Goal: Information Seeking & Learning: Learn about a topic

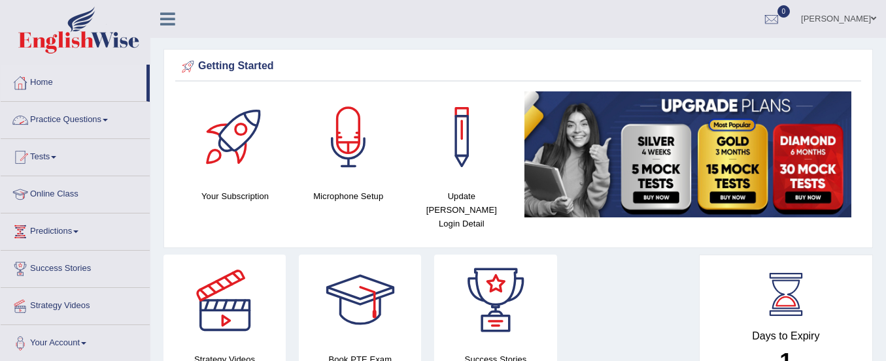
click at [52, 116] on link "Practice Questions" at bounding box center [75, 118] width 149 height 33
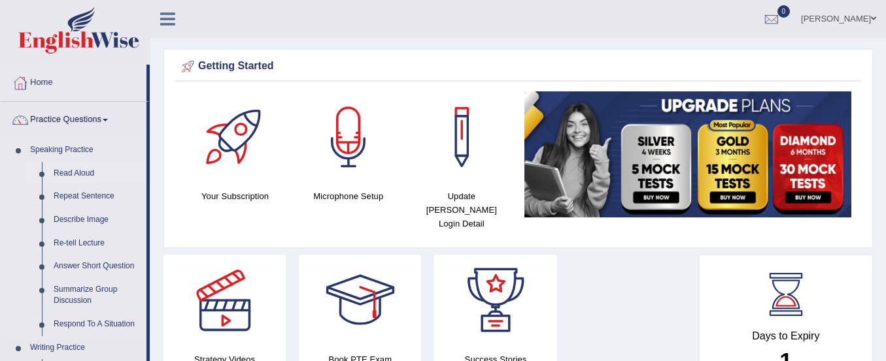
click at [63, 173] on link "Read Aloud" at bounding box center [97, 174] width 99 height 24
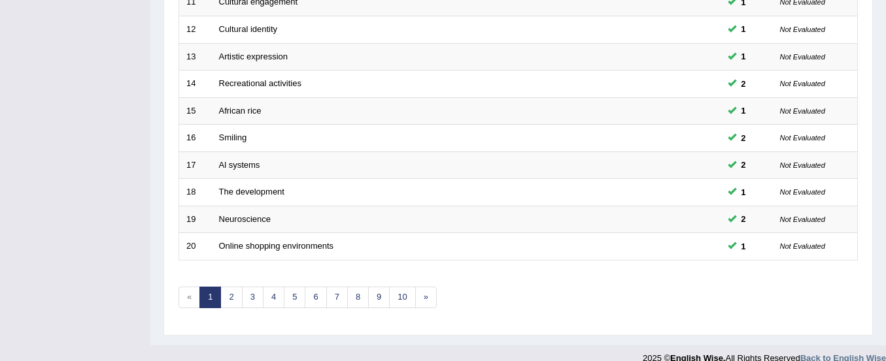
scroll to position [504, 0]
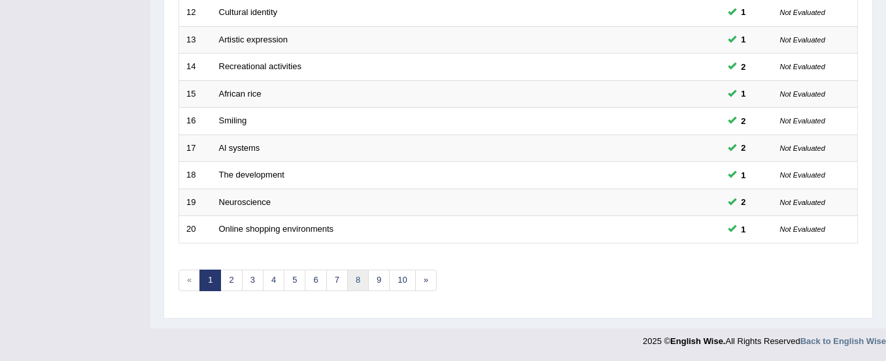
click at [355, 274] on link "8" at bounding box center [358, 281] width 22 height 22
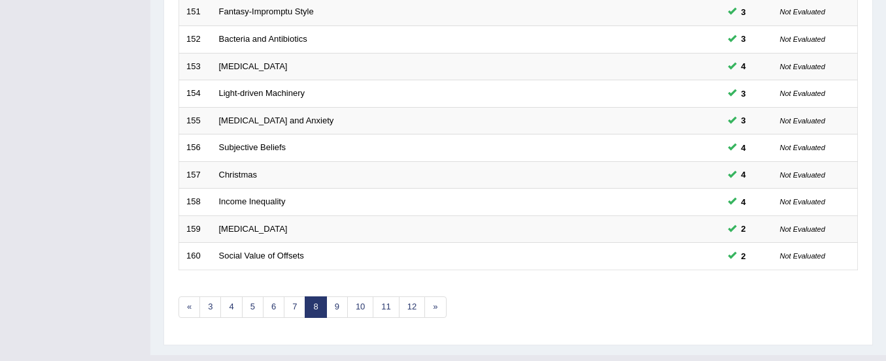
scroll to position [504, 0]
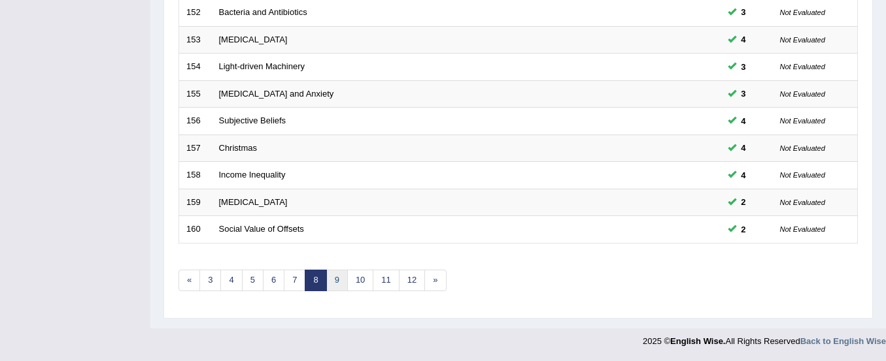
click at [335, 280] on link "9" at bounding box center [337, 281] width 22 height 22
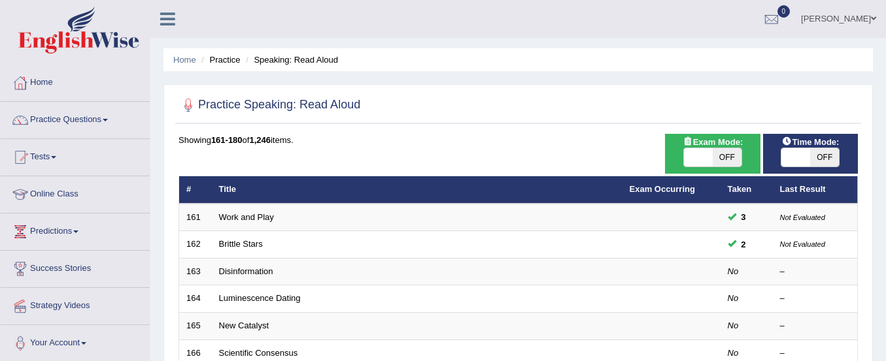
scroll to position [69, 0]
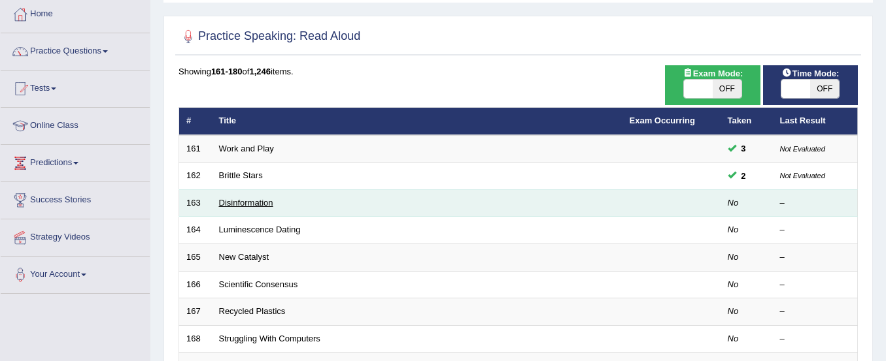
click at [246, 203] on link "Disinformation" at bounding box center [246, 203] width 54 height 10
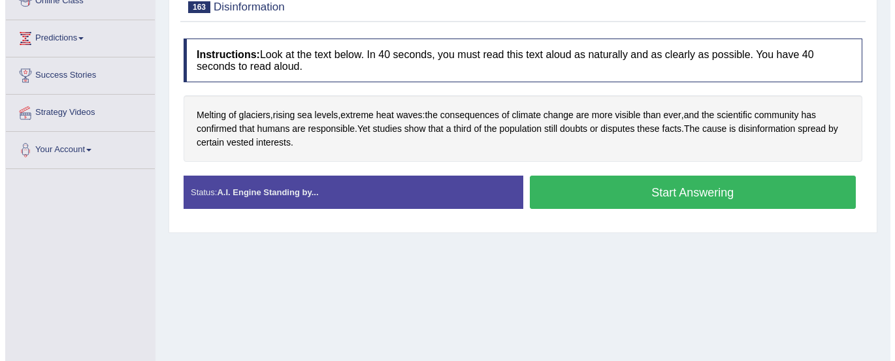
scroll to position [250, 0]
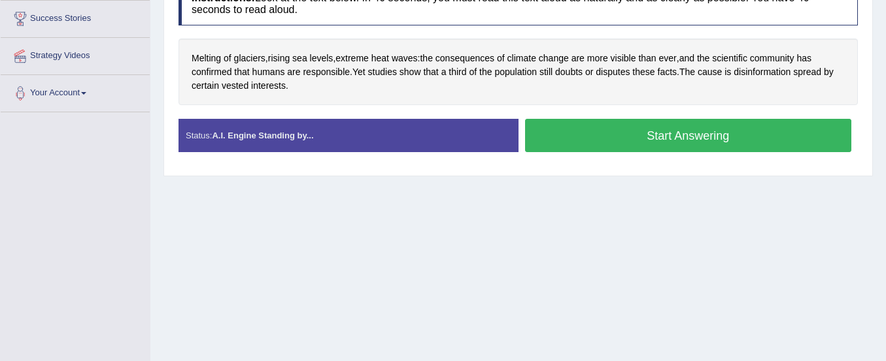
click at [587, 144] on button "Start Answering" at bounding box center [688, 135] width 327 height 33
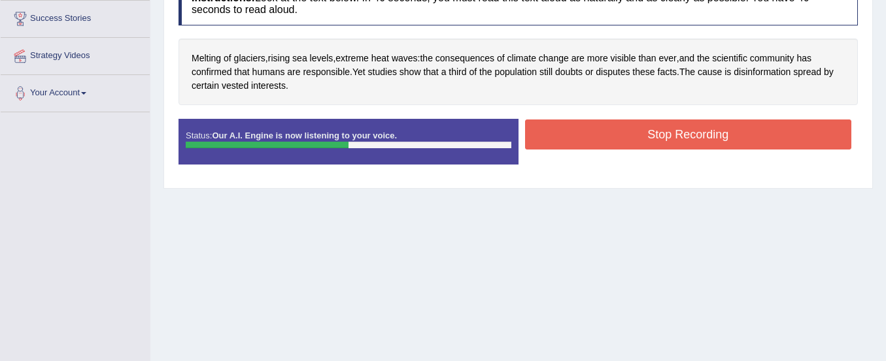
click at [587, 144] on button "Stop Recording" at bounding box center [688, 135] width 327 height 30
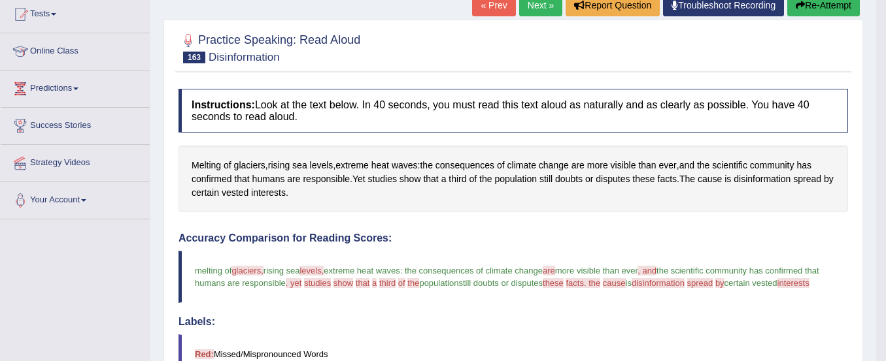
scroll to position [94, 0]
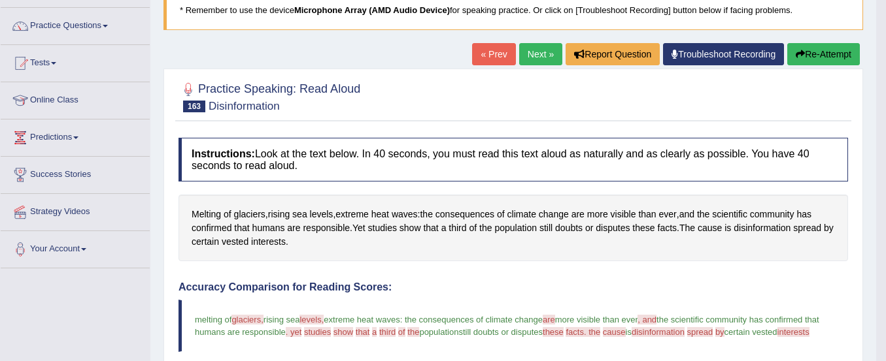
click at [831, 48] on button "Re-Attempt" at bounding box center [823, 54] width 73 height 22
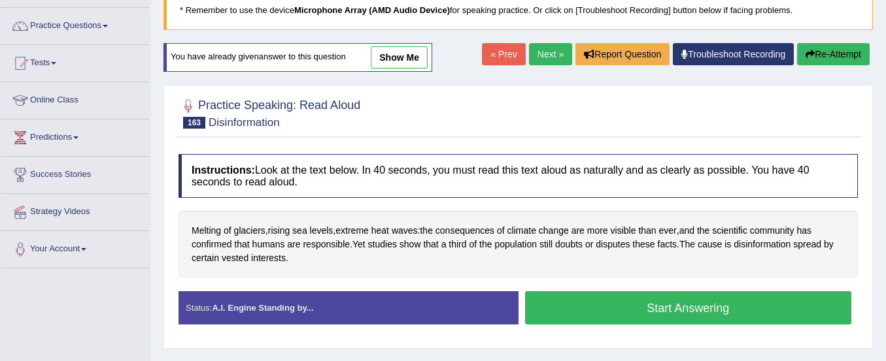
scroll to position [94, 0]
click at [617, 303] on button "Start Answering" at bounding box center [688, 307] width 327 height 33
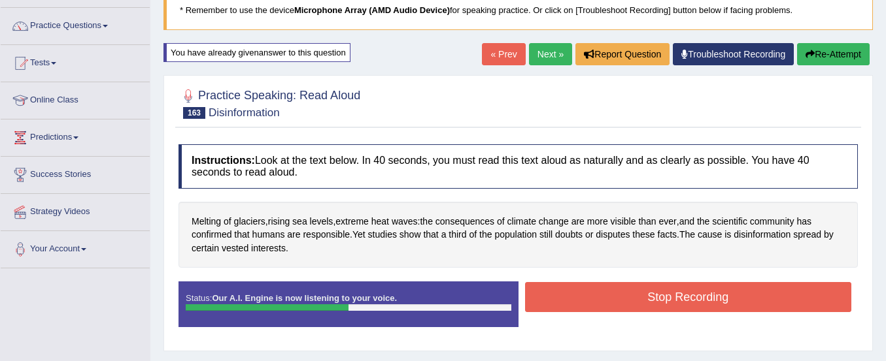
click at [617, 303] on button "Stop Recording" at bounding box center [688, 297] width 327 height 30
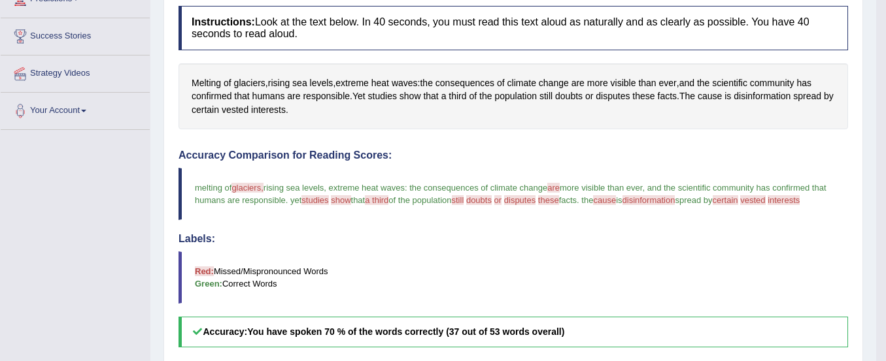
scroll to position [148, 0]
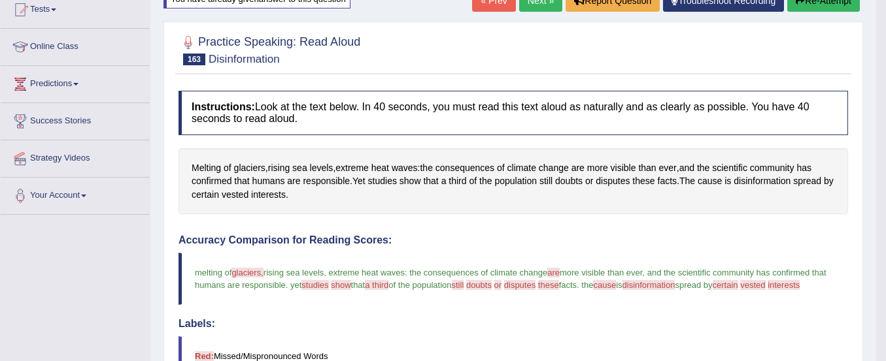
click at [801, 9] on button "Re-Attempt" at bounding box center [823, 1] width 73 height 22
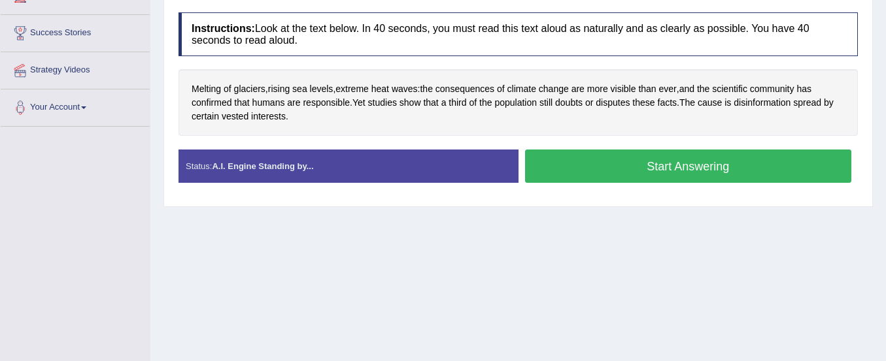
click at [696, 159] on button "Start Answering" at bounding box center [688, 166] width 327 height 33
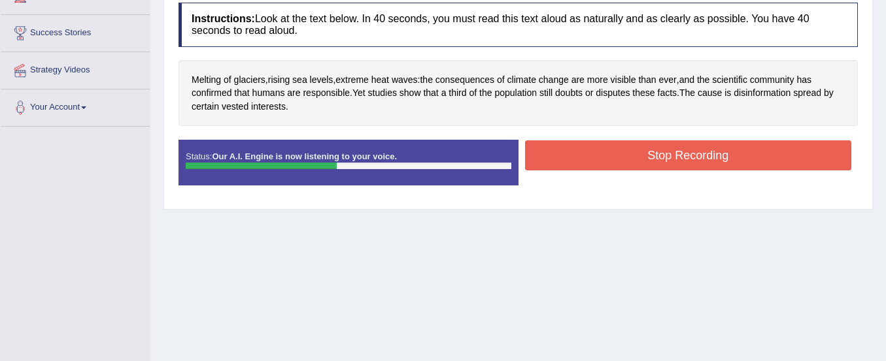
click at [696, 159] on button "Stop Recording" at bounding box center [688, 156] width 327 height 30
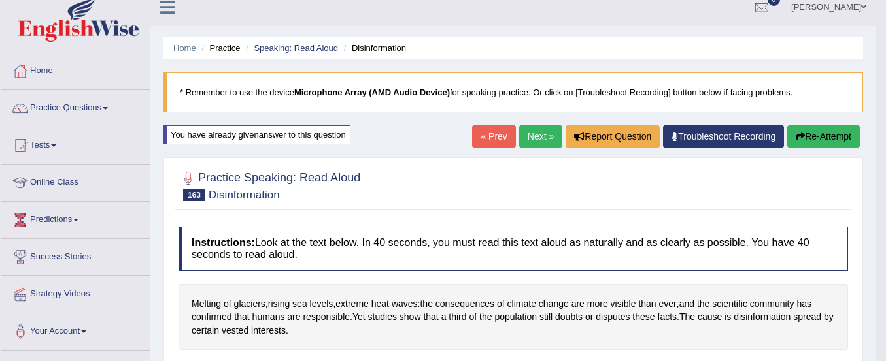
scroll to position [5, 0]
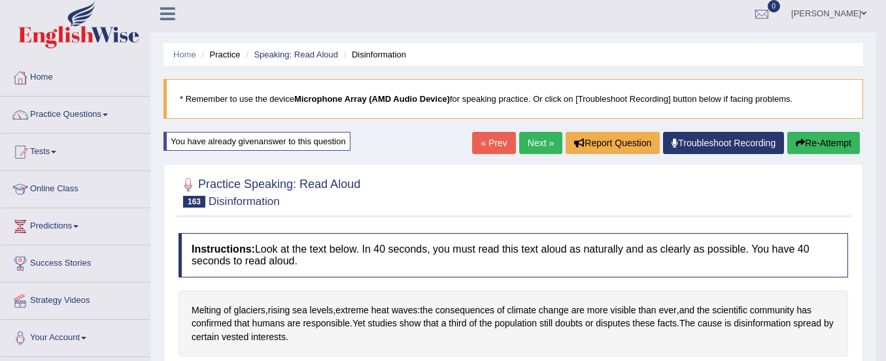
click at [529, 144] on link "Next »" at bounding box center [540, 143] width 43 height 22
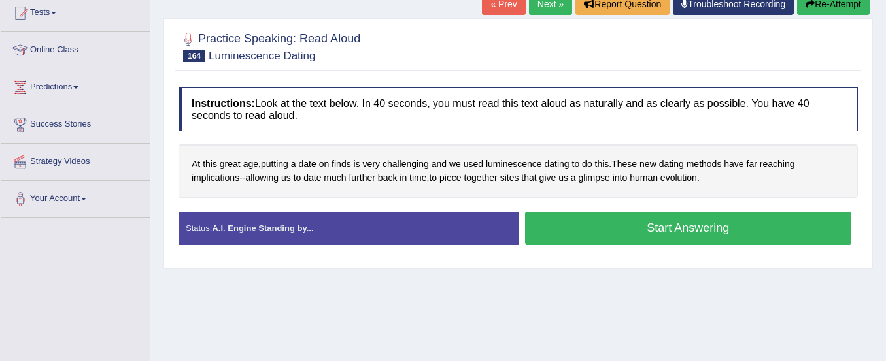
click at [557, 237] on button "Start Answering" at bounding box center [688, 228] width 327 height 33
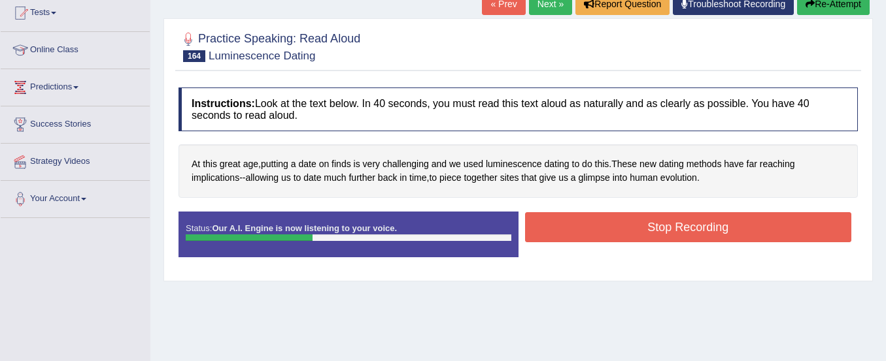
click at [556, 222] on button "Stop Recording" at bounding box center [688, 227] width 327 height 30
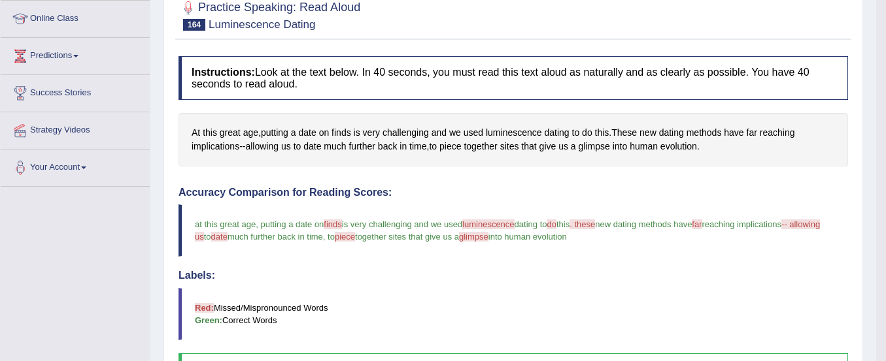
scroll to position [119, 0]
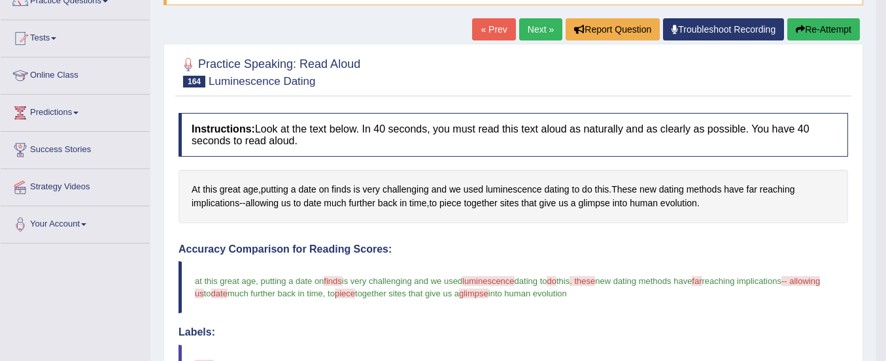
click at [809, 29] on button "Re-Attempt" at bounding box center [823, 29] width 73 height 22
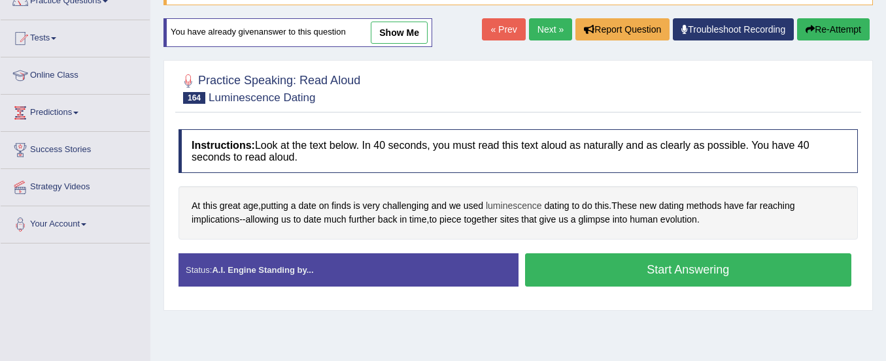
click at [512, 210] on span "luminescence" at bounding box center [514, 206] width 56 height 14
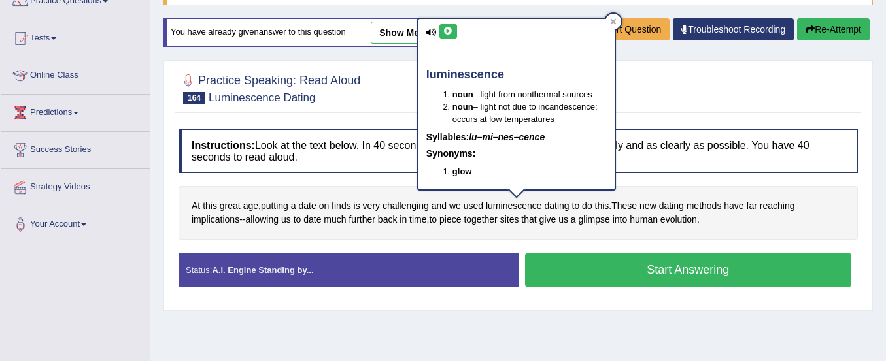
click at [450, 29] on icon at bounding box center [448, 31] width 10 height 8
click at [397, 225] on span "back" at bounding box center [388, 220] width 20 height 14
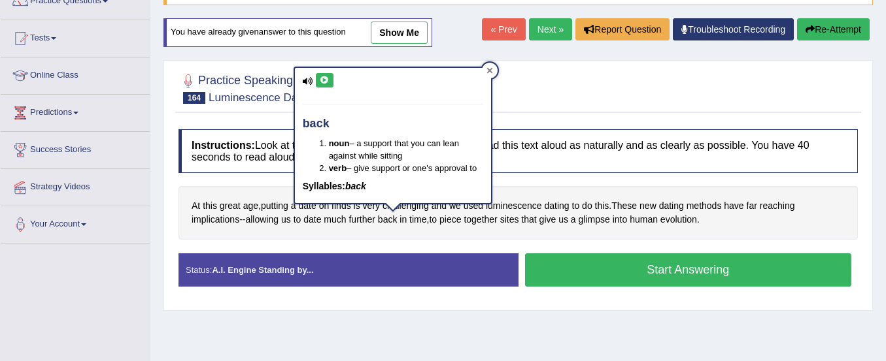
click at [493, 70] on div at bounding box center [490, 71] width 16 height 16
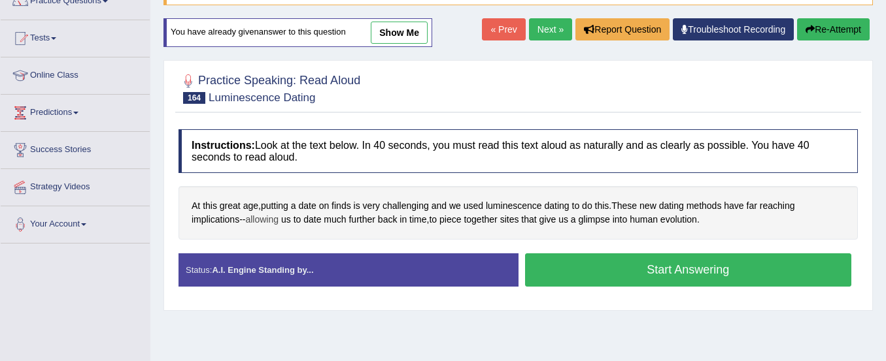
click at [259, 220] on span "allowing" at bounding box center [261, 220] width 33 height 14
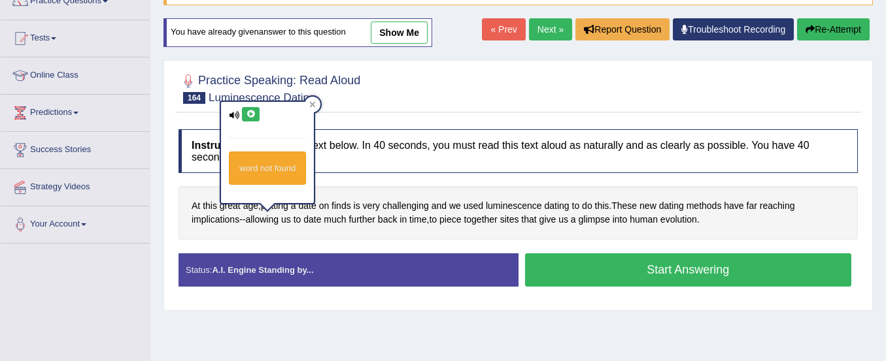
click at [250, 112] on icon at bounding box center [251, 114] width 10 height 8
click at [350, 231] on div "At this great age , putting a date on finds is very challenging and we used lum…" at bounding box center [517, 212] width 679 height 53
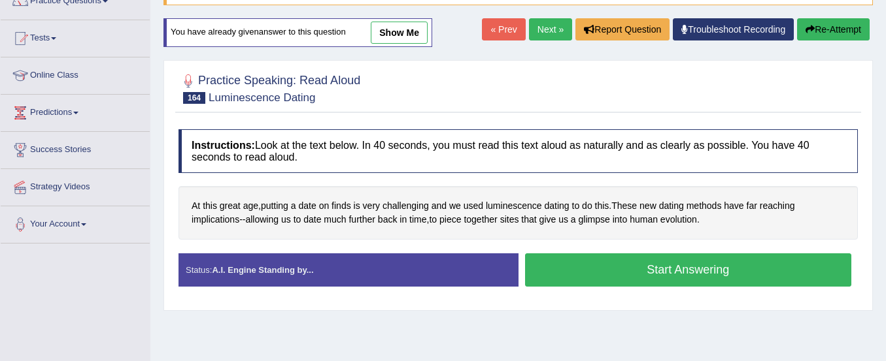
click at [612, 277] on button "Start Answering" at bounding box center [688, 270] width 327 height 33
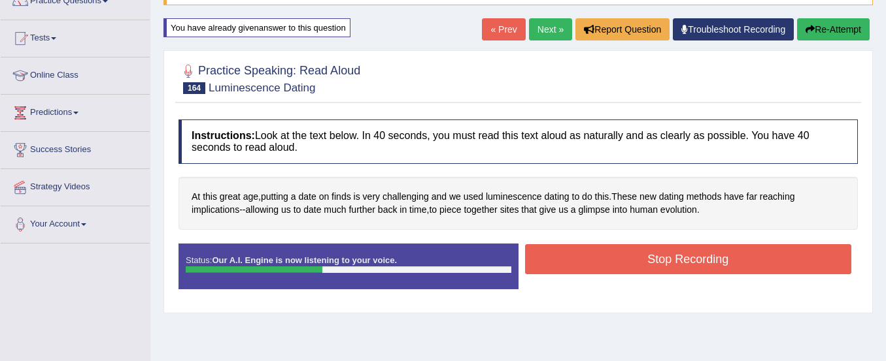
click at [605, 259] on button "Stop Recording" at bounding box center [688, 259] width 327 height 30
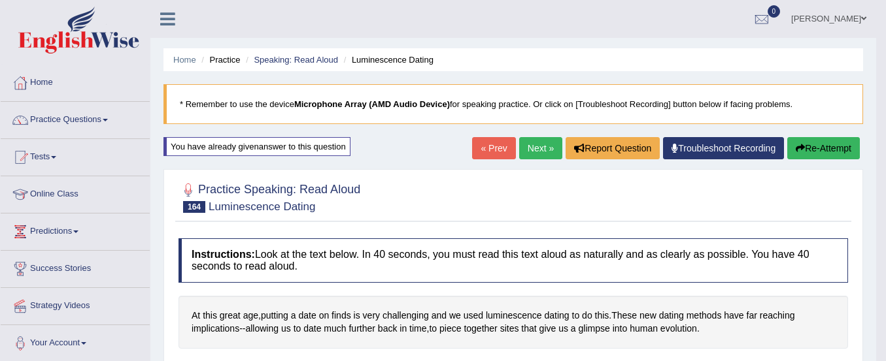
click at [535, 149] on link "Next »" at bounding box center [540, 148] width 43 height 22
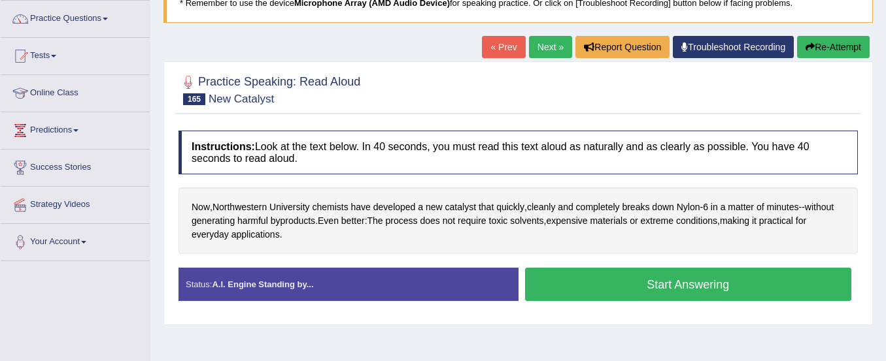
click at [574, 283] on button "Start Answering" at bounding box center [688, 284] width 327 height 33
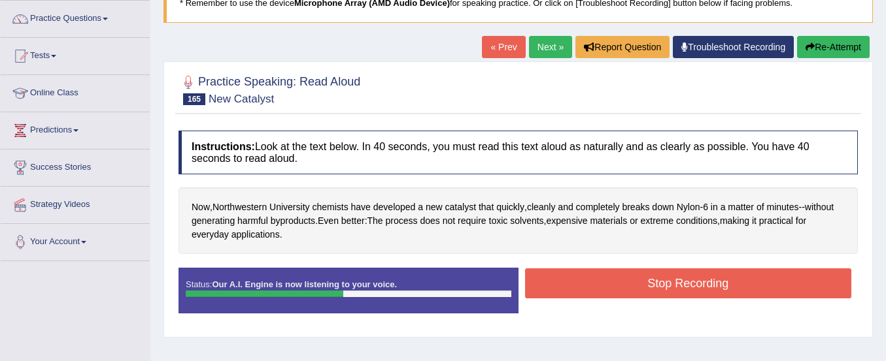
click at [574, 283] on button "Stop Recording" at bounding box center [688, 284] width 327 height 30
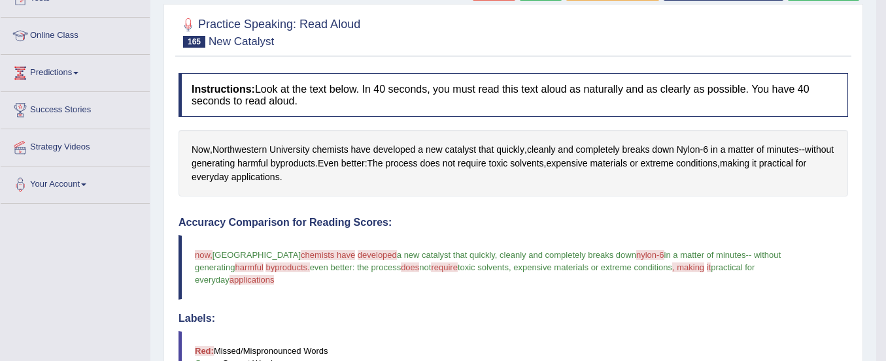
scroll to position [92, 0]
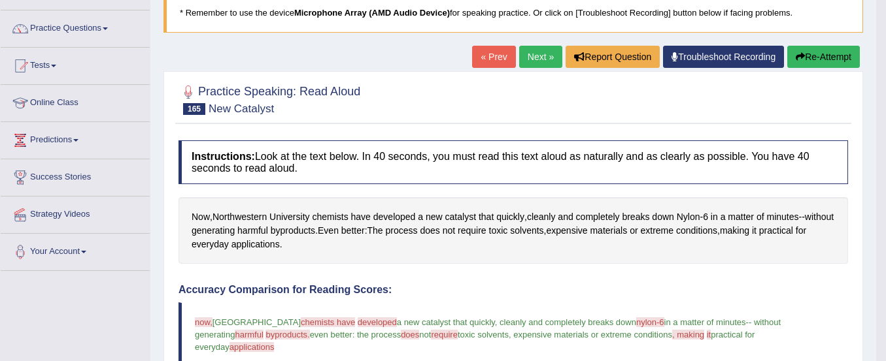
click at [802, 56] on button "Re-Attempt" at bounding box center [823, 57] width 73 height 22
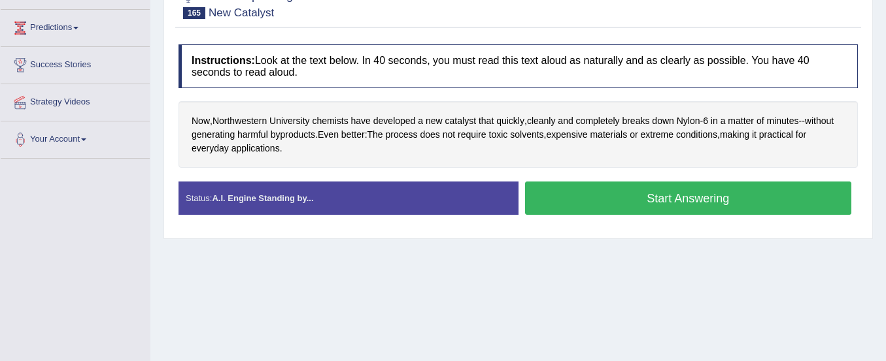
click at [678, 195] on button "Start Answering" at bounding box center [688, 198] width 327 height 33
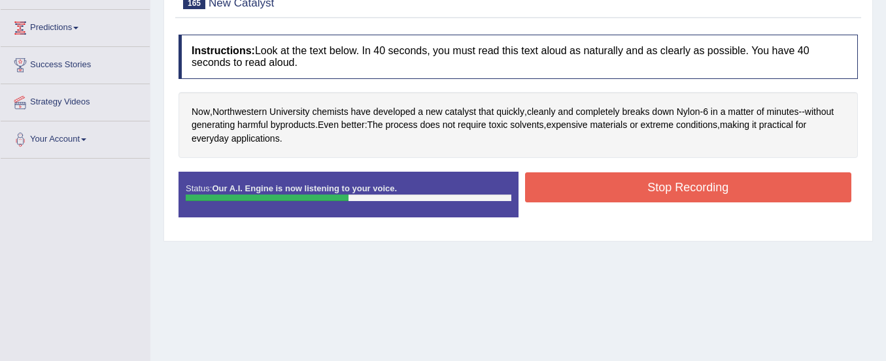
click at [678, 195] on button "Stop Recording" at bounding box center [688, 188] width 327 height 30
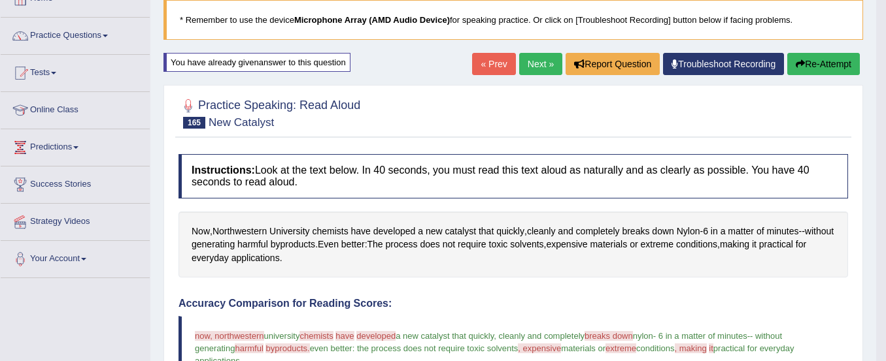
scroll to position [84, 0]
click at [805, 63] on button "Re-Attempt" at bounding box center [823, 65] width 73 height 22
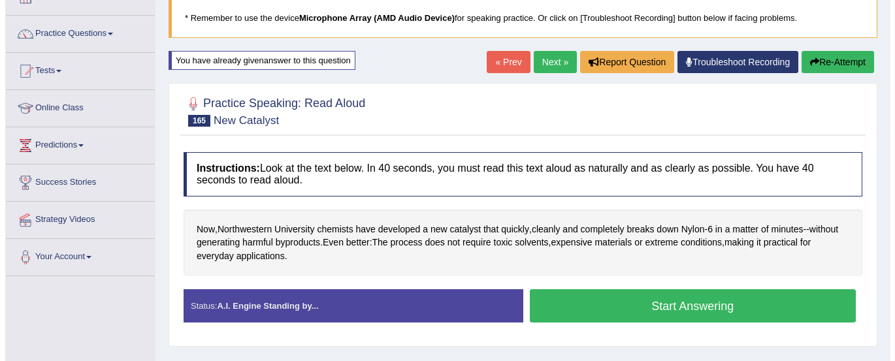
scroll to position [84, 0]
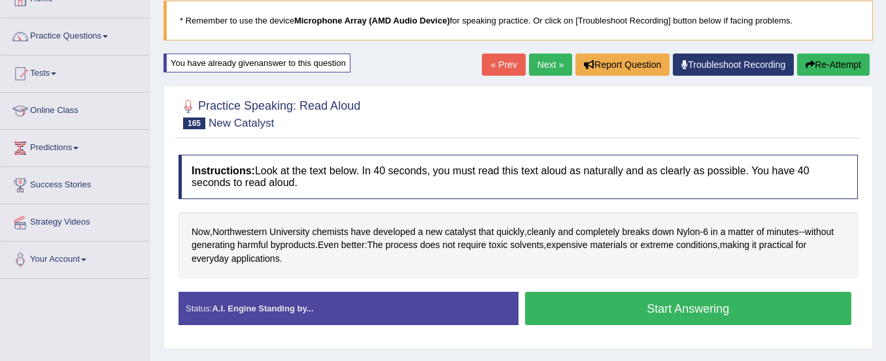
click at [670, 319] on button "Start Answering" at bounding box center [688, 308] width 327 height 33
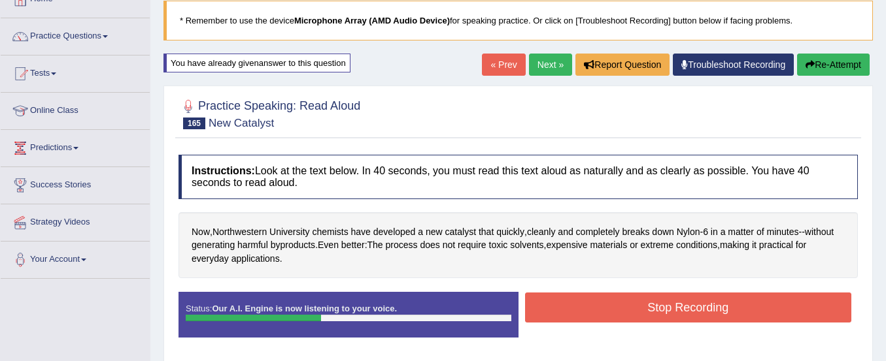
click at [670, 319] on button "Stop Recording" at bounding box center [688, 308] width 327 height 30
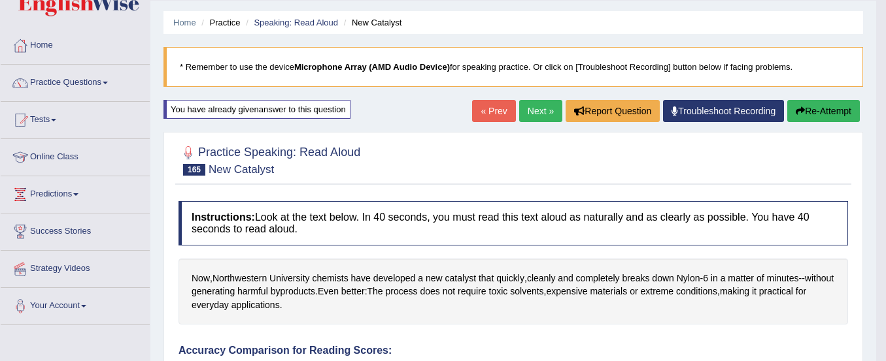
scroll to position [0, 0]
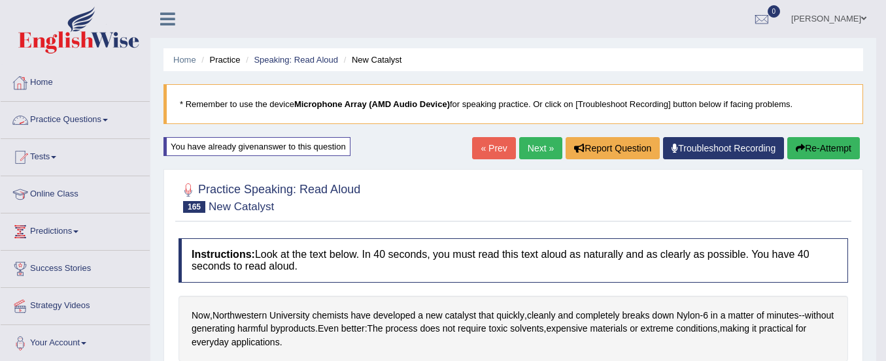
click at [71, 119] on link "Practice Questions" at bounding box center [75, 118] width 149 height 33
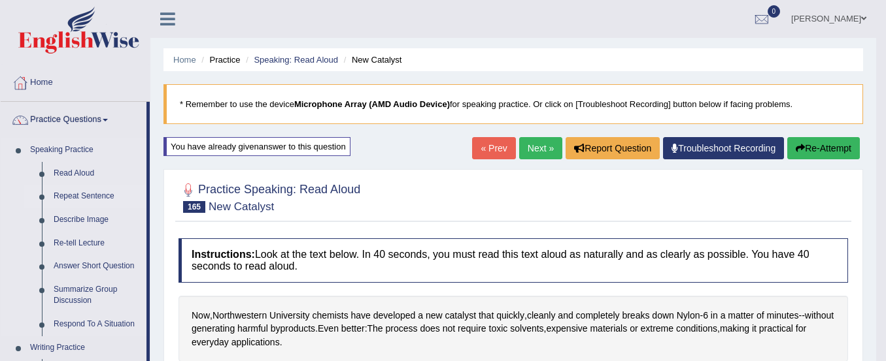
click at [82, 192] on link "Repeat Sentence" at bounding box center [97, 197] width 99 height 24
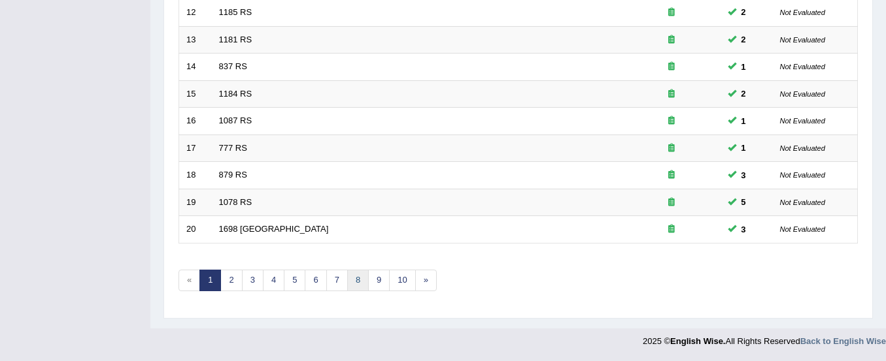
click at [355, 280] on link "8" at bounding box center [358, 281] width 22 height 22
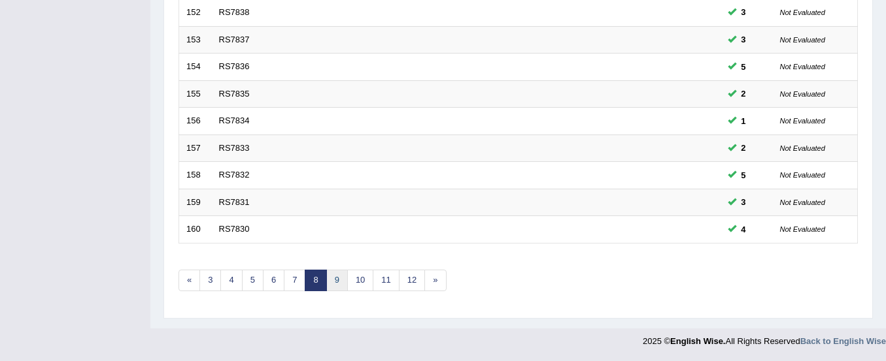
click at [341, 281] on link "9" at bounding box center [337, 281] width 22 height 22
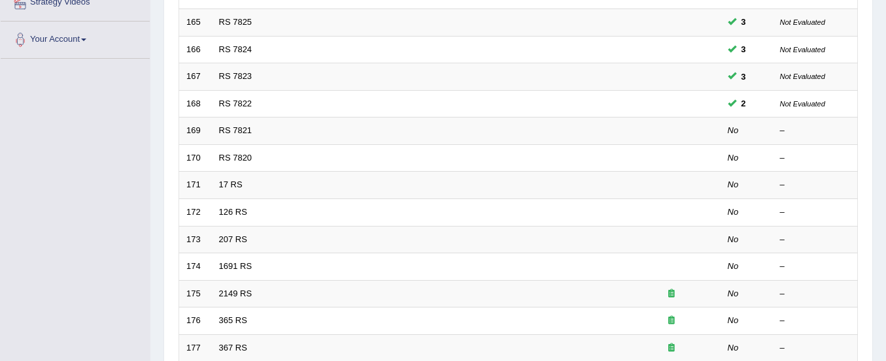
scroll to position [305, 0]
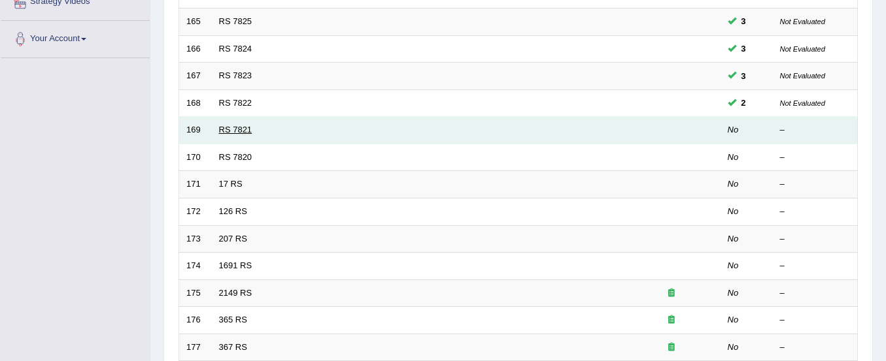
click at [226, 125] on link "RS 7821" at bounding box center [235, 130] width 33 height 10
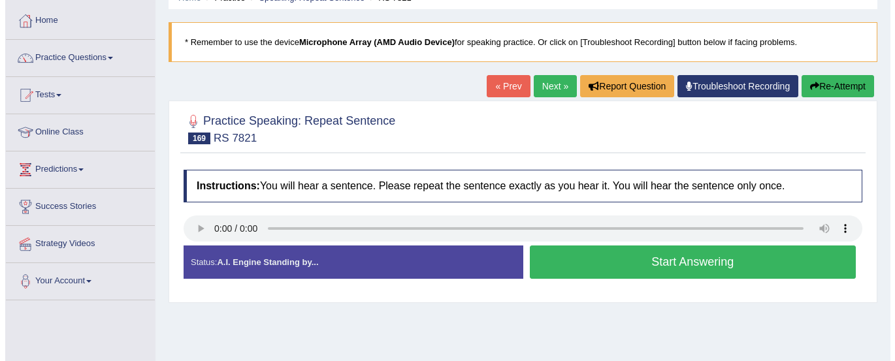
scroll to position [105, 0]
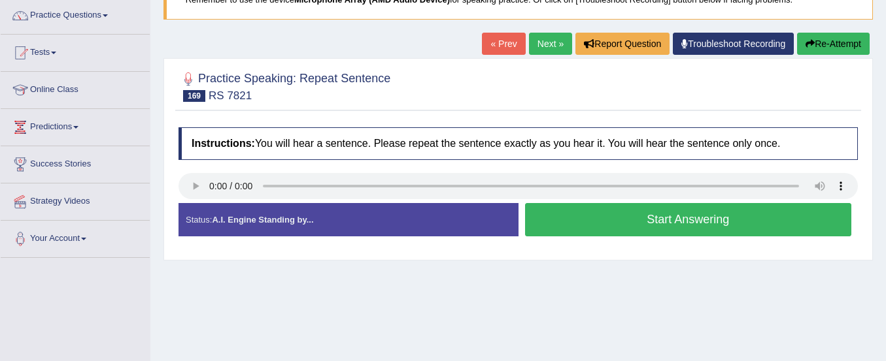
click at [560, 231] on button "Start Answering" at bounding box center [688, 219] width 327 height 33
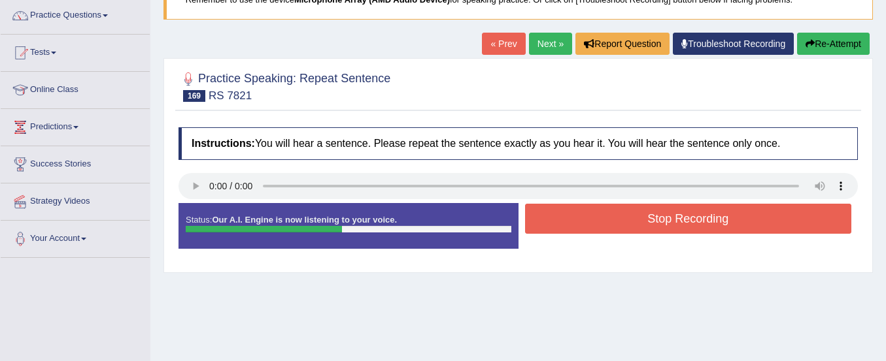
click at [560, 231] on button "Stop Recording" at bounding box center [688, 219] width 327 height 30
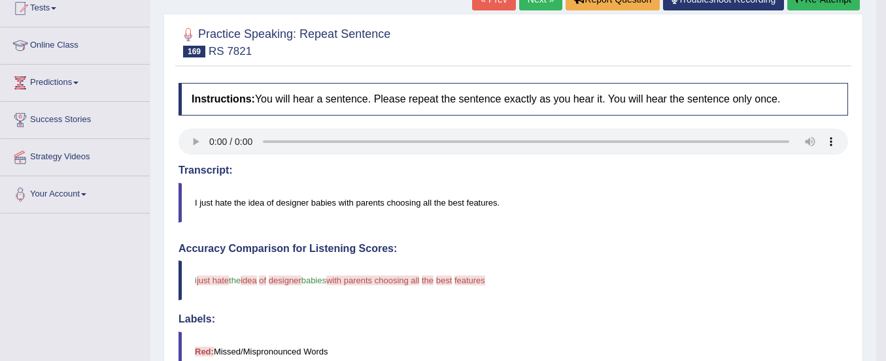
scroll to position [125, 0]
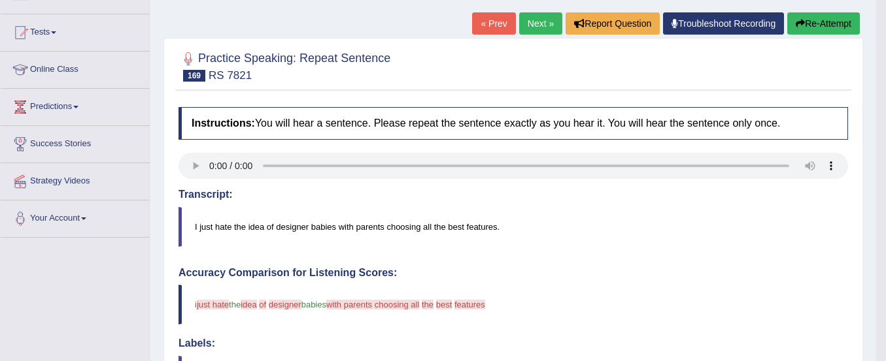
click at [820, 21] on button "Re-Attempt" at bounding box center [823, 23] width 73 height 22
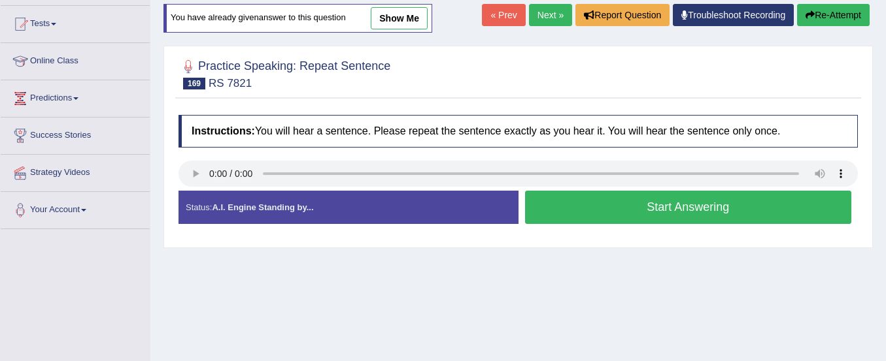
scroll to position [157, 0]
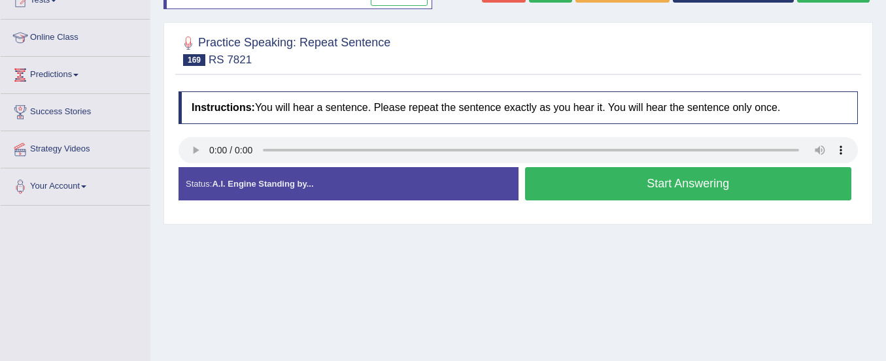
click at [650, 173] on button "Start Answering" at bounding box center [688, 183] width 327 height 33
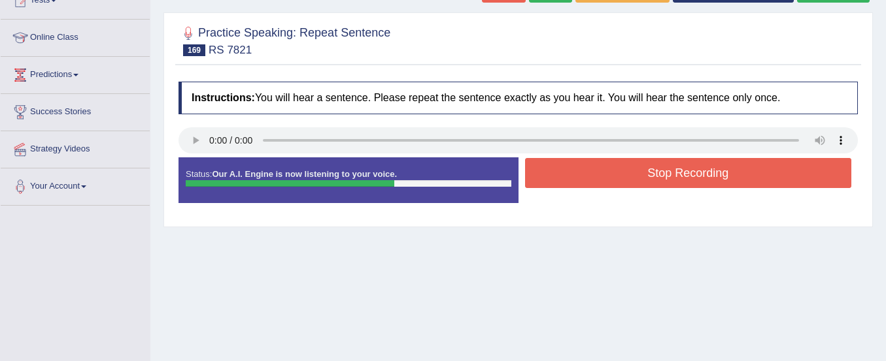
click at [650, 173] on button "Stop Recording" at bounding box center [688, 173] width 327 height 30
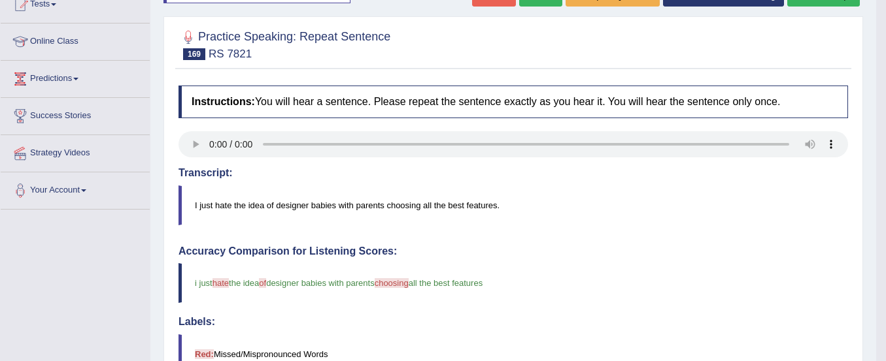
scroll to position [0, 0]
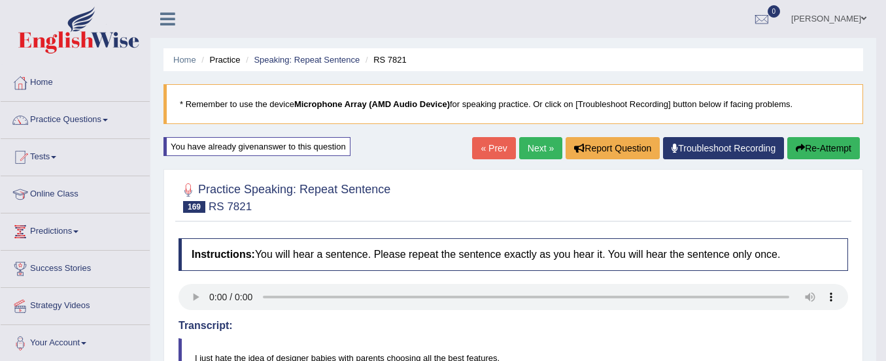
click at [815, 146] on button "Re-Attempt" at bounding box center [823, 148] width 73 height 22
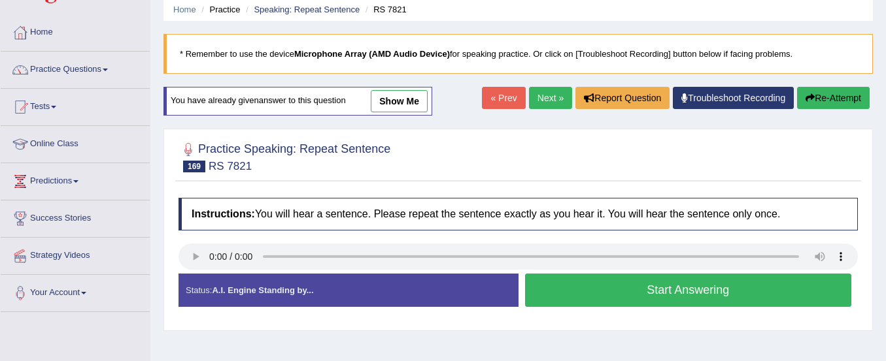
scroll to position [119, 0]
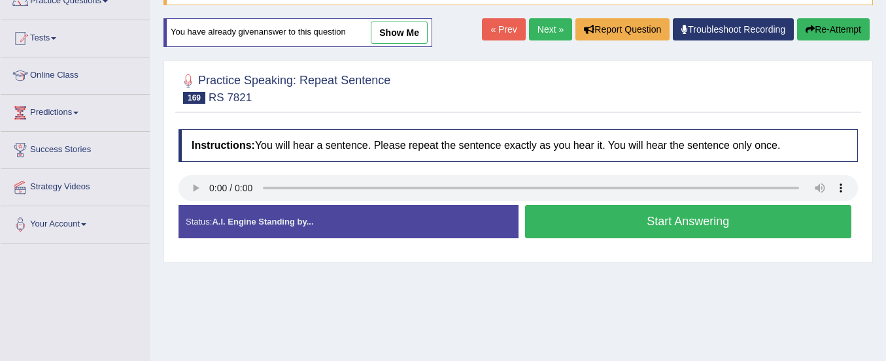
click at [635, 233] on button "Start Answering" at bounding box center [688, 221] width 327 height 33
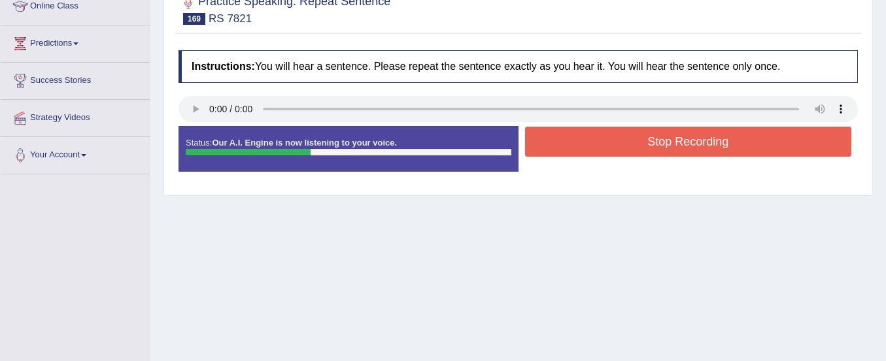
scroll to position [103, 0]
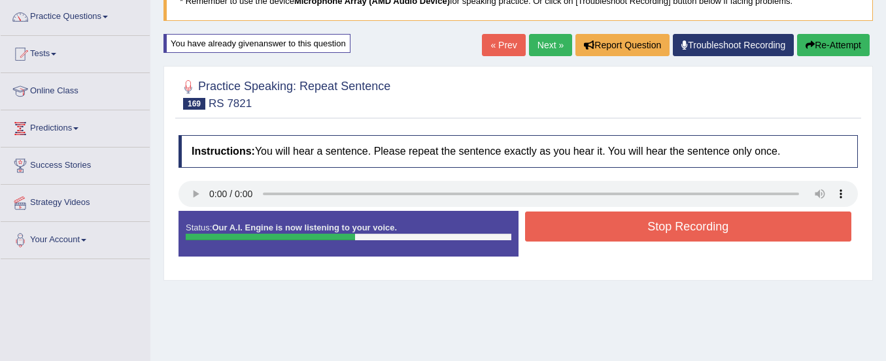
click at [814, 41] on button "Re-Attempt" at bounding box center [833, 45] width 73 height 22
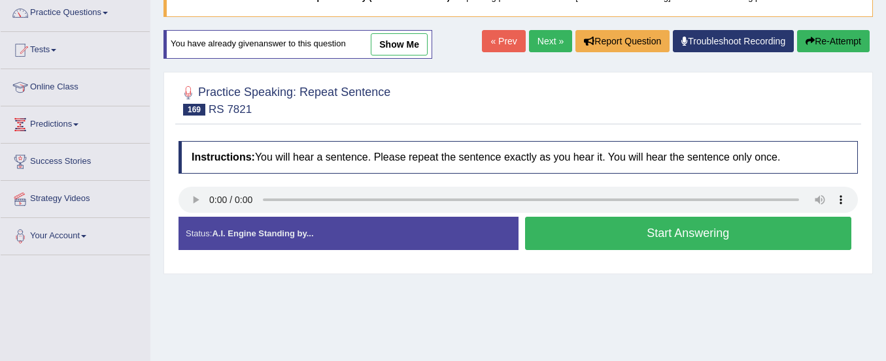
click at [680, 228] on button "Start Answering" at bounding box center [688, 233] width 327 height 33
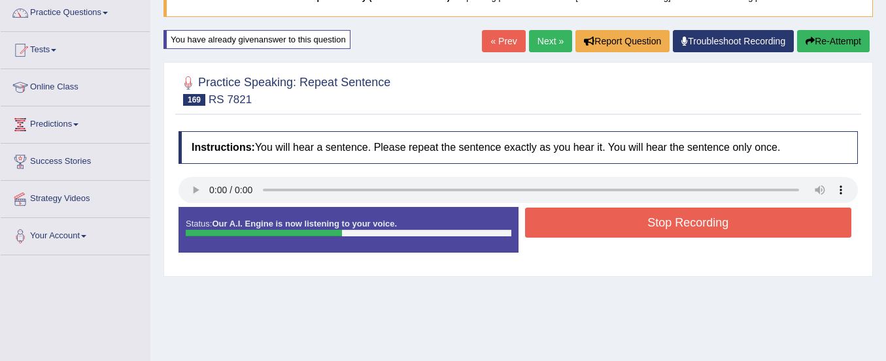
click at [680, 228] on button "Stop Recording" at bounding box center [688, 223] width 327 height 30
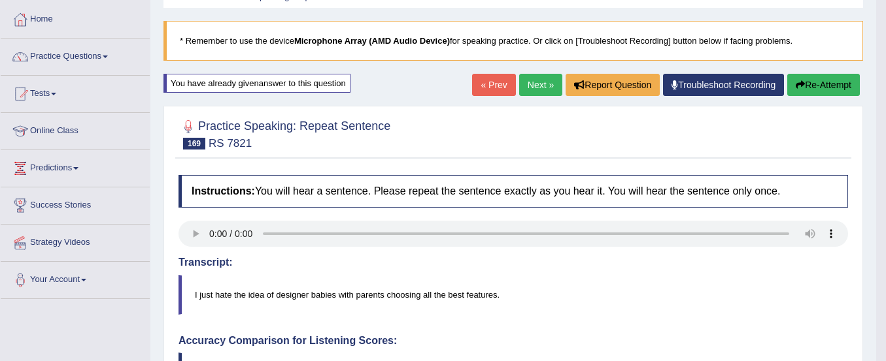
scroll to position [63, 0]
click at [822, 87] on button "Re-Attempt" at bounding box center [823, 86] width 73 height 22
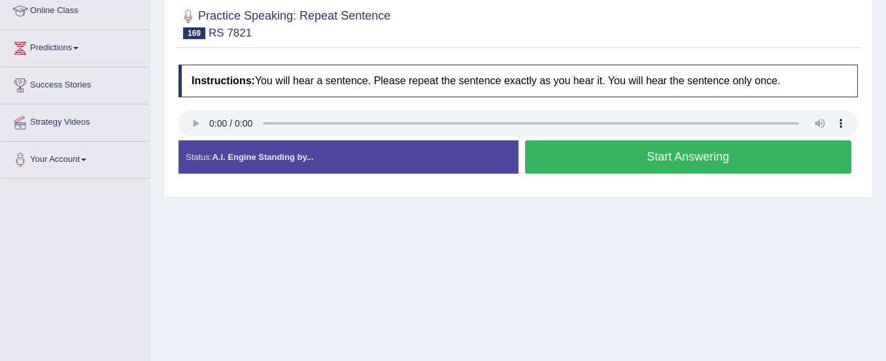
click at [686, 156] on button "Start Answering" at bounding box center [688, 157] width 327 height 33
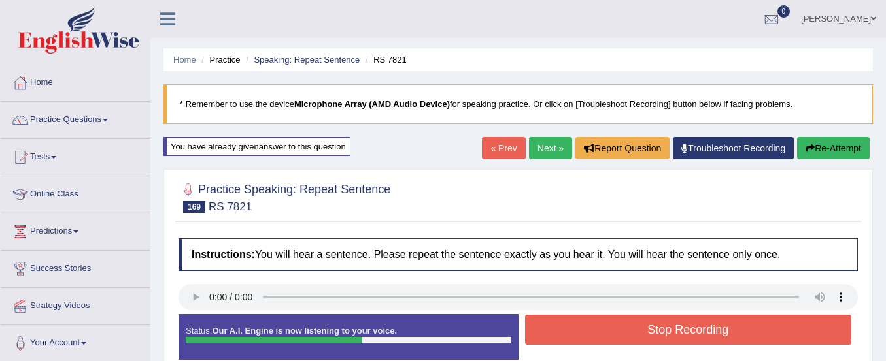
click at [825, 146] on button "Re-Attempt" at bounding box center [833, 148] width 73 height 22
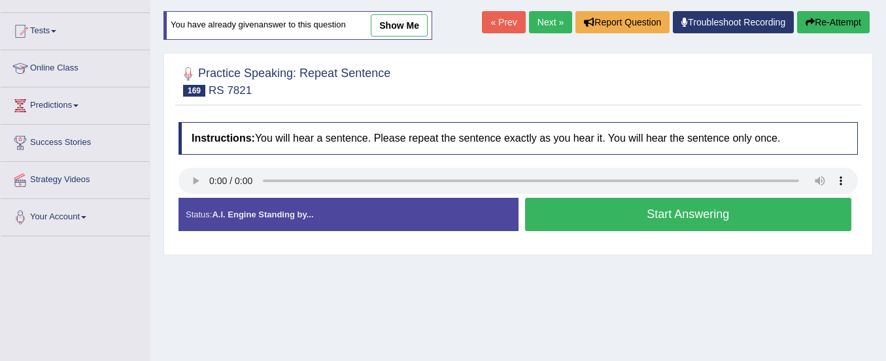
click at [759, 205] on button "Start Answering" at bounding box center [688, 214] width 327 height 33
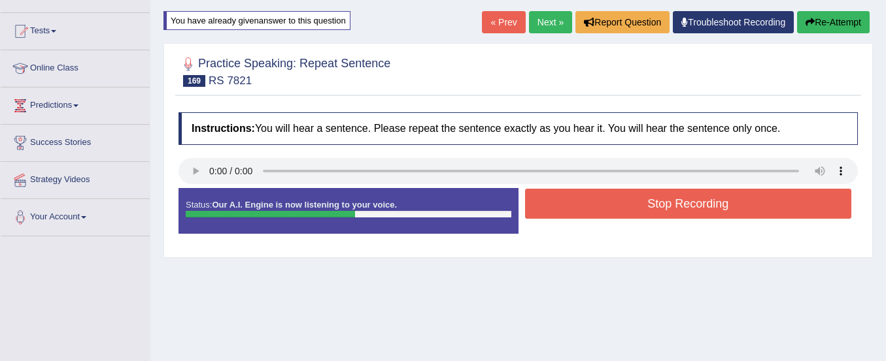
click at [759, 205] on button "Stop Recording" at bounding box center [688, 204] width 327 height 30
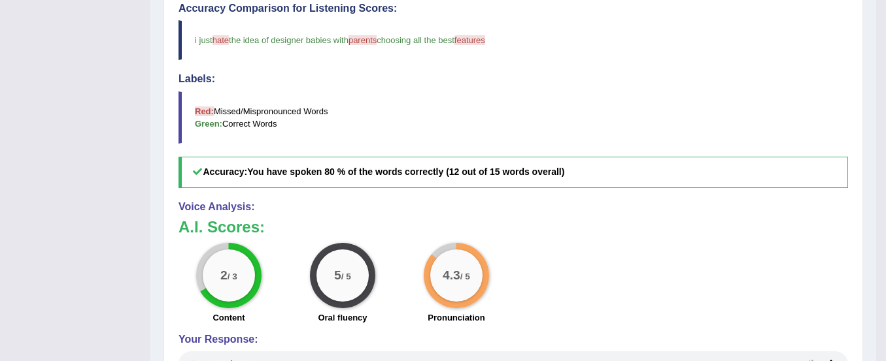
scroll to position [529, 0]
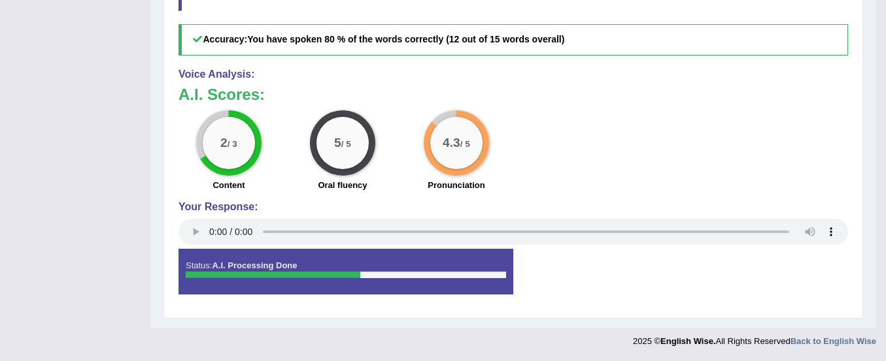
click at [759, 205] on h4 "Your Response:" at bounding box center [512, 207] width 669 height 12
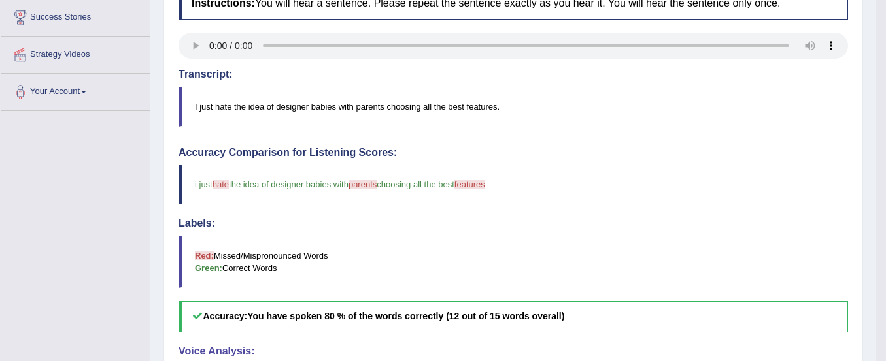
click at [799, 133] on div "Instructions: You will hear a sentence. Please repeat the sentence exactly as y…" at bounding box center [513, 284] width 676 height 608
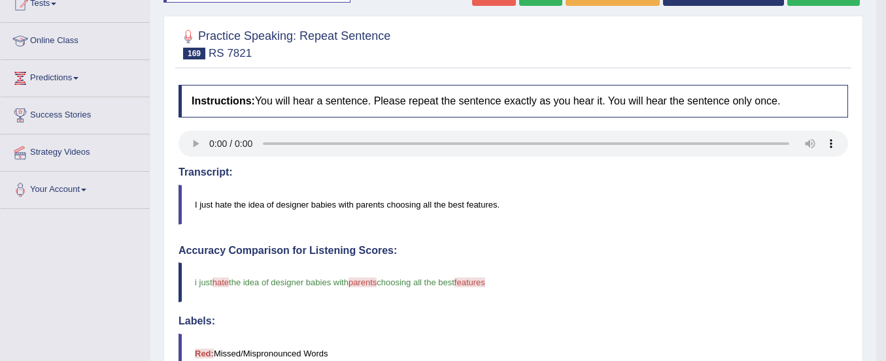
scroll to position [117, 0]
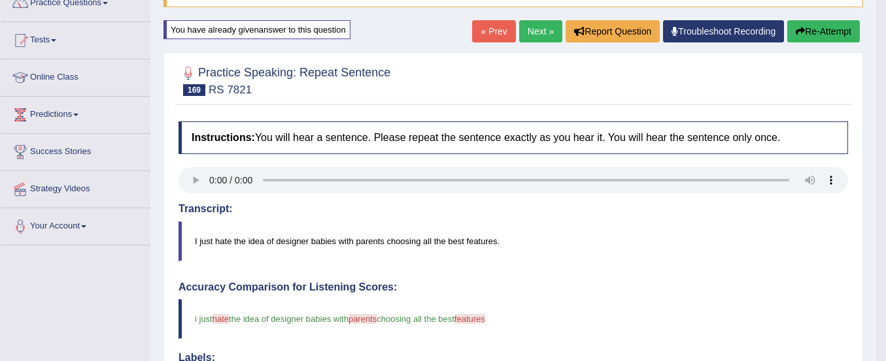
click at [813, 29] on button "Re-Attempt" at bounding box center [823, 31] width 73 height 22
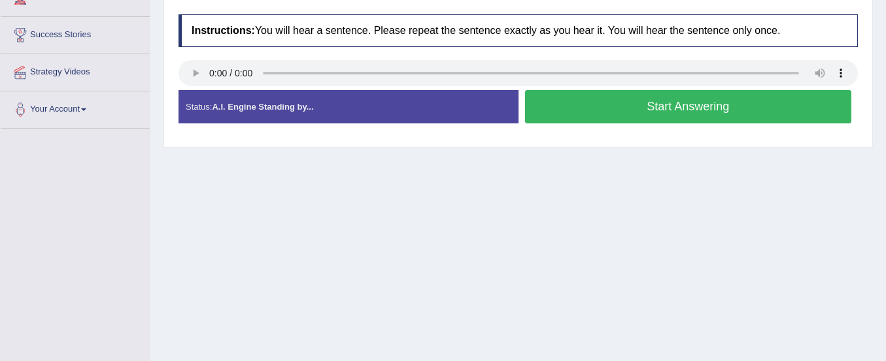
click at [737, 107] on button "Start Answering" at bounding box center [688, 106] width 327 height 33
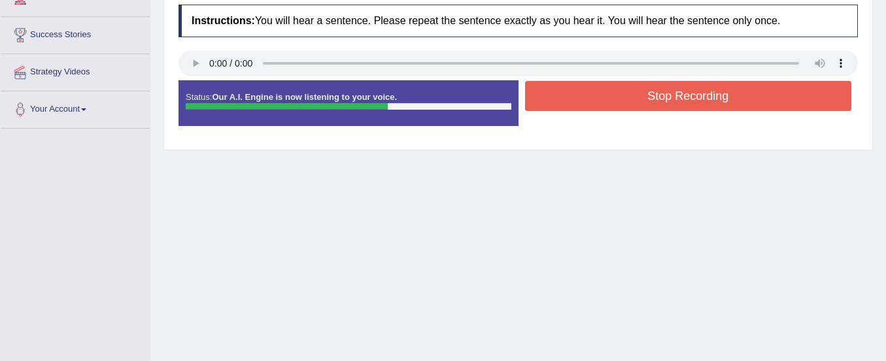
click at [737, 107] on button "Stop Recording" at bounding box center [688, 96] width 327 height 30
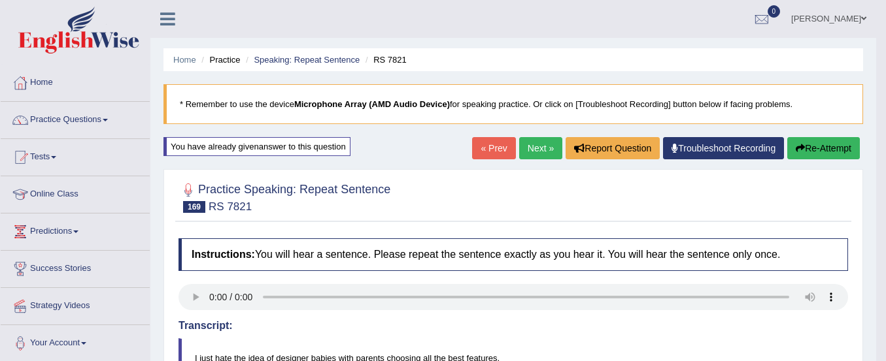
click at [525, 144] on link "Next »" at bounding box center [540, 148] width 43 height 22
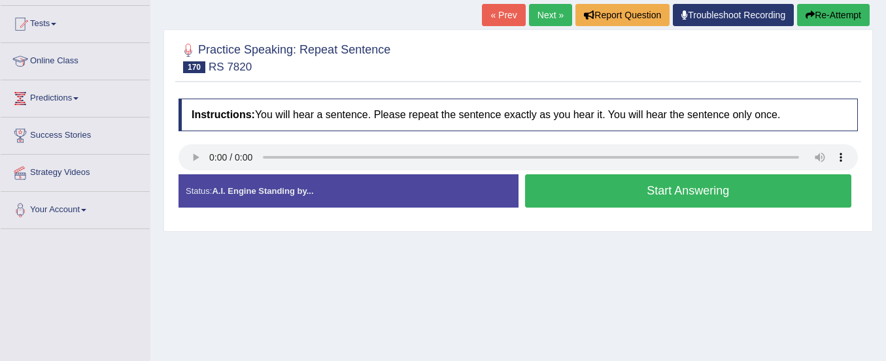
click at [553, 196] on button "Start Answering" at bounding box center [688, 191] width 327 height 33
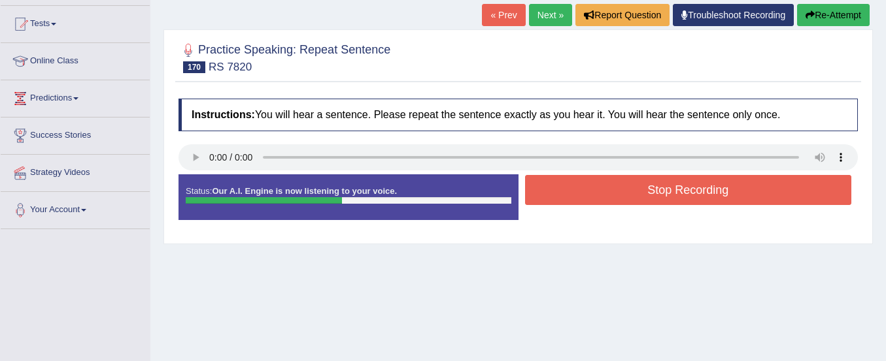
click at [553, 196] on button "Stop Recording" at bounding box center [688, 190] width 327 height 30
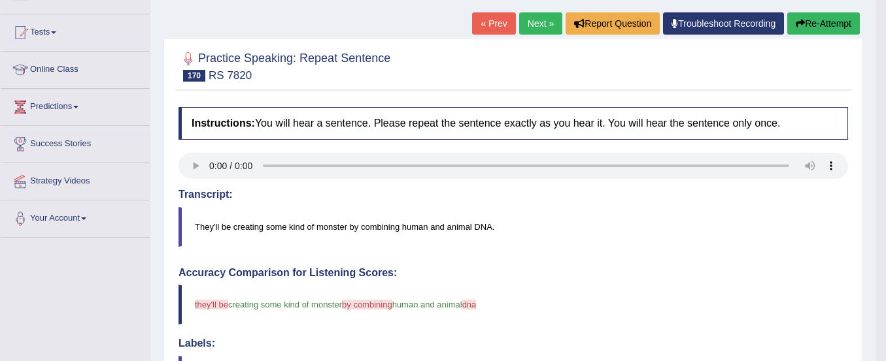
scroll to position [125, 0]
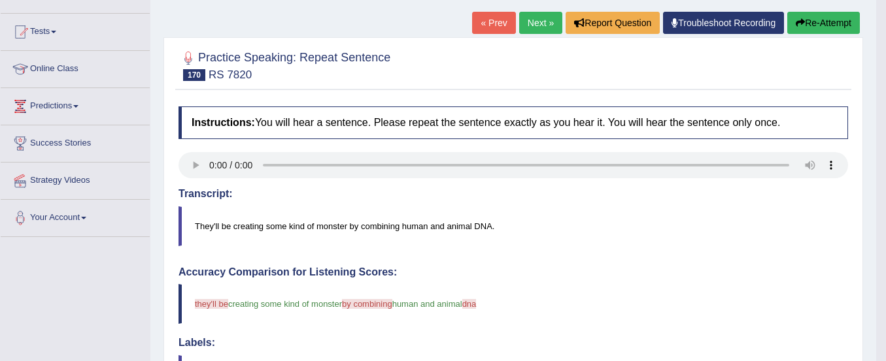
click at [808, 24] on button "Re-Attempt" at bounding box center [823, 23] width 73 height 22
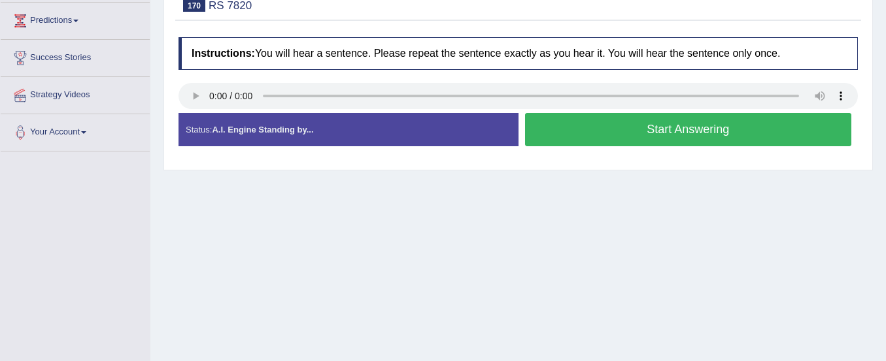
click at [691, 139] on button "Start Answering" at bounding box center [688, 129] width 327 height 33
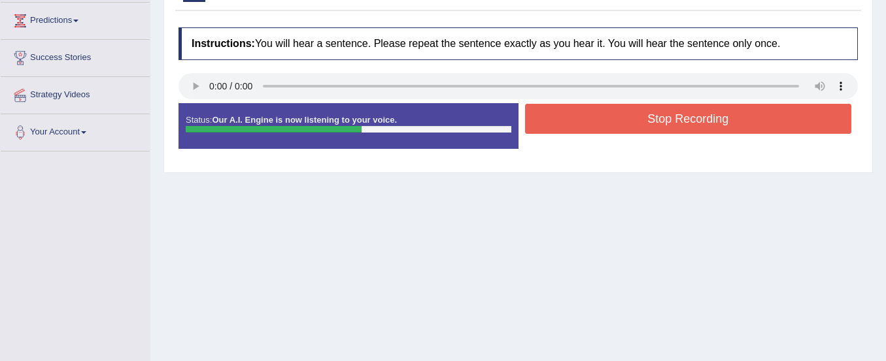
click at [696, 113] on button "Stop Recording" at bounding box center [688, 119] width 327 height 30
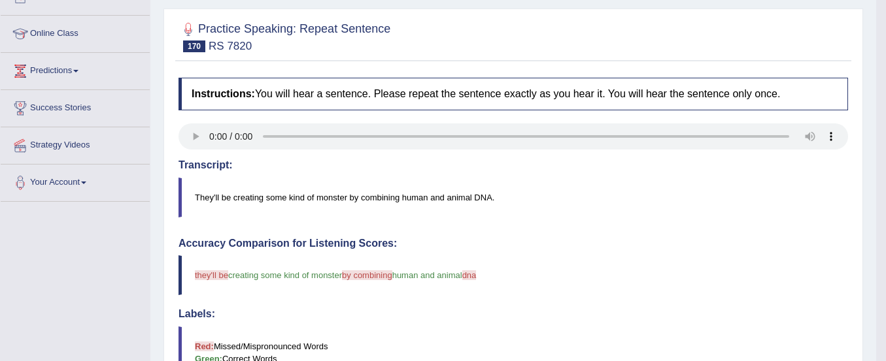
scroll to position [80, 0]
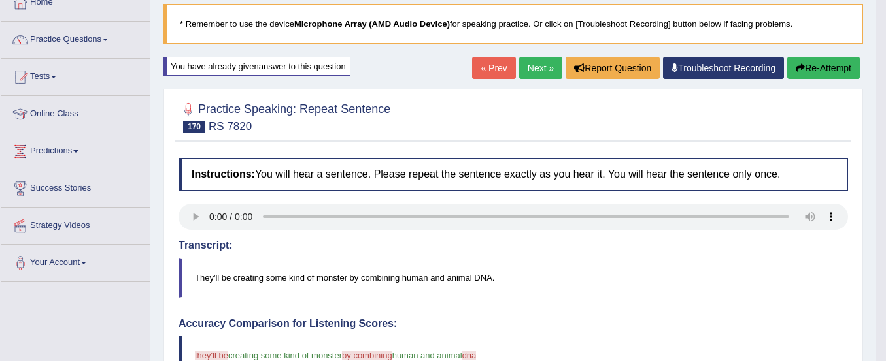
click at [824, 69] on button "Re-Attempt" at bounding box center [823, 68] width 73 height 22
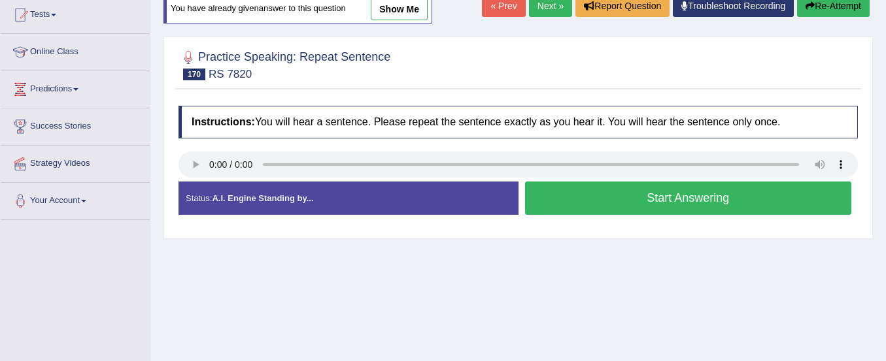
click at [714, 196] on button "Start Answering" at bounding box center [688, 198] width 327 height 33
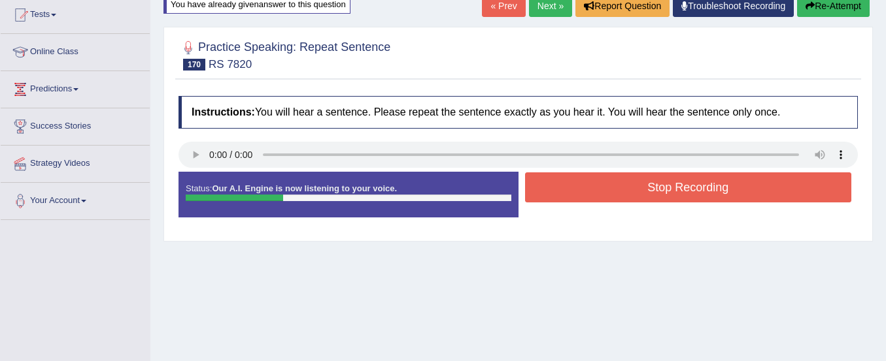
click at [827, 8] on button "Re-Attempt" at bounding box center [833, 6] width 73 height 22
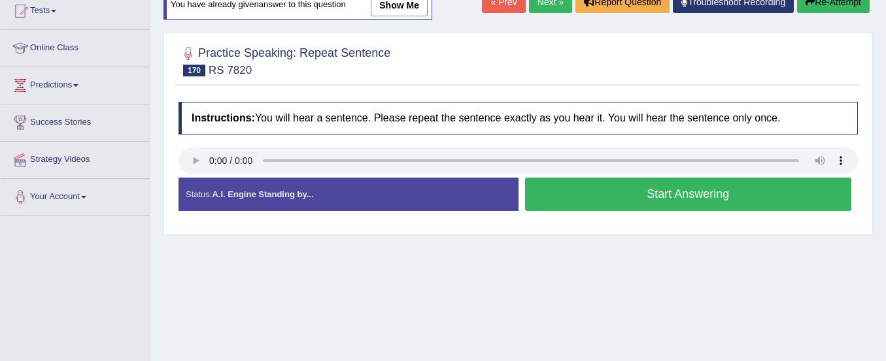
click at [757, 191] on button "Start Answering" at bounding box center [688, 194] width 327 height 33
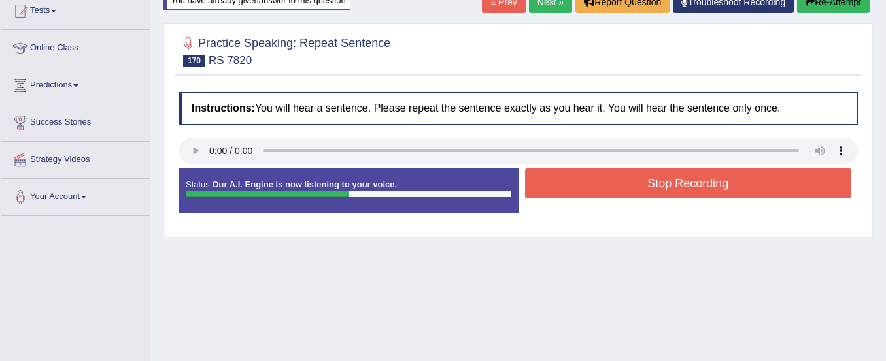
click at [757, 191] on button "Stop Recording" at bounding box center [688, 184] width 327 height 30
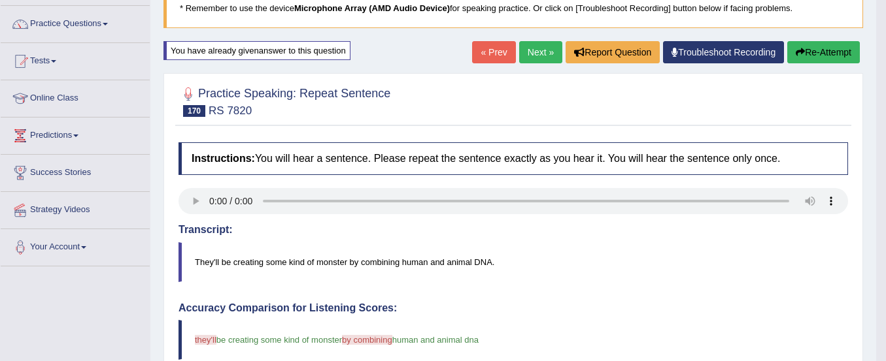
scroll to position [93, 0]
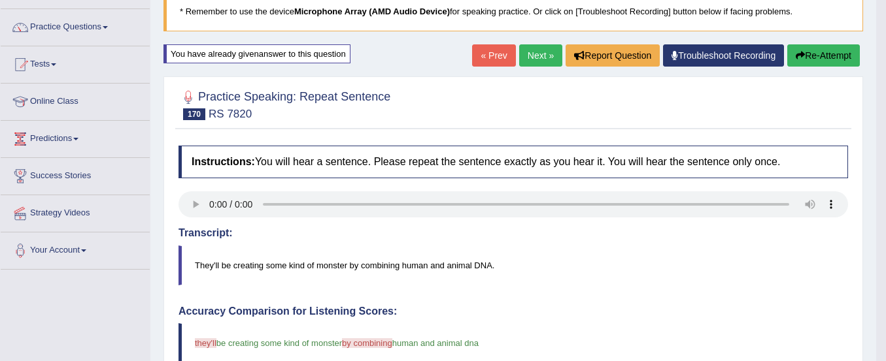
click at [529, 51] on link "Next »" at bounding box center [540, 55] width 43 height 22
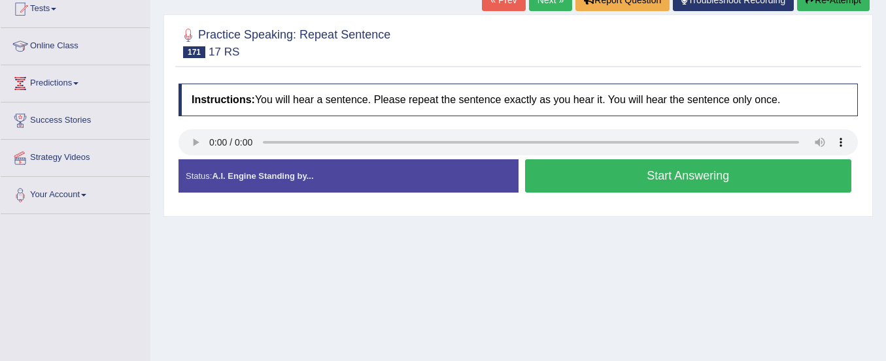
click at [581, 175] on button "Start Answering" at bounding box center [688, 175] width 327 height 33
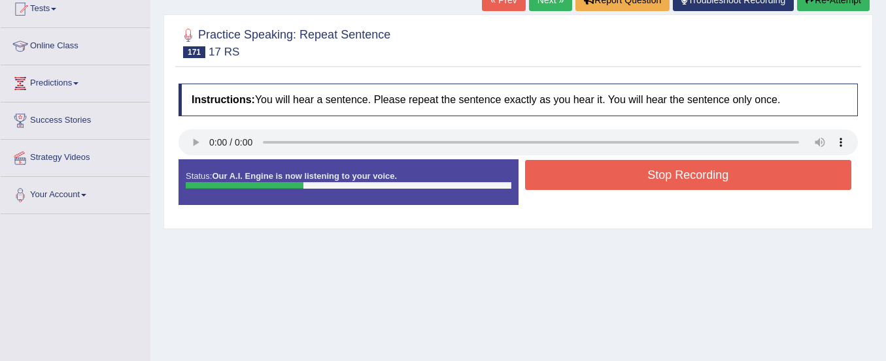
click at [815, 3] on button "Re-Attempt" at bounding box center [833, 0] width 73 height 22
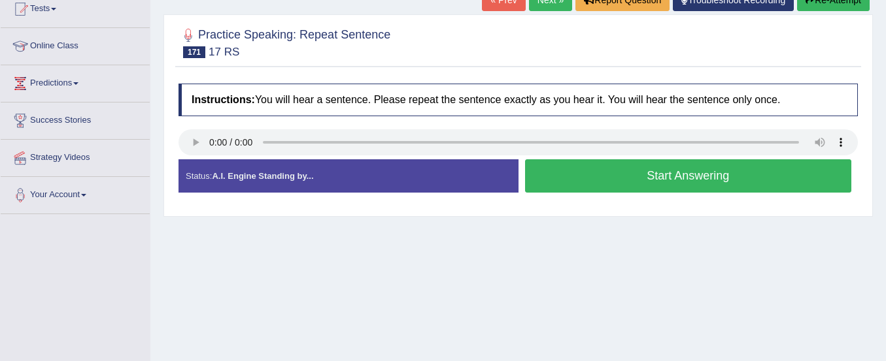
click at [557, 178] on button "Start Answering" at bounding box center [688, 175] width 327 height 33
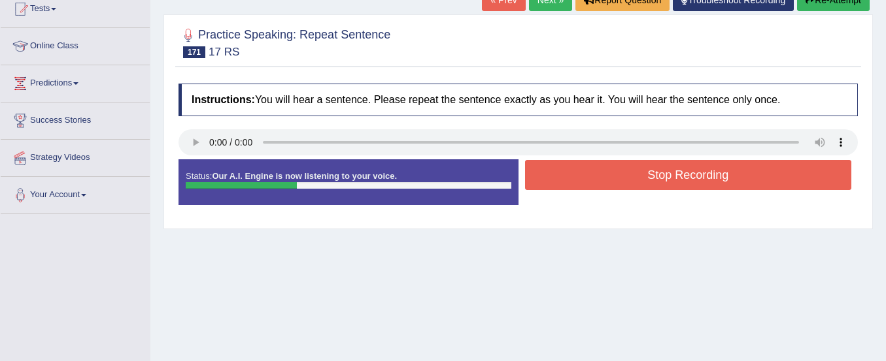
click at [557, 178] on button "Stop Recording" at bounding box center [688, 175] width 327 height 30
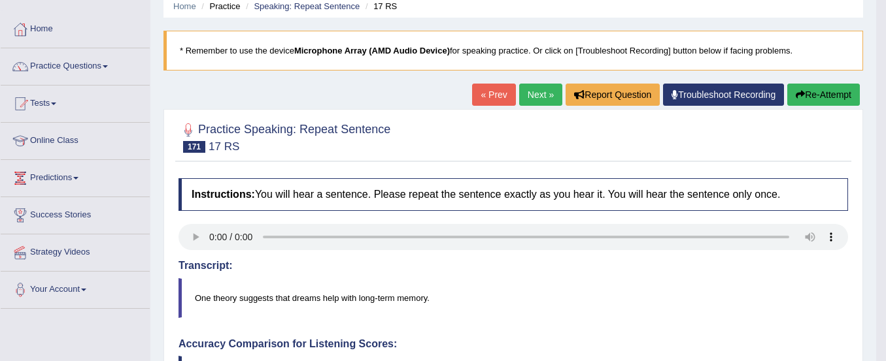
scroll to position [53, 0]
click at [802, 99] on button "Re-Attempt" at bounding box center [823, 95] width 73 height 22
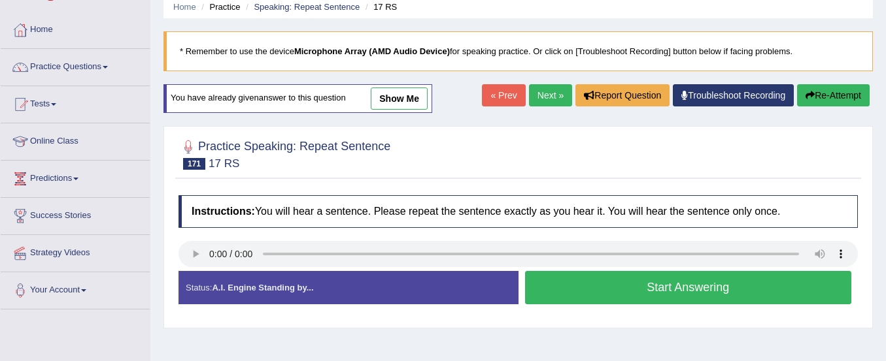
scroll to position [53, 0]
click at [650, 299] on button "Start Answering" at bounding box center [688, 287] width 327 height 33
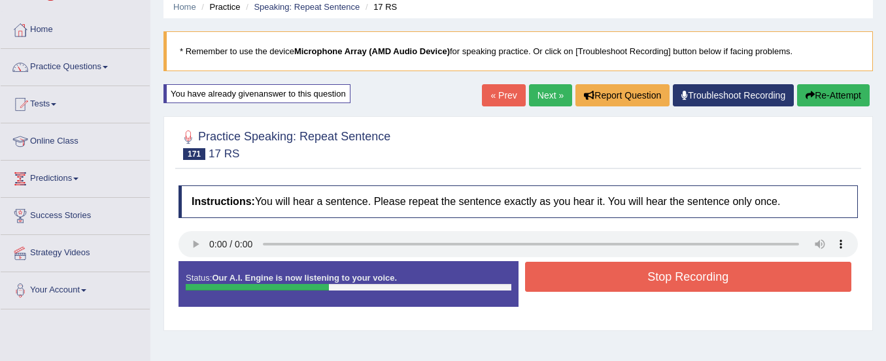
click at [650, 277] on button "Stop Recording" at bounding box center [688, 277] width 327 height 30
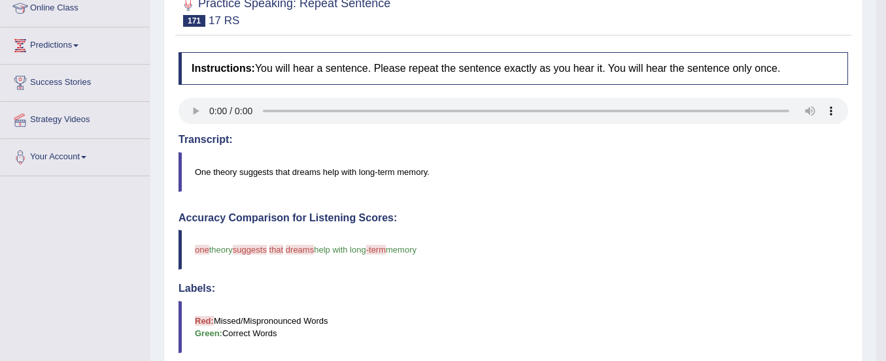
scroll to position [127, 0]
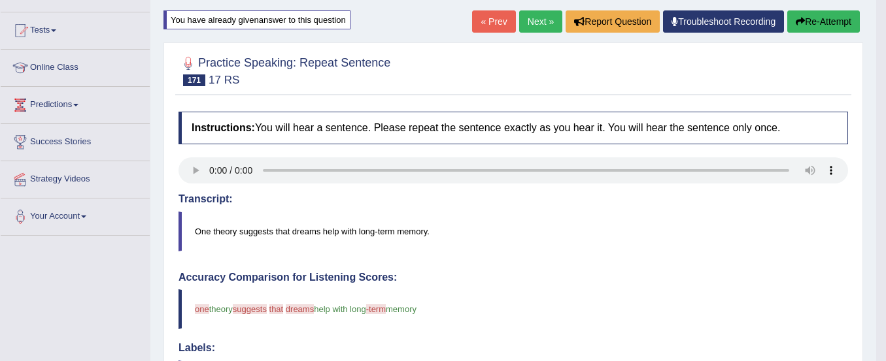
click at [806, 21] on button "Re-Attempt" at bounding box center [823, 21] width 73 height 22
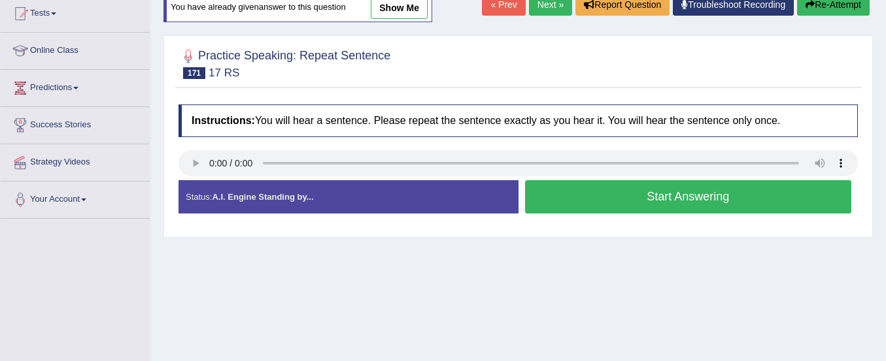
scroll to position [127, 0]
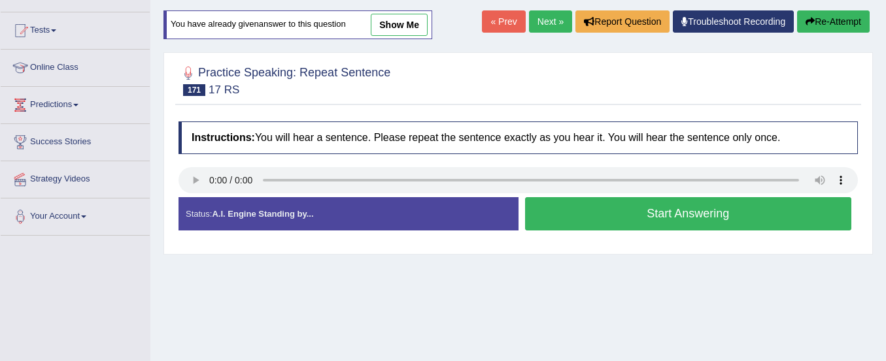
click at [672, 220] on button "Start Answering" at bounding box center [688, 213] width 327 height 33
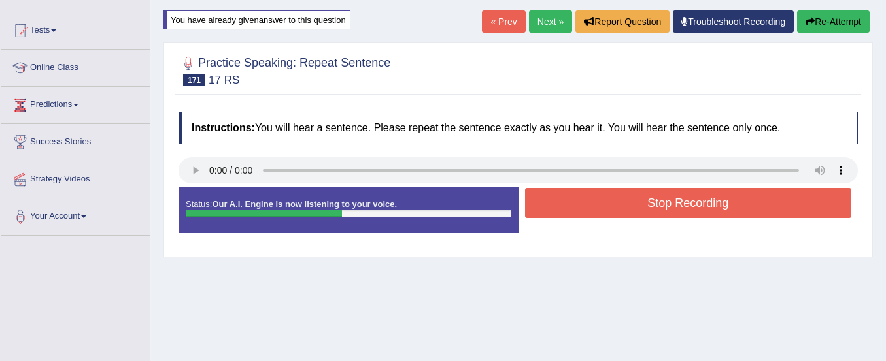
click at [670, 209] on button "Stop Recording" at bounding box center [688, 203] width 327 height 30
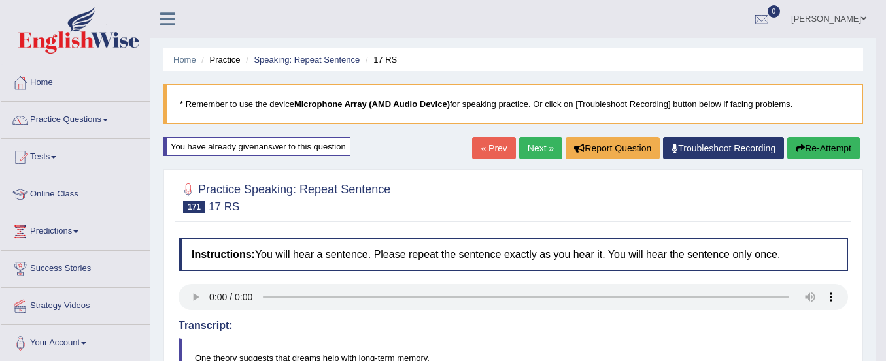
scroll to position [78, 0]
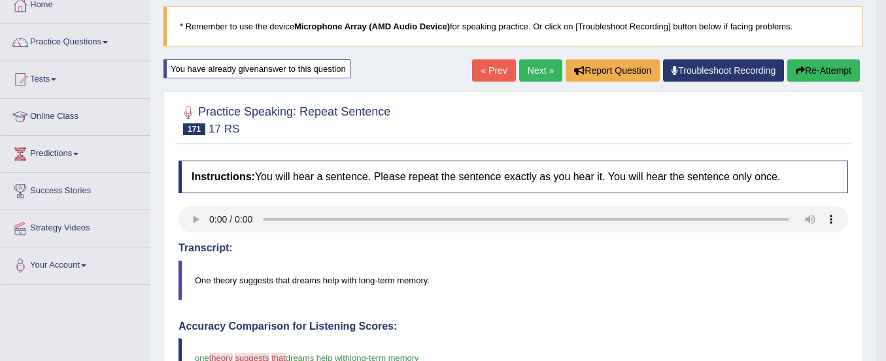
click at [816, 71] on button "Re-Attempt" at bounding box center [823, 70] width 73 height 22
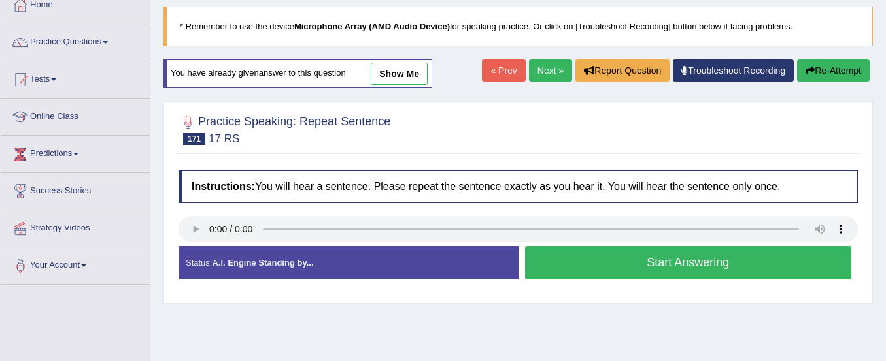
scroll to position [78, 0]
click at [745, 261] on button "Start Answering" at bounding box center [688, 262] width 327 height 33
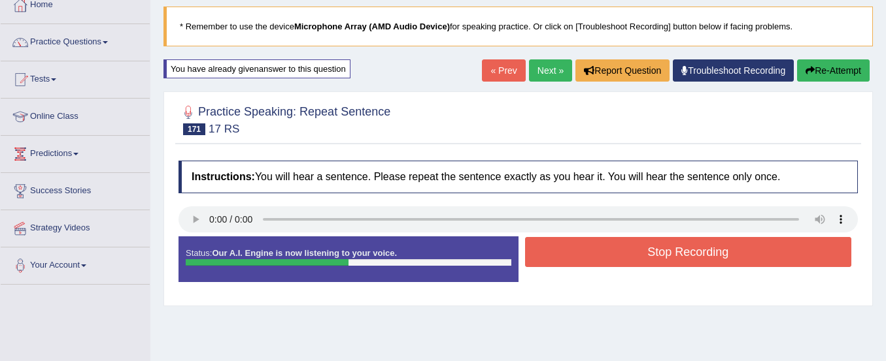
click at [745, 261] on button "Stop Recording" at bounding box center [688, 252] width 327 height 30
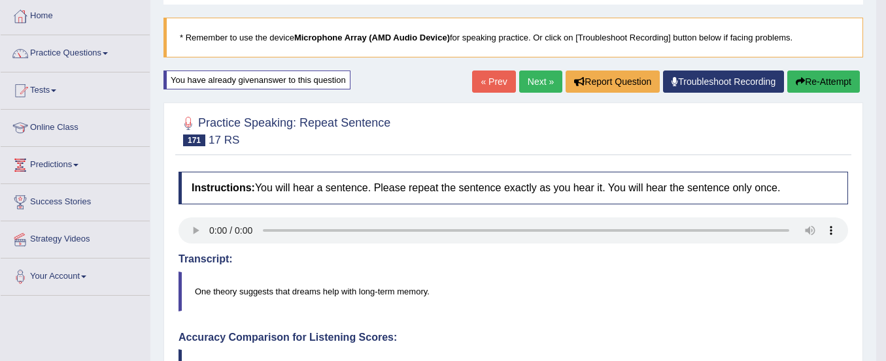
scroll to position [0, 0]
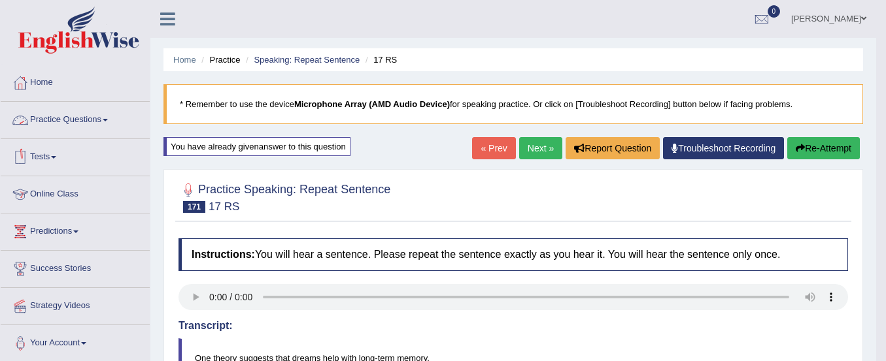
click at [99, 118] on link "Practice Questions" at bounding box center [75, 118] width 149 height 33
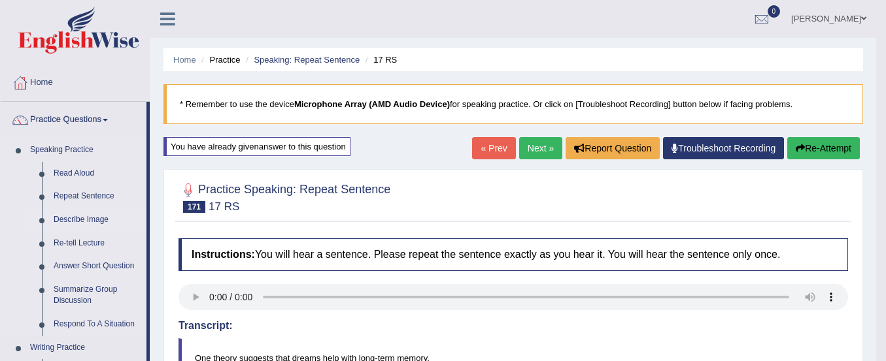
click at [76, 225] on link "Describe Image" at bounding box center [97, 220] width 99 height 24
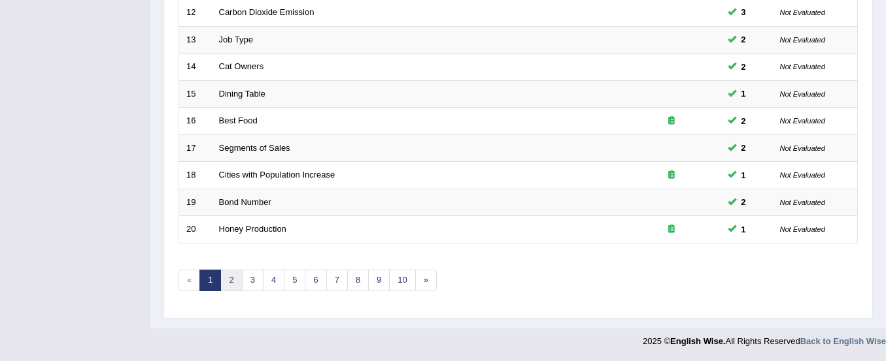
click at [231, 278] on link "2" at bounding box center [231, 281] width 22 height 22
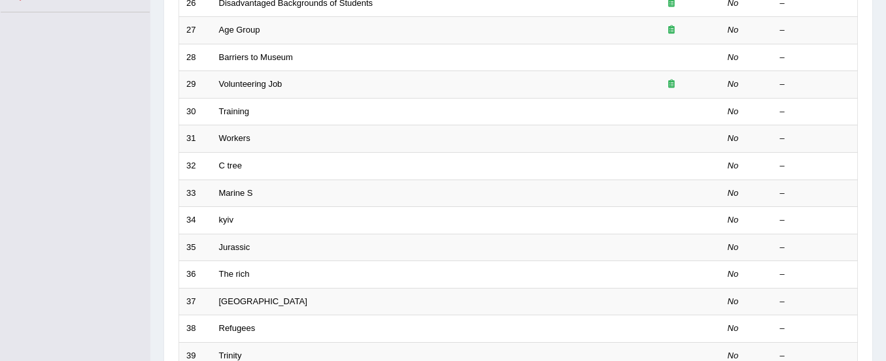
scroll to position [284, 0]
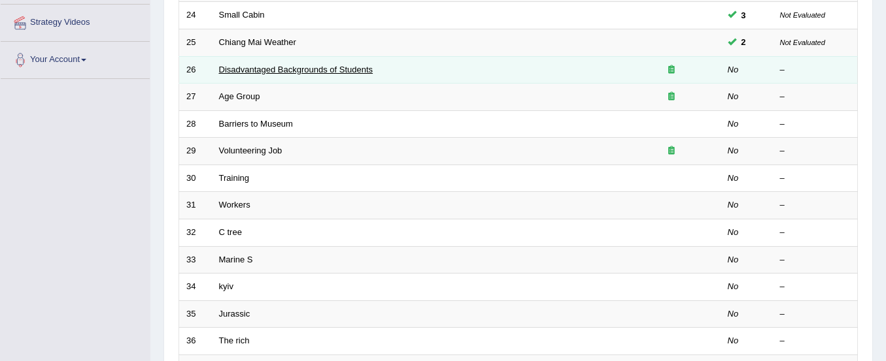
click at [320, 69] on link "Disadvantaged Backgrounds of Students" at bounding box center [296, 70] width 154 height 10
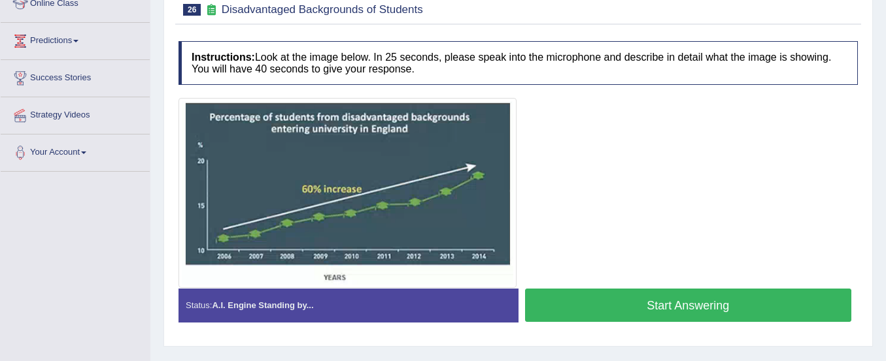
scroll to position [231, 0]
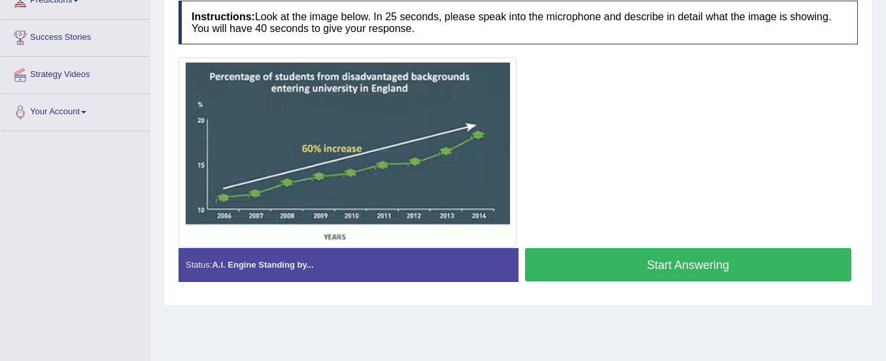
click at [588, 259] on button "Start Answering" at bounding box center [688, 264] width 327 height 33
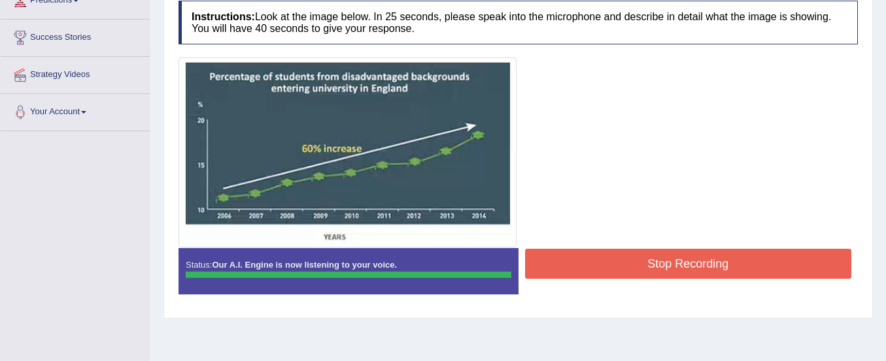
click at [588, 259] on button "Stop Recording" at bounding box center [688, 264] width 327 height 30
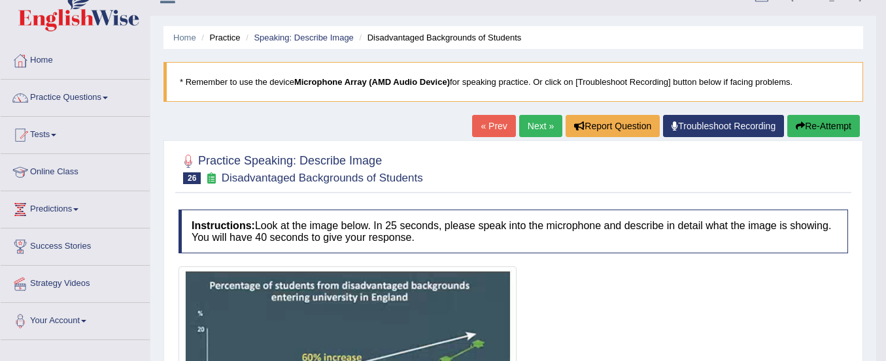
scroll to position [22, 0]
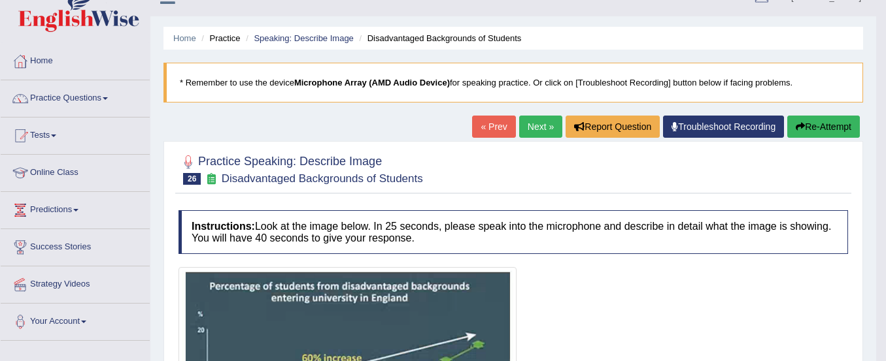
click at [828, 122] on button "Re-Attempt" at bounding box center [823, 127] width 73 height 22
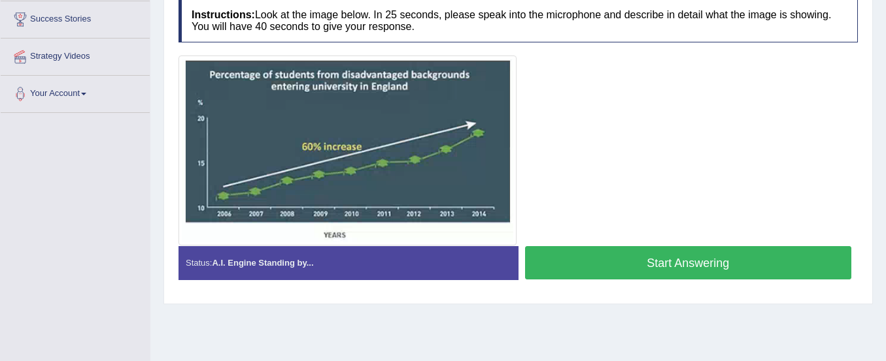
click at [706, 265] on button "Start Answering" at bounding box center [688, 262] width 327 height 33
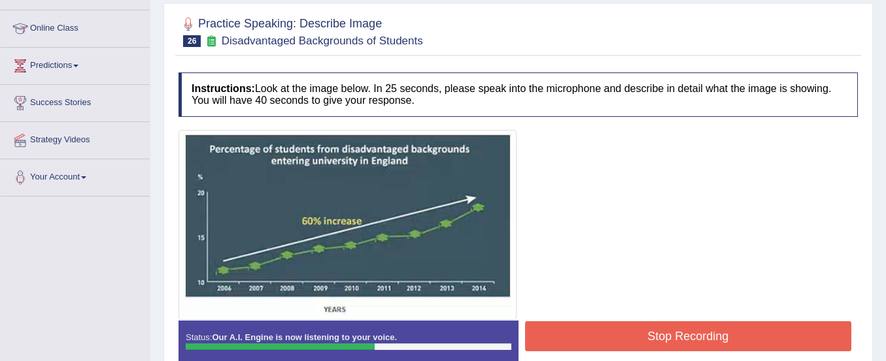
scroll to position [118, 0]
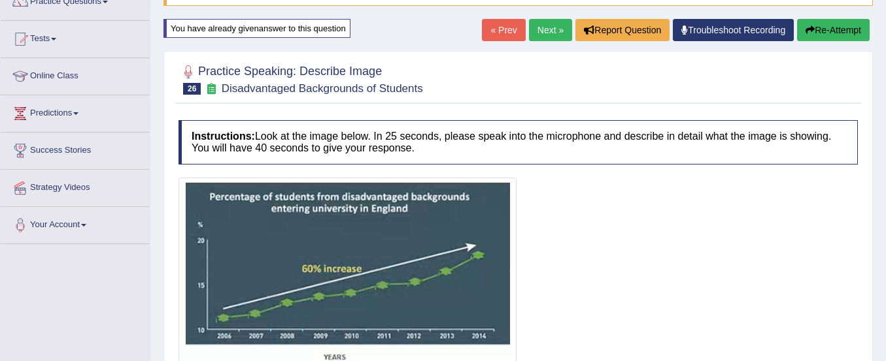
click at [856, 23] on button "Re-Attempt" at bounding box center [833, 30] width 73 height 22
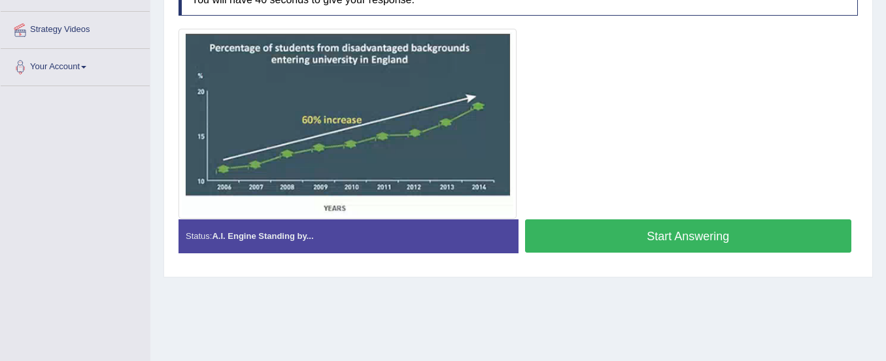
scroll to position [276, 0]
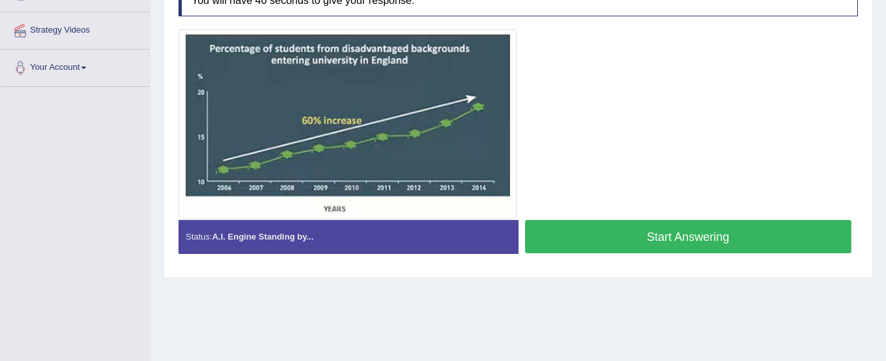
click at [561, 230] on button "Start Answering" at bounding box center [688, 236] width 327 height 33
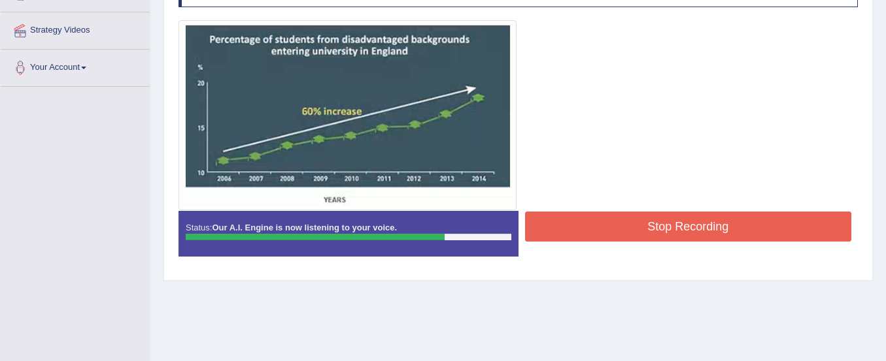
click at [561, 230] on button "Stop Recording" at bounding box center [688, 227] width 327 height 30
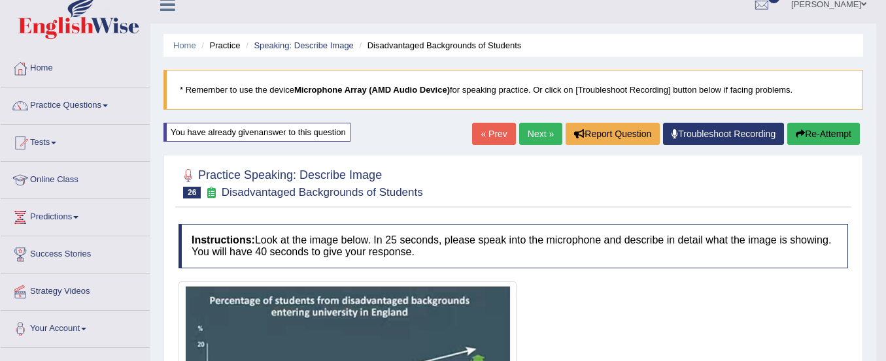
scroll to position [0, 0]
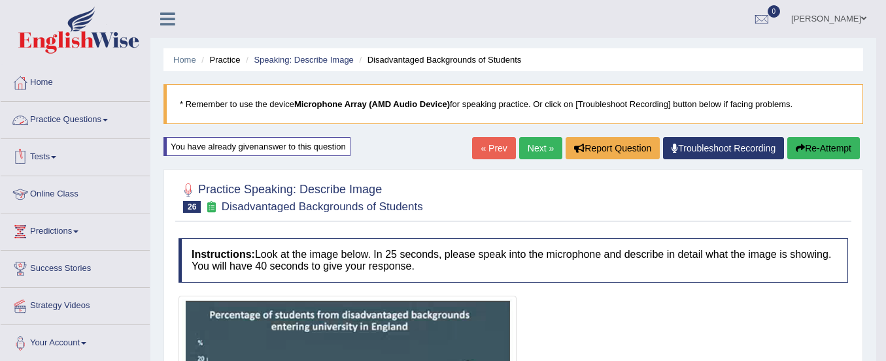
click at [78, 122] on link "Practice Questions" at bounding box center [75, 118] width 149 height 33
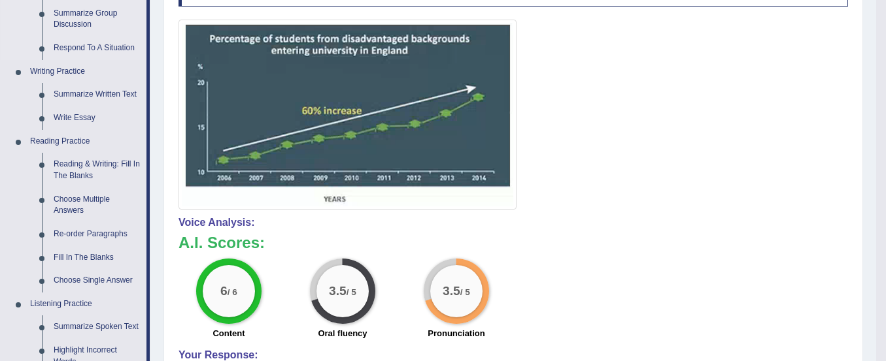
scroll to position [325, 0]
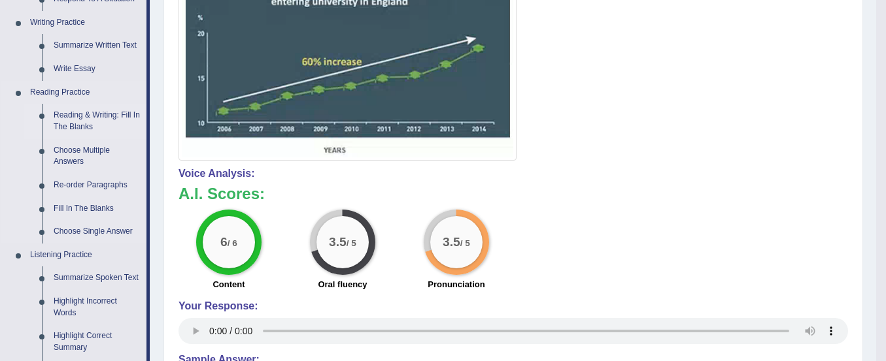
click at [80, 118] on link "Reading & Writing: Fill In The Blanks" at bounding box center [97, 121] width 99 height 35
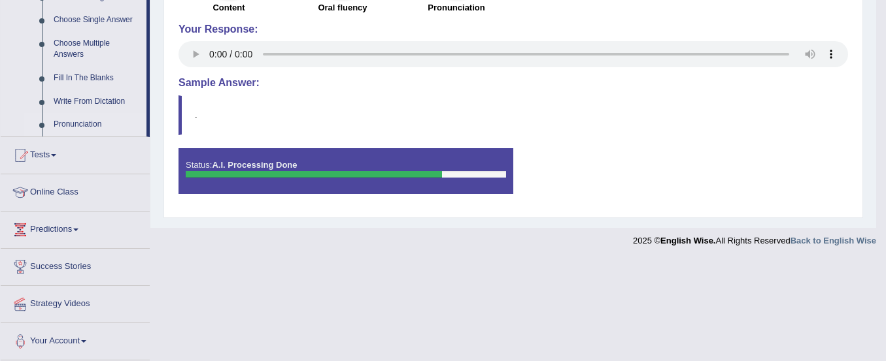
scroll to position [603, 0]
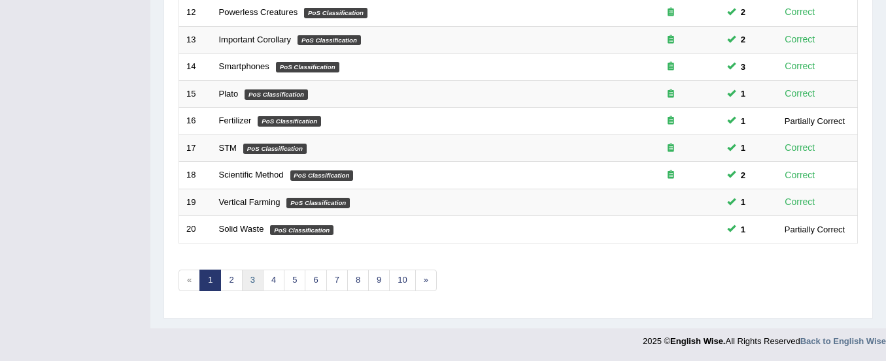
click at [259, 275] on link "3" at bounding box center [253, 281] width 22 height 22
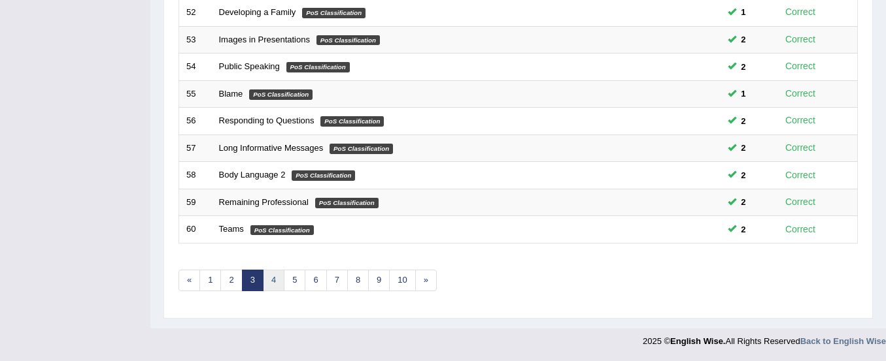
click at [274, 275] on link "4" at bounding box center [274, 281] width 22 height 22
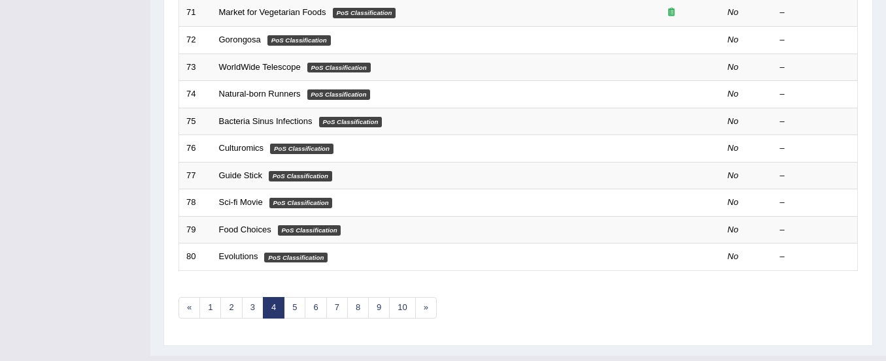
scroll to position [504, 0]
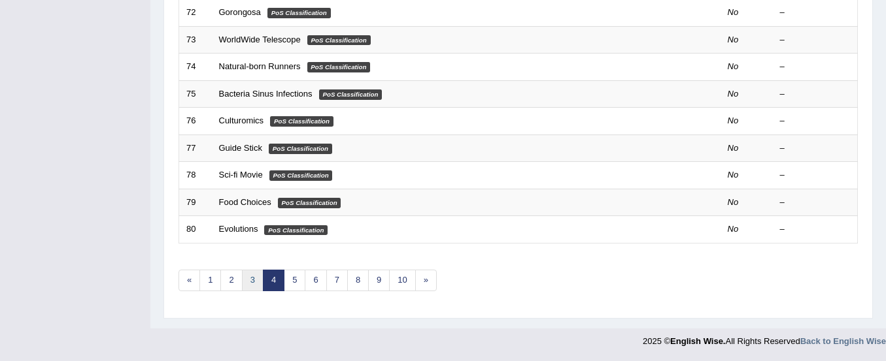
click at [249, 276] on link "3" at bounding box center [253, 281] width 22 height 22
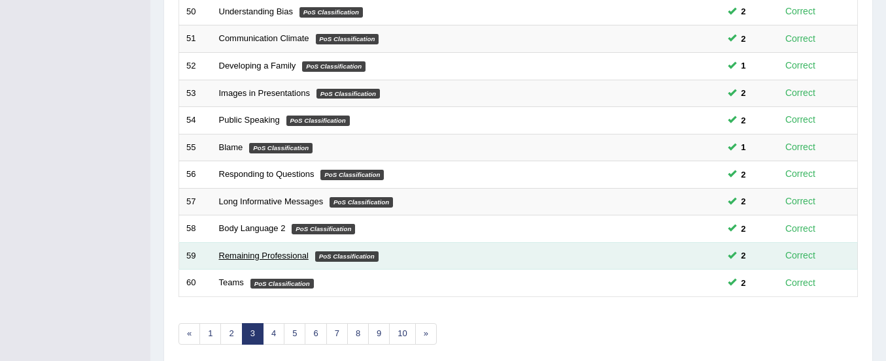
scroll to position [504, 0]
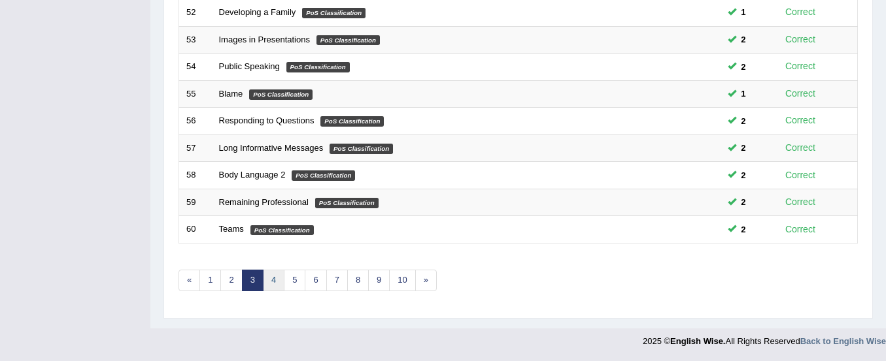
click at [276, 282] on link "4" at bounding box center [274, 281] width 22 height 22
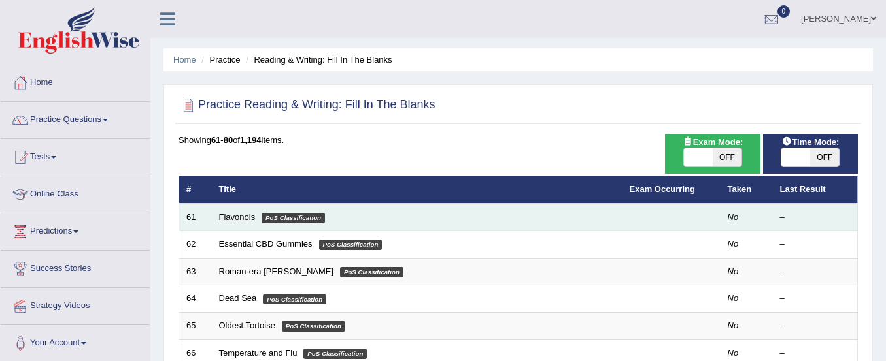
click at [246, 216] on link "Flavonols" at bounding box center [237, 217] width 37 height 10
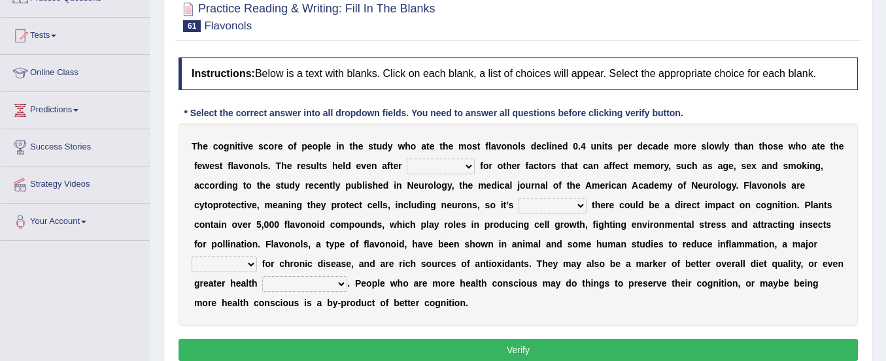
click at [436, 169] on select "consulting adjusting automating advertising" at bounding box center [441, 167] width 68 height 16
select select "consulting"
click at [407, 159] on select "consulting adjusting automating advertising" at bounding box center [441, 167] width 68 height 16
click at [531, 203] on select "irresistible purposeful plausible detrimental" at bounding box center [552, 206] width 68 height 16
select select "detrimental"
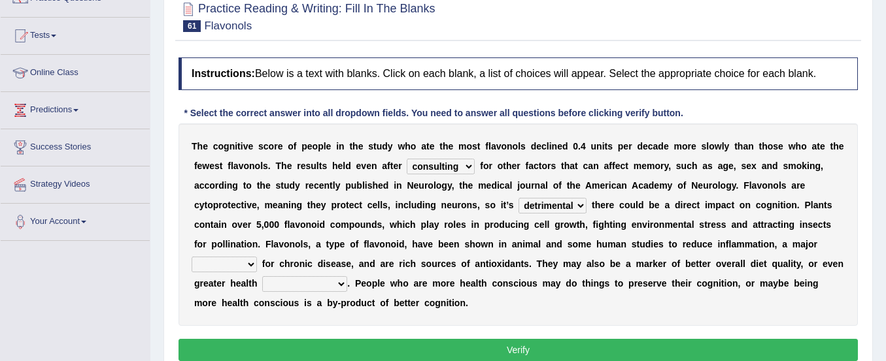
click at [518, 198] on select "irresistible purposeful plausible detrimental" at bounding box center [552, 206] width 68 height 16
click at [555, 202] on select "irresistible purposeful plausible detrimental" at bounding box center [552, 206] width 68 height 16
click at [465, 227] on b "s" at bounding box center [463, 225] width 5 height 10
click at [239, 269] on select "nuance module fact trigger" at bounding box center [223, 265] width 65 height 16
select select "fact"
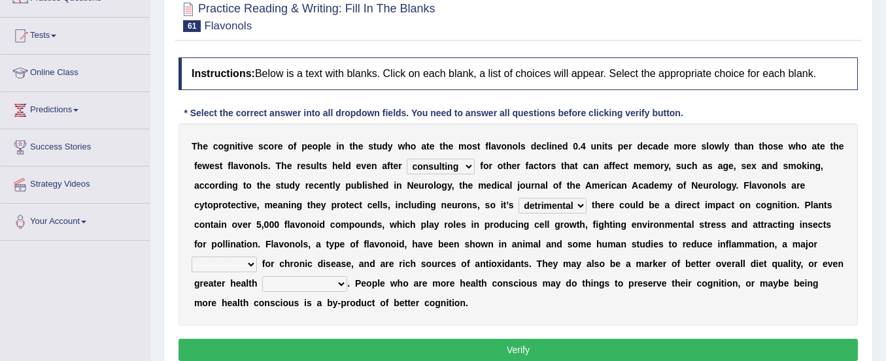
click at [191, 257] on select "nuance module fact trigger" at bounding box center [223, 265] width 65 height 16
click at [278, 281] on select "intervention cognition protection consciousness" at bounding box center [304, 284] width 85 height 16
select select "consciousness"
click at [262, 276] on select "intervention cognition protection consciousness" at bounding box center [304, 284] width 85 height 16
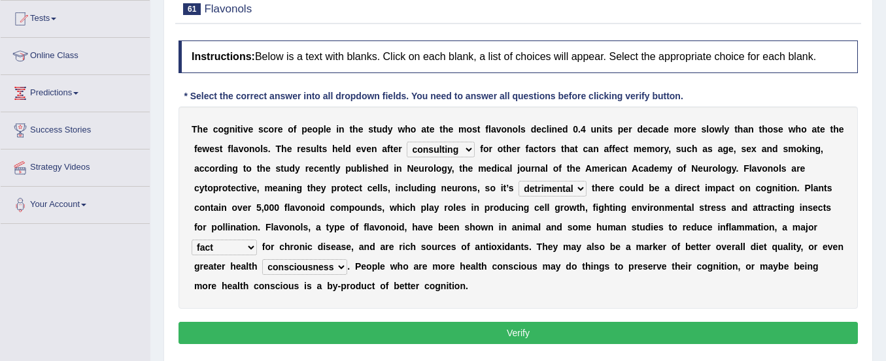
scroll to position [150, 0]
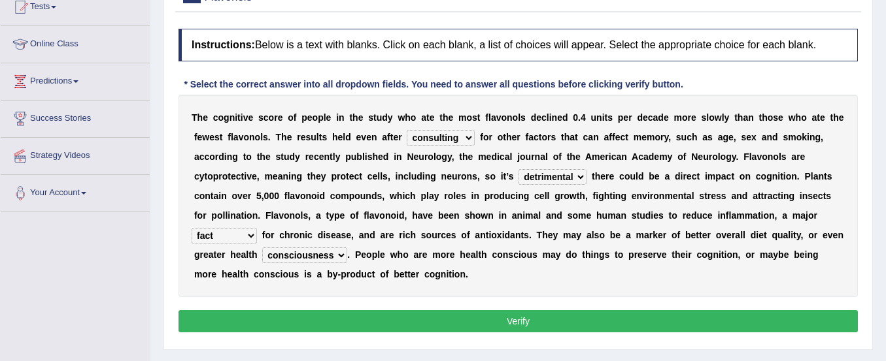
click at [326, 323] on button "Verify" at bounding box center [517, 321] width 679 height 22
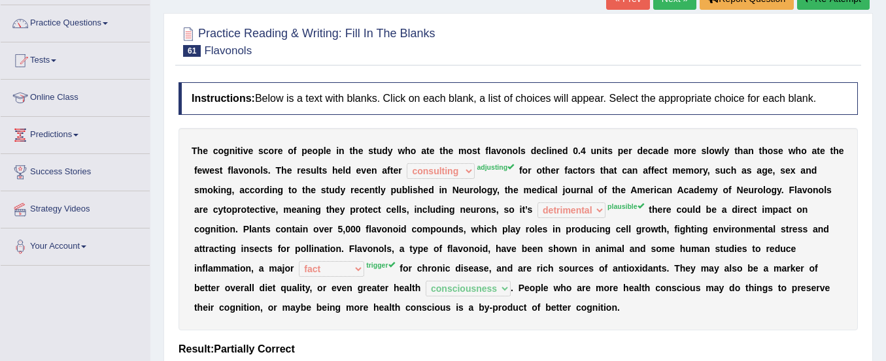
scroll to position [61, 0]
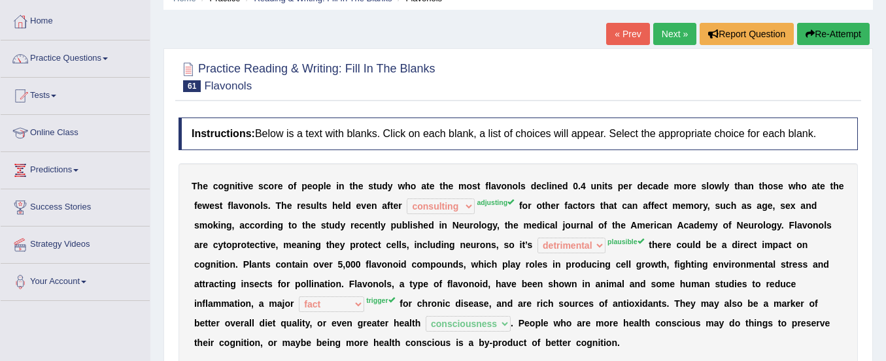
click at [816, 40] on button "Re-Attempt" at bounding box center [833, 34] width 73 height 22
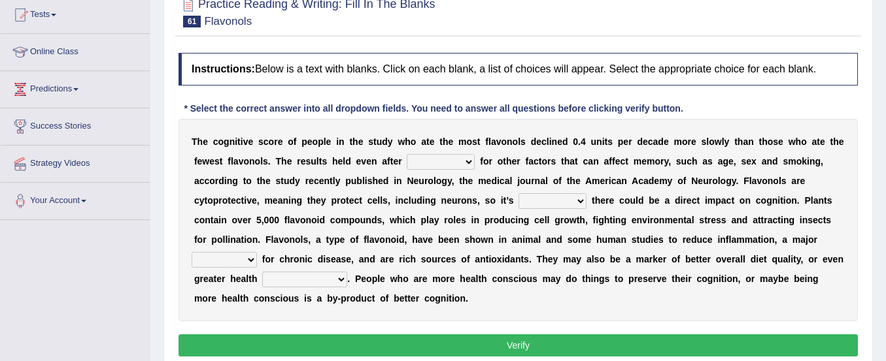
click at [435, 165] on select "consulting adjusting automating advertising" at bounding box center [441, 162] width 68 height 16
select select "adjusting"
click at [407, 154] on select "consulting adjusting automating advertising" at bounding box center [441, 162] width 68 height 16
click at [531, 203] on select "irresistible purposeful plausible detrimental" at bounding box center [552, 201] width 68 height 16
select select "plausible"
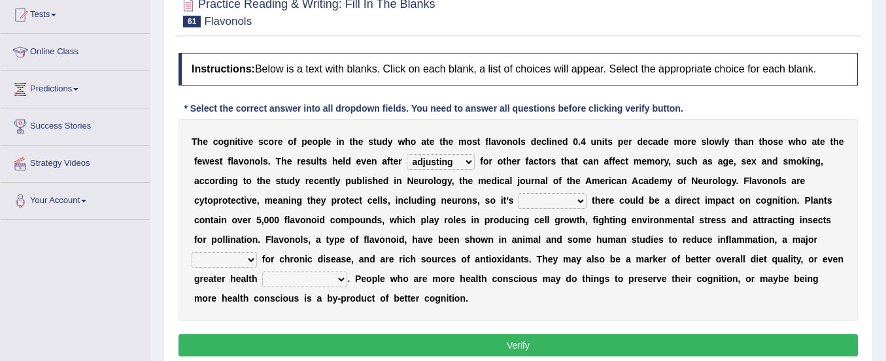
click at [518, 193] on select "irresistible purposeful plausible detrimental" at bounding box center [552, 201] width 68 height 16
click at [234, 257] on select "nuance module fact trigger" at bounding box center [223, 260] width 65 height 16
select select "trigger"
click at [191, 252] on select "nuance module fact trigger" at bounding box center [223, 260] width 65 height 16
click at [289, 276] on select "intervention cognition protection consciousness" at bounding box center [304, 280] width 85 height 16
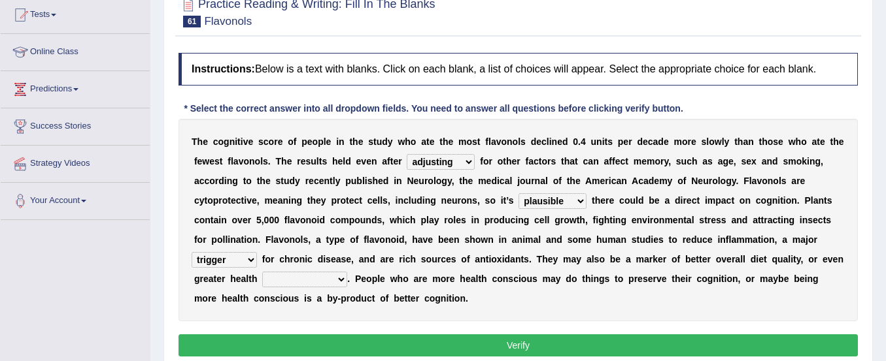
select select "consciousness"
click at [262, 272] on select "intervention cognition protection consciousness" at bounding box center [304, 280] width 85 height 16
click at [313, 338] on button "Verify" at bounding box center [517, 346] width 679 height 22
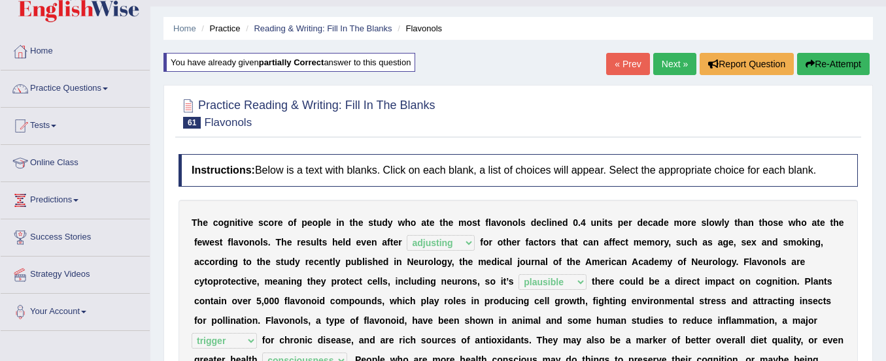
scroll to position [25, 0]
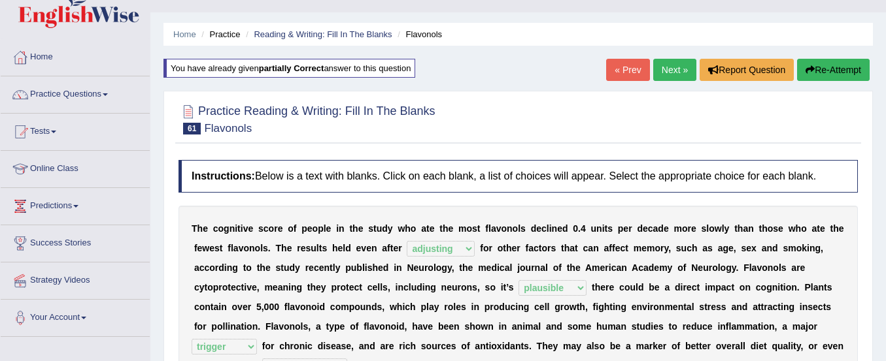
click at [665, 69] on link "Next »" at bounding box center [674, 70] width 43 height 22
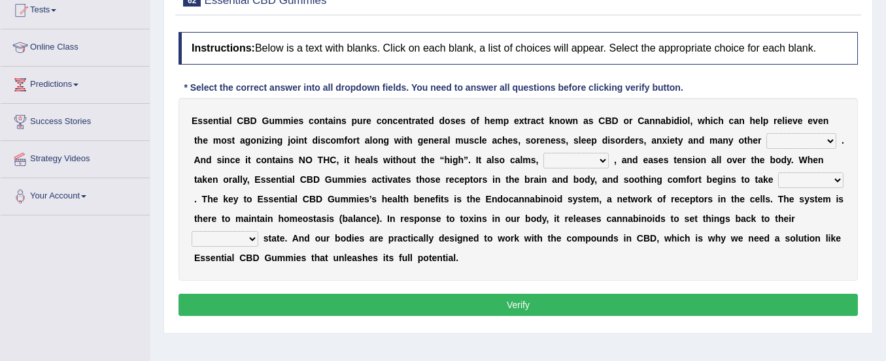
click at [774, 141] on select "pains phenomena poisons ailments" at bounding box center [801, 141] width 70 height 16
select select "phenomena"
click at [766, 133] on select "pains phenomena poisons ailments" at bounding box center [801, 141] width 70 height 16
click at [560, 160] on select "excites relaxes cures digests" at bounding box center [575, 161] width 65 height 16
select select "relaxes"
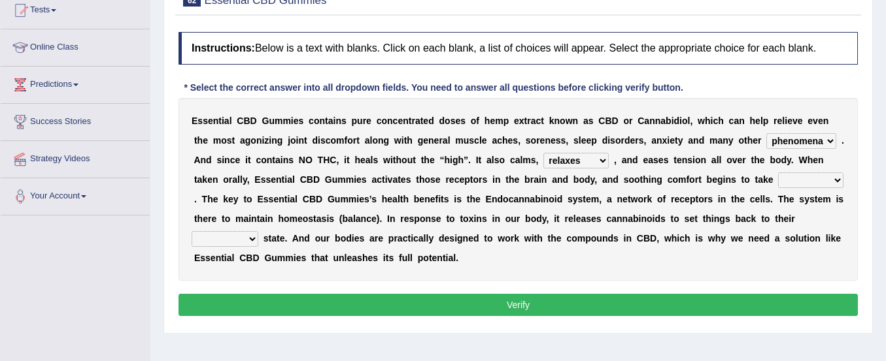
click at [543, 153] on select "excites relaxes cures digests" at bounding box center [575, 161] width 65 height 16
click at [786, 177] on select "it formation in form" at bounding box center [810, 181] width 65 height 16
select select "in"
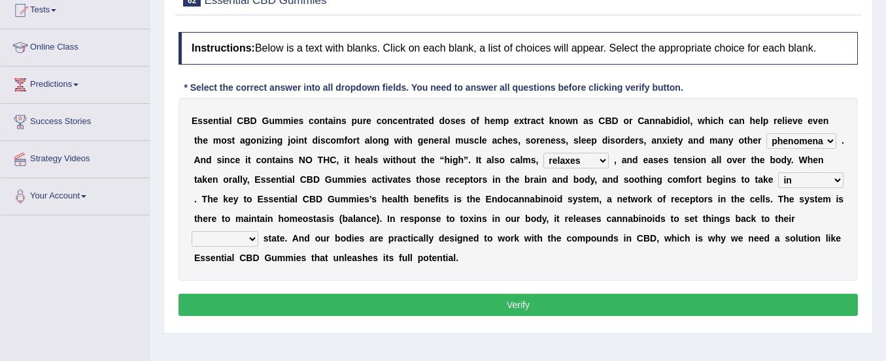
click at [778, 173] on select "it formation in form" at bounding box center [810, 181] width 65 height 16
click at [246, 237] on select "new next substantial natural" at bounding box center [224, 239] width 67 height 16
select select "natural"
click at [191, 231] on select "new next substantial natural" at bounding box center [224, 239] width 67 height 16
click at [233, 311] on button "Verify" at bounding box center [517, 305] width 679 height 22
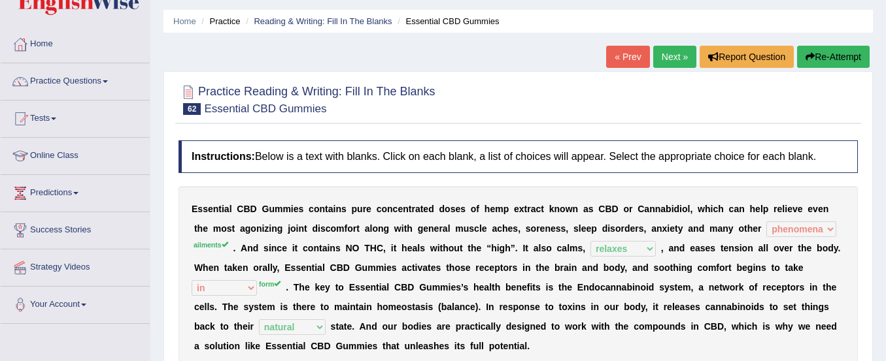
scroll to position [37, 0]
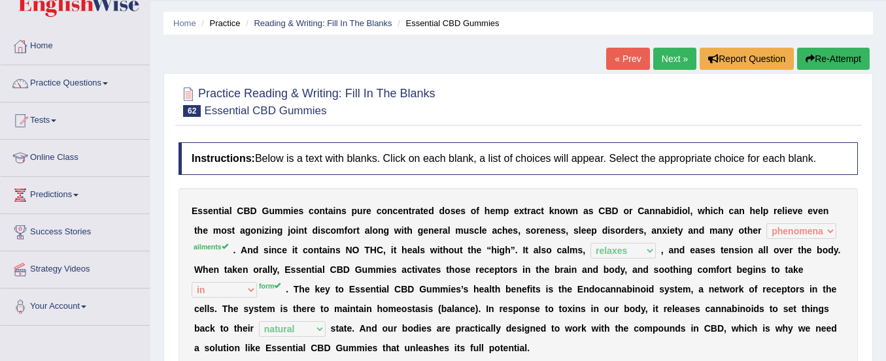
click at [805, 59] on icon "button" at bounding box center [809, 58] width 9 height 9
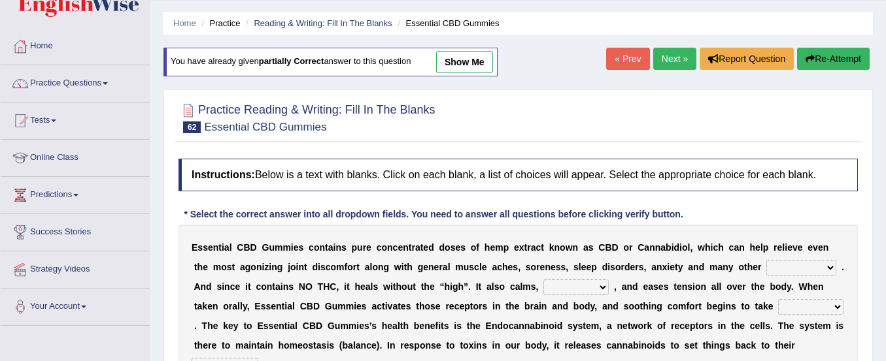
drag, startPoint x: 0, startPoint y: 0, endPoint x: 780, endPoint y: 261, distance: 822.8
click at [780, 261] on select "pains phenomena poisons ailments" at bounding box center [801, 268] width 70 height 16
select select "ailments"
click at [766, 260] on select "pains phenomena poisons ailments" at bounding box center [801, 268] width 70 height 16
click at [566, 282] on select "excites relaxes cures digests" at bounding box center [575, 288] width 65 height 16
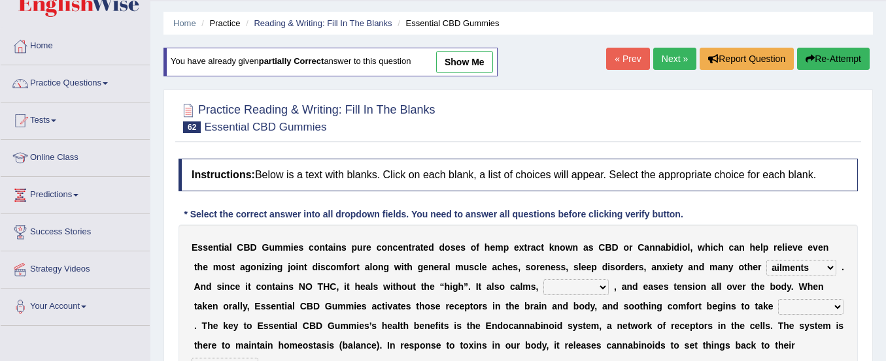
select select "relaxes"
click at [543, 280] on select "excites relaxes cures digests" at bounding box center [575, 288] width 65 height 16
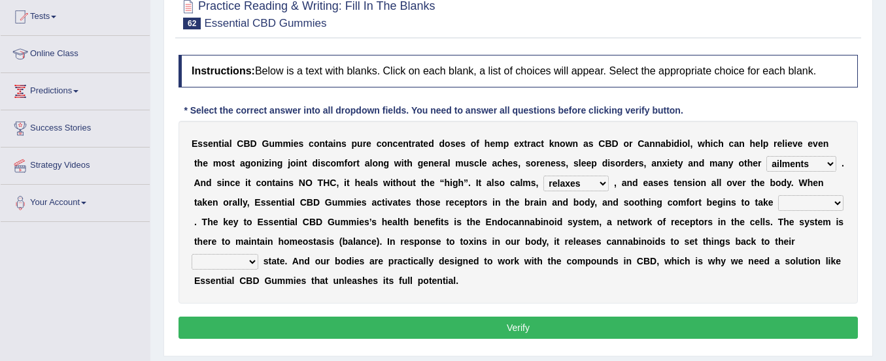
click at [786, 203] on select "it formation in form" at bounding box center [810, 203] width 65 height 16
select select "form"
click at [778, 195] on select "it formation in form" at bounding box center [810, 203] width 65 height 16
click at [211, 267] on select "new next substantial natural" at bounding box center [224, 262] width 67 height 16
select select "natural"
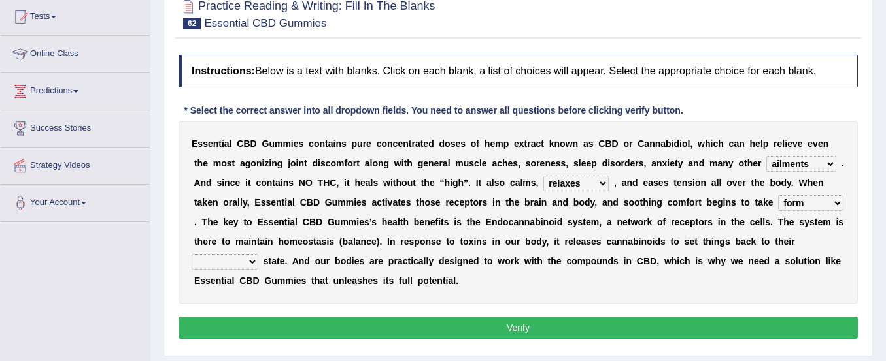
click at [191, 254] on select "new next substantial natural" at bounding box center [224, 262] width 67 height 16
click at [265, 323] on button "Verify" at bounding box center [517, 328] width 679 height 22
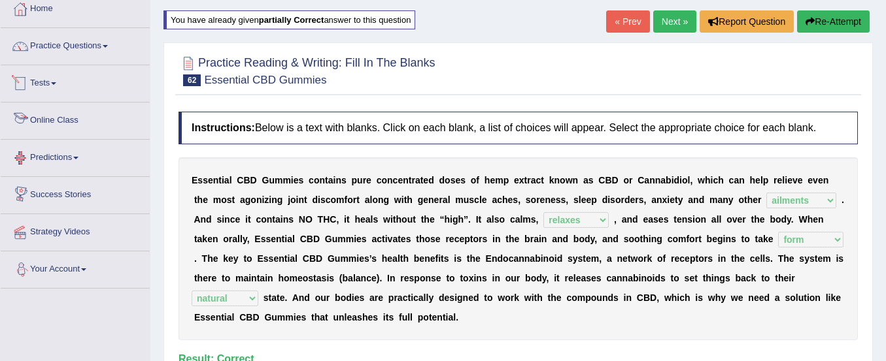
scroll to position [7, 0]
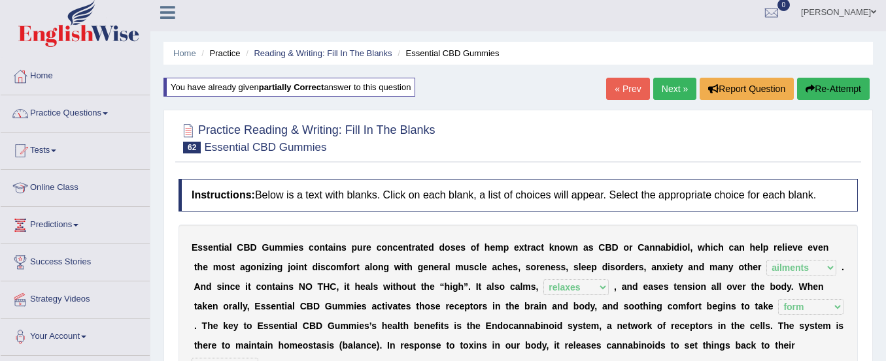
click at [69, 112] on link "Practice Questions" at bounding box center [75, 111] width 149 height 33
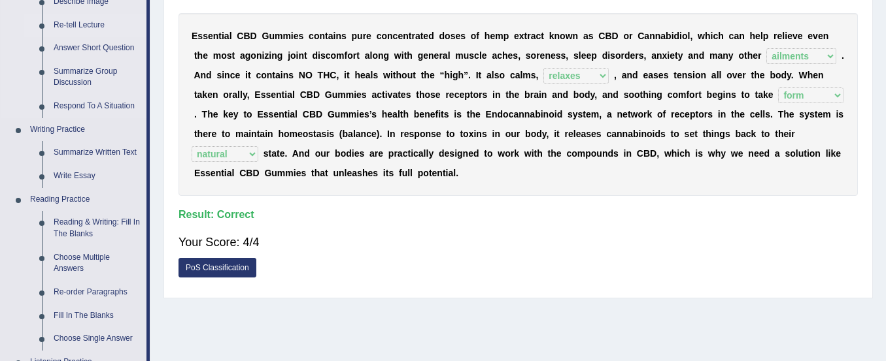
scroll to position [265, 0]
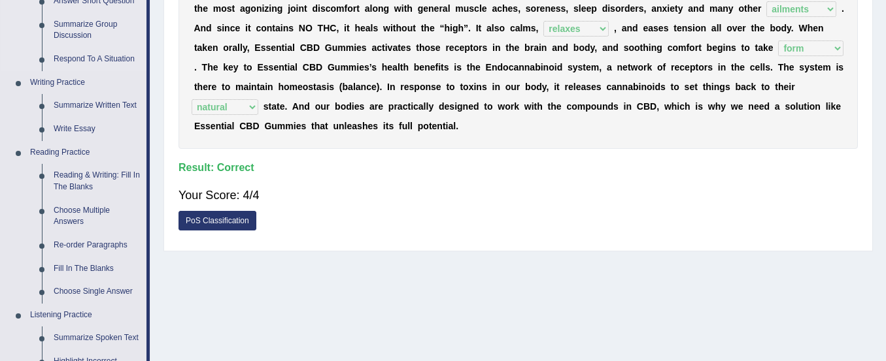
click at [106, 237] on link "Re-order Paragraphs" at bounding box center [97, 246] width 99 height 24
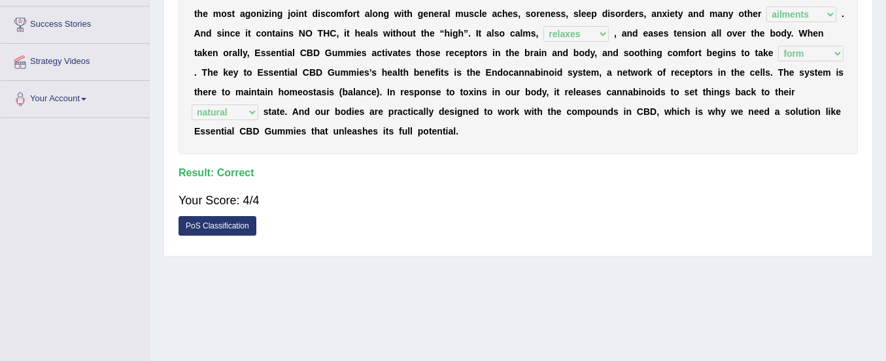
scroll to position [303, 0]
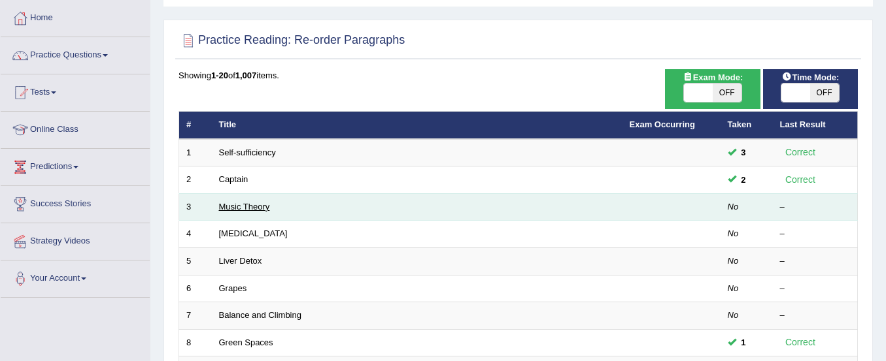
click at [265, 202] on link "Music Theory" at bounding box center [244, 207] width 51 height 10
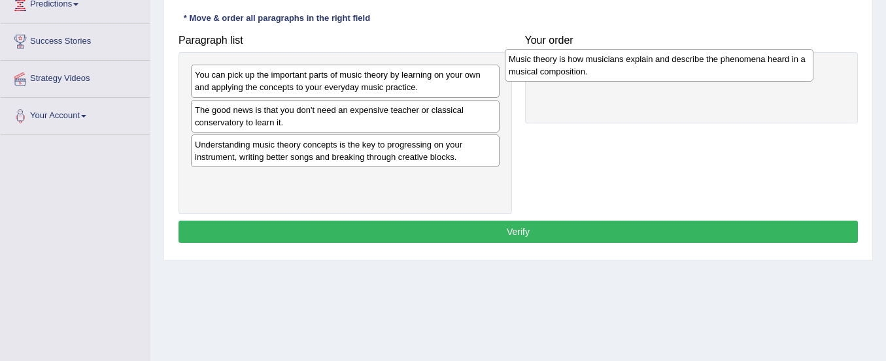
drag, startPoint x: 269, startPoint y: 162, endPoint x: 582, endPoint y: 76, distance: 324.7
click at [582, 76] on div "Music theory is how musicians explain and describe the phenomena heard in a mus…" at bounding box center [659, 65] width 308 height 33
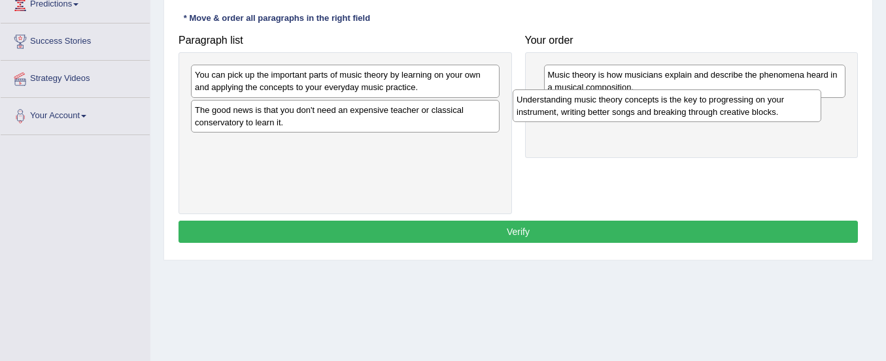
drag, startPoint x: 369, startPoint y: 150, endPoint x: 691, endPoint y: 105, distance: 324.7
click at [691, 105] on div "Understanding music theory concepts is the key to progressing on your instrumen…" at bounding box center [666, 106] width 308 height 33
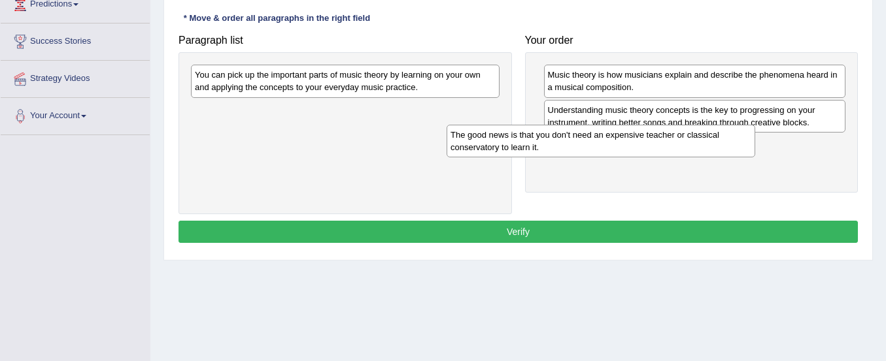
drag, startPoint x: 429, startPoint y: 124, endPoint x: 693, endPoint y: 141, distance: 264.5
click at [693, 141] on div "The good news is that you don't need an expensive teacher or classical conserva…" at bounding box center [600, 141] width 308 height 33
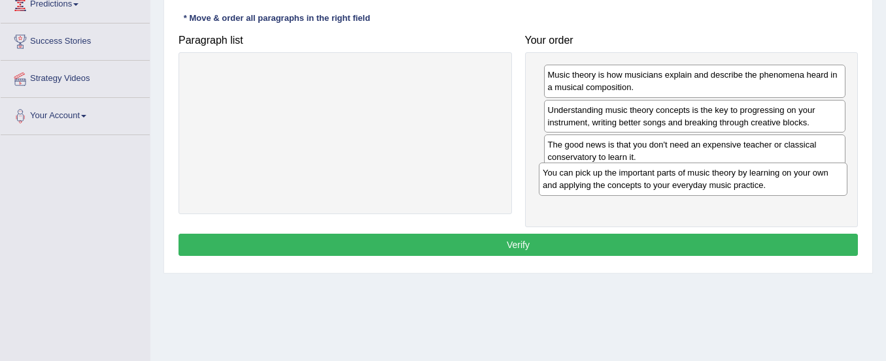
drag, startPoint x: 353, startPoint y: 81, endPoint x: 701, endPoint y: 179, distance: 361.3
click at [701, 179] on div "You can pick up the important parts of music theory by learning on your own and…" at bounding box center [693, 179] width 308 height 33
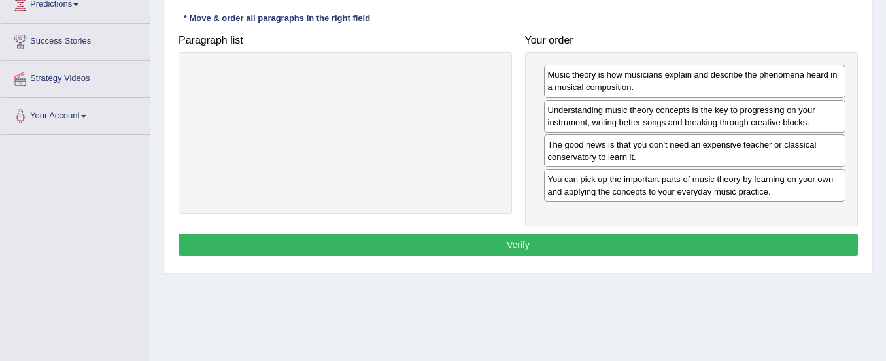
click at [663, 248] on button "Verify" at bounding box center [517, 245] width 679 height 22
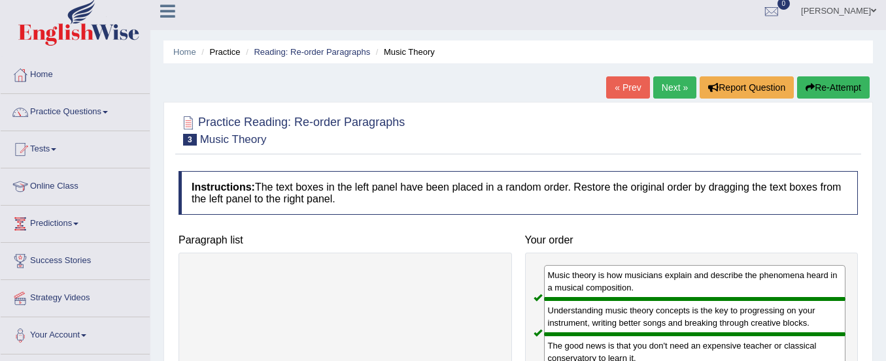
scroll to position [4, 0]
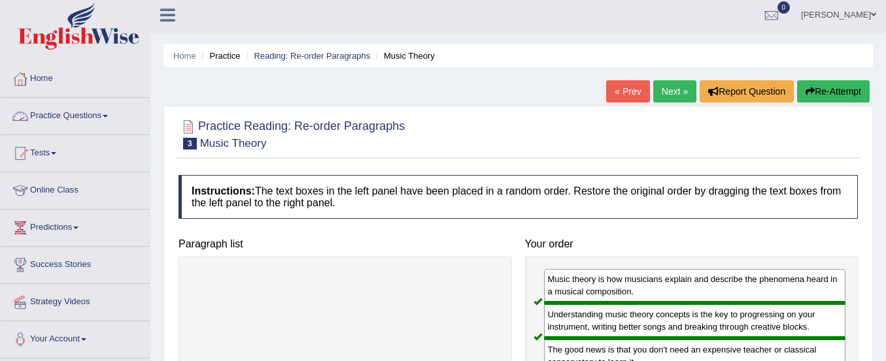
click at [56, 119] on link "Practice Questions" at bounding box center [75, 114] width 149 height 33
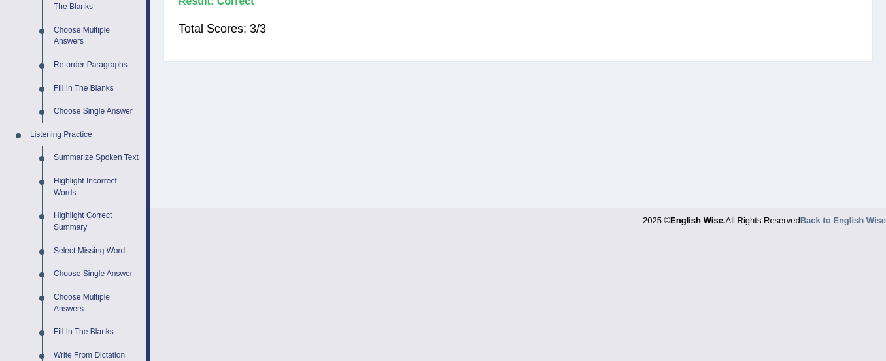
scroll to position [438, 0]
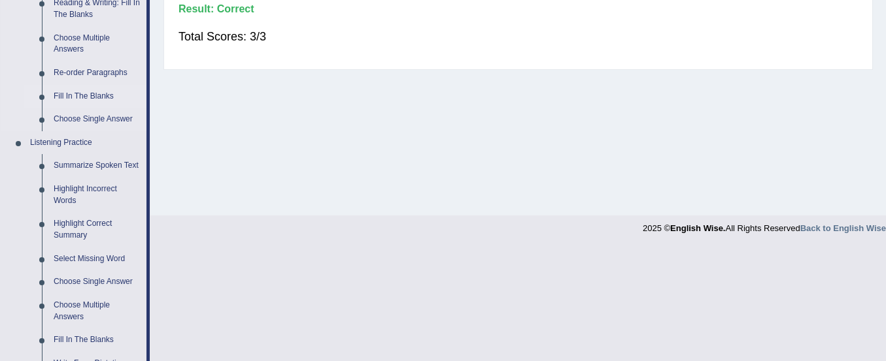
click at [78, 95] on link "Fill In The Blanks" at bounding box center [97, 97] width 99 height 24
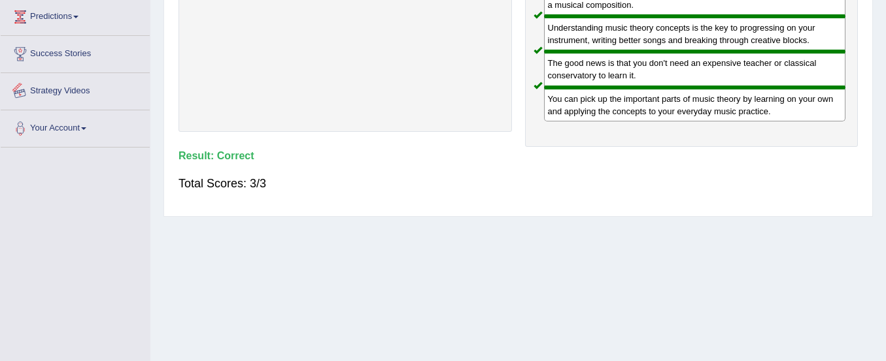
scroll to position [312, 0]
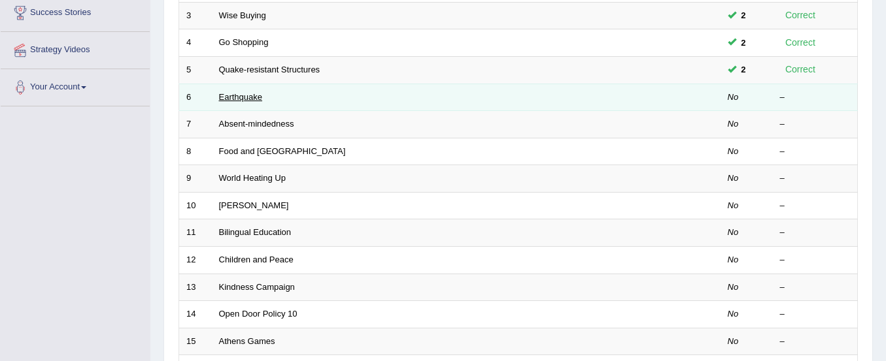
click at [227, 95] on link "Earthquake" at bounding box center [241, 97] width 44 height 10
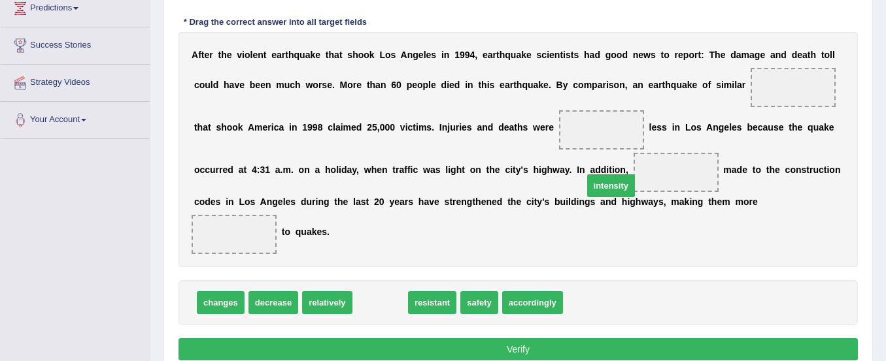
drag, startPoint x: 373, startPoint y: 303, endPoint x: 603, endPoint y: 186, distance: 258.7
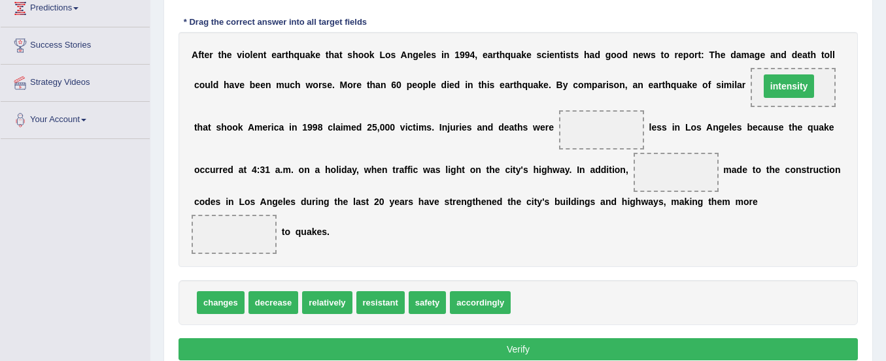
drag, startPoint x: 665, startPoint y: 171, endPoint x: 777, endPoint y: 86, distance: 140.5
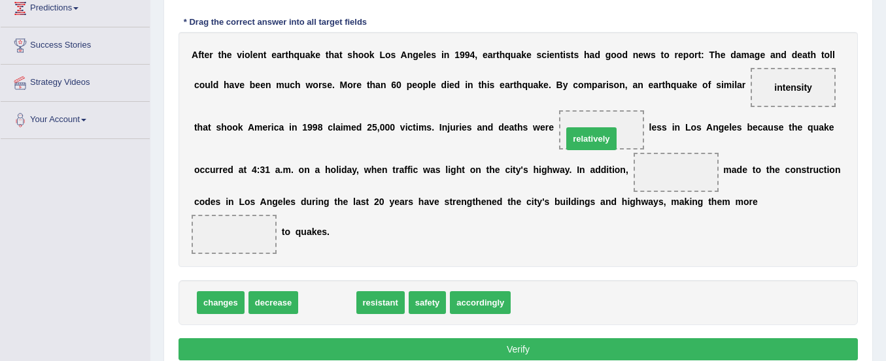
drag, startPoint x: 334, startPoint y: 305, endPoint x: 598, endPoint y: 141, distance: 310.9
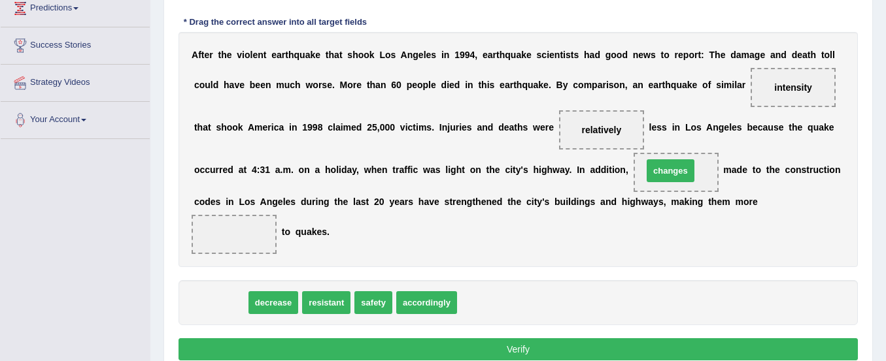
drag, startPoint x: 224, startPoint y: 307, endPoint x: 673, endPoint y: 175, distance: 468.6
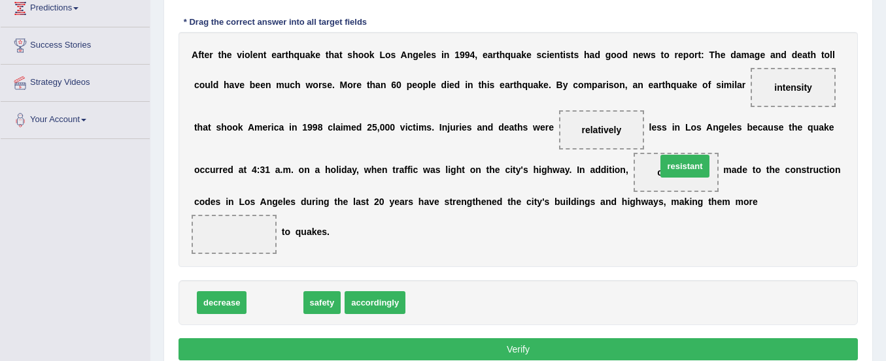
drag, startPoint x: 263, startPoint y: 303, endPoint x: 673, endPoint y: 168, distance: 431.5
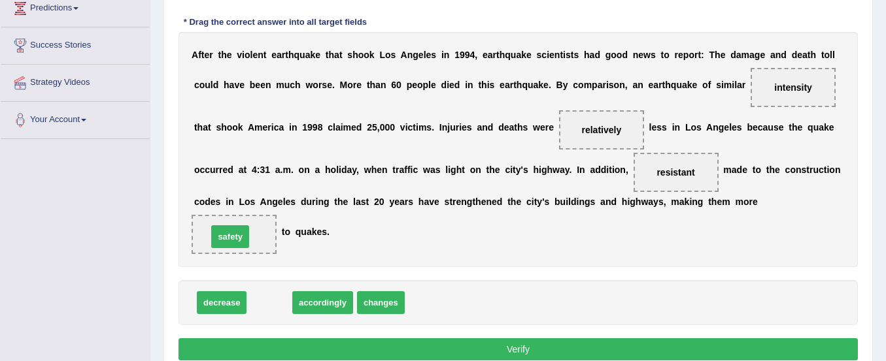
drag, startPoint x: 267, startPoint y: 307, endPoint x: 227, endPoint y: 241, distance: 76.8
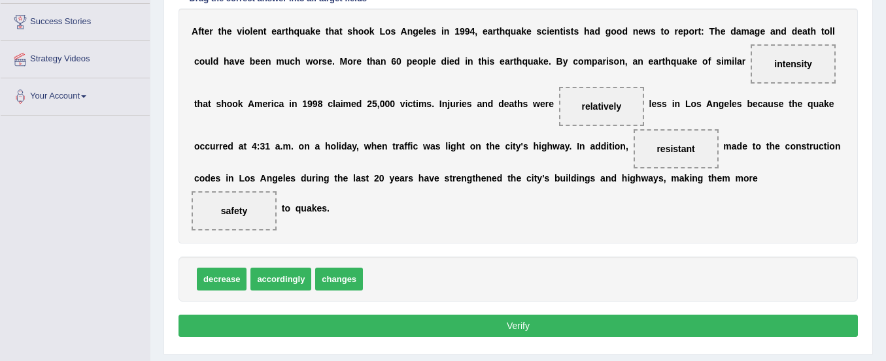
scroll to position [325, 0]
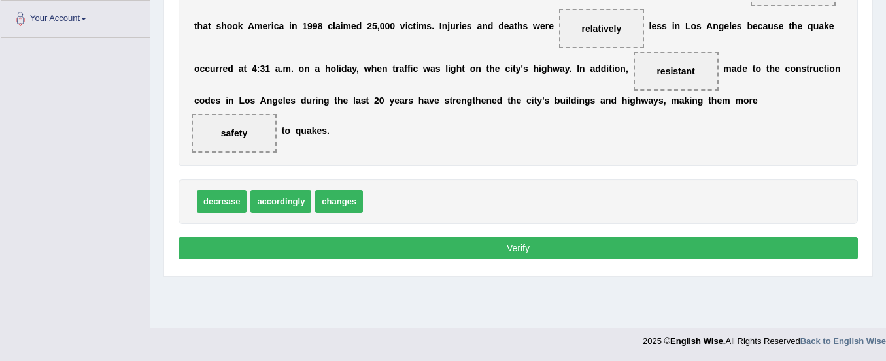
click at [278, 248] on button "Verify" at bounding box center [517, 248] width 679 height 22
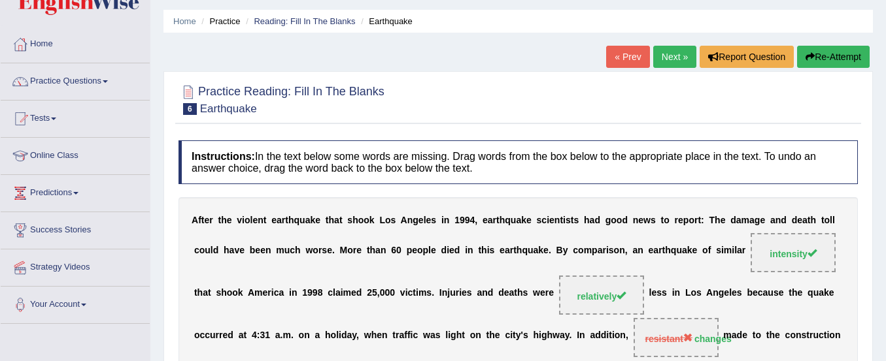
scroll to position [33, 0]
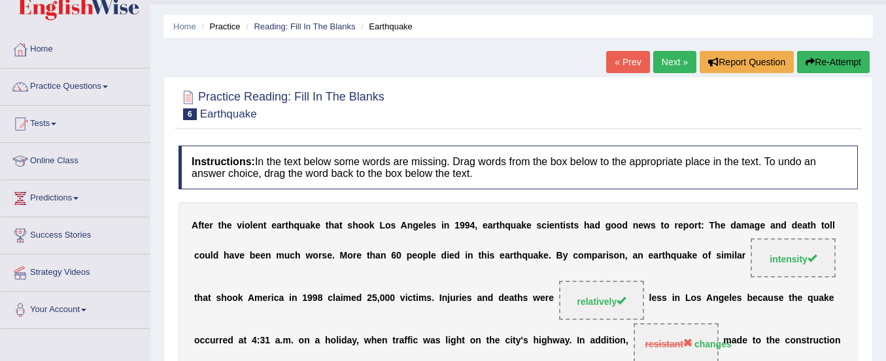
click at [818, 65] on button "Re-Attempt" at bounding box center [833, 62] width 73 height 22
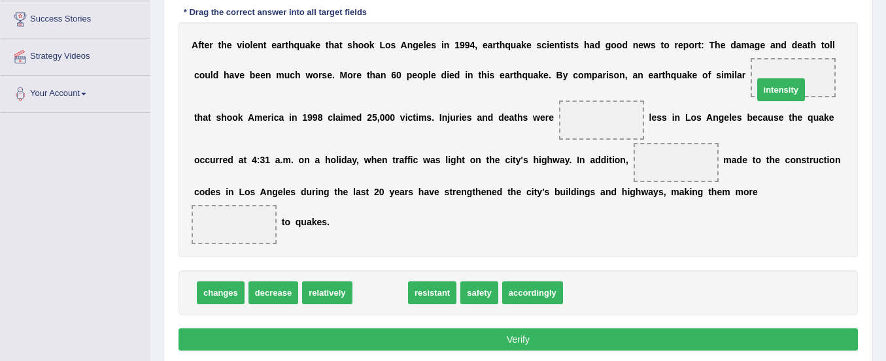
drag, startPoint x: 378, startPoint y: 298, endPoint x: 778, endPoint y: 95, distance: 449.3
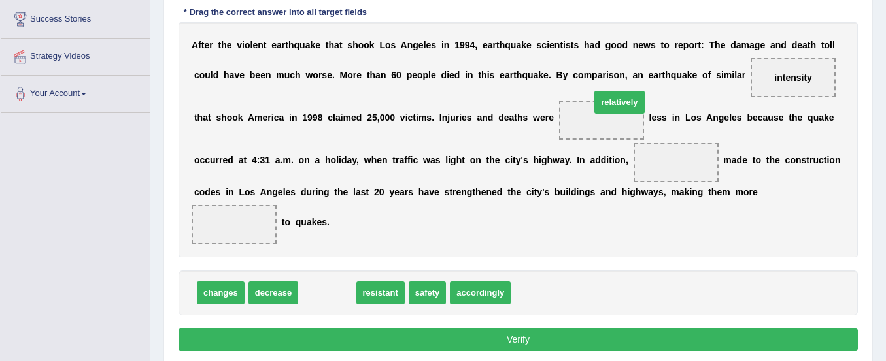
drag, startPoint x: 330, startPoint y: 297, endPoint x: 621, endPoint y: 112, distance: 344.7
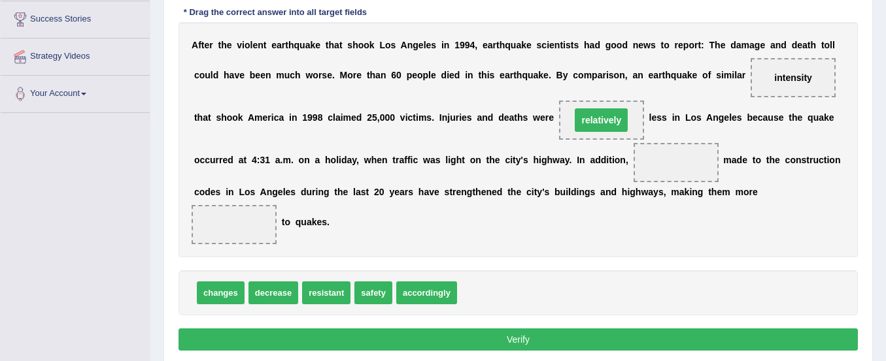
click at [621, 112] on span "relatively" at bounding box center [600, 120] width 53 height 24
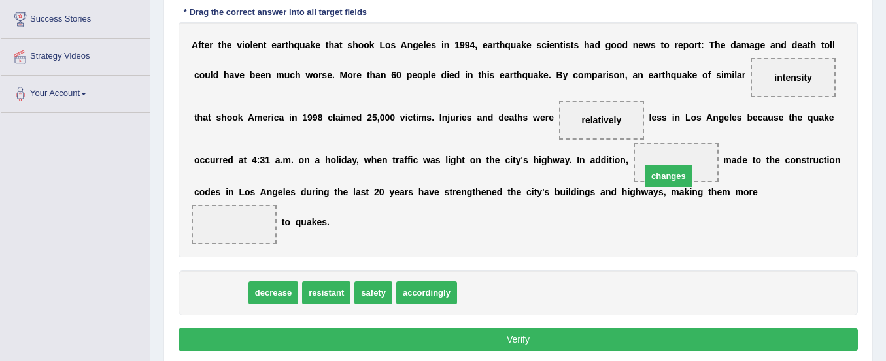
drag, startPoint x: 224, startPoint y: 296, endPoint x: 672, endPoint y: 178, distance: 462.9
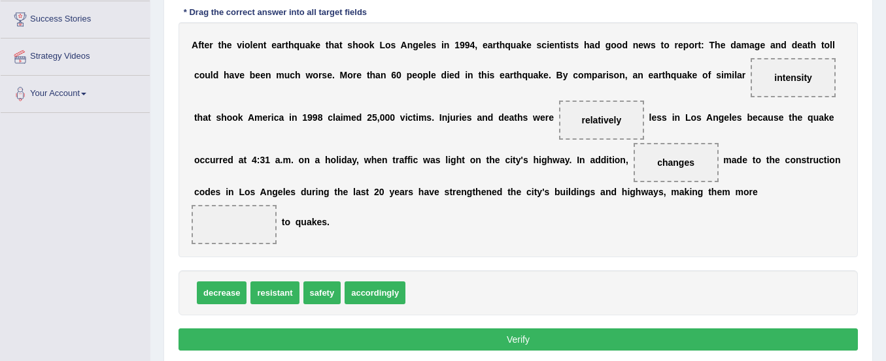
click at [325, 300] on span "safety" at bounding box center [322, 293] width 38 height 23
drag, startPoint x: 278, startPoint y: 295, endPoint x: 233, endPoint y: 227, distance: 81.2
click at [304, 330] on button "Verify" at bounding box center [517, 340] width 679 height 22
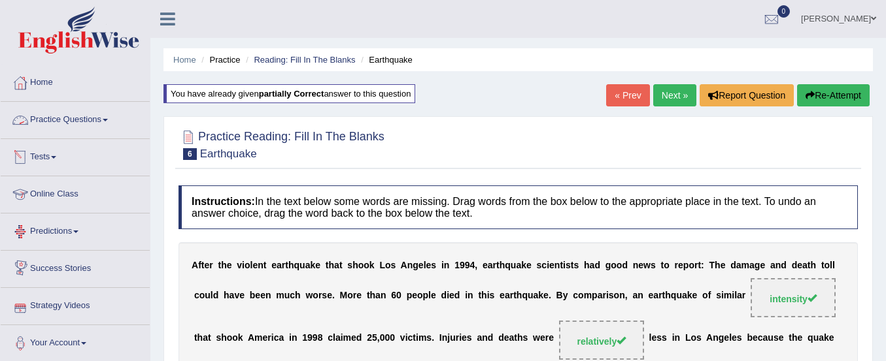
click at [101, 125] on link "Practice Questions" at bounding box center [75, 118] width 149 height 33
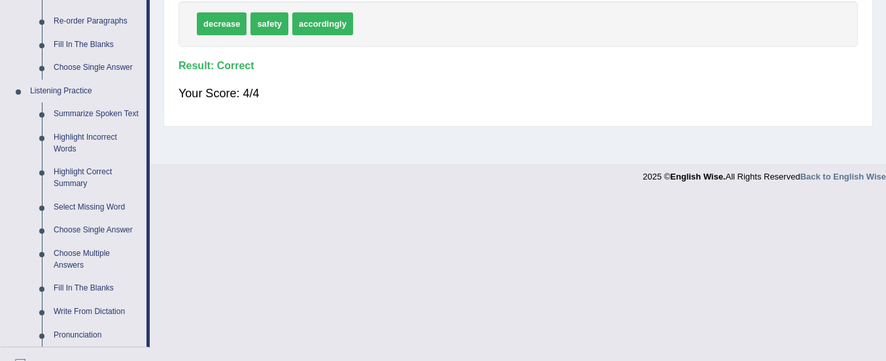
scroll to position [522, 0]
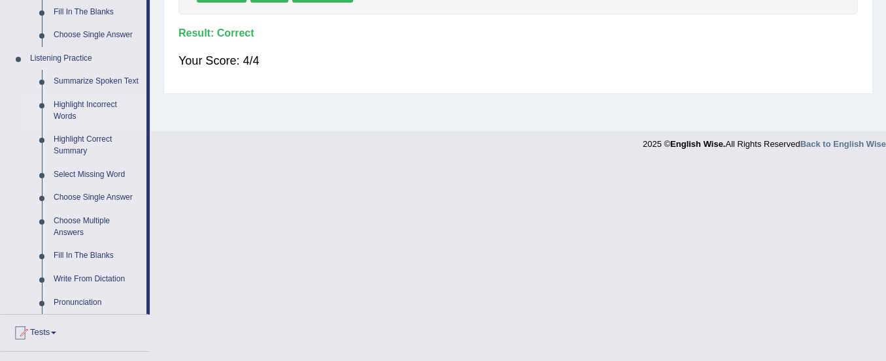
click at [80, 102] on link "Highlight Incorrect Words" at bounding box center [97, 110] width 99 height 35
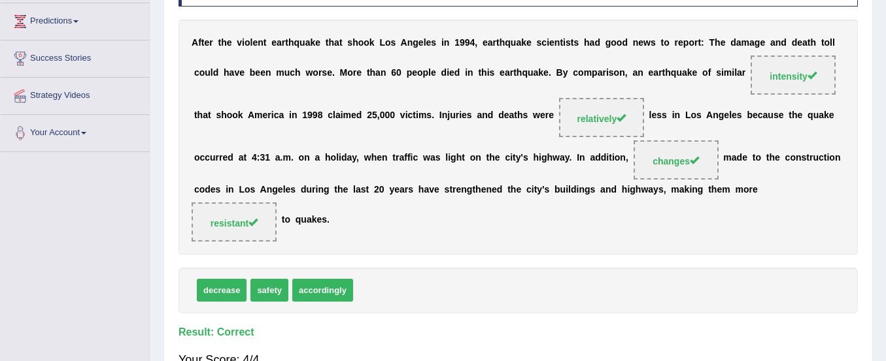
scroll to position [314, 0]
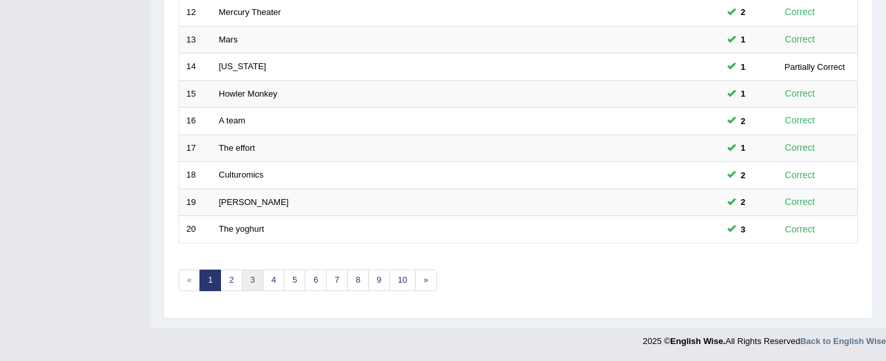
click at [242, 274] on link "3" at bounding box center [253, 281] width 22 height 22
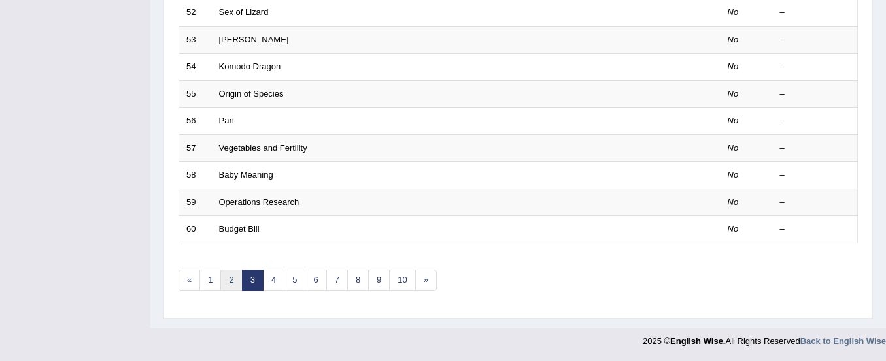
click at [232, 281] on link "2" at bounding box center [231, 281] width 22 height 22
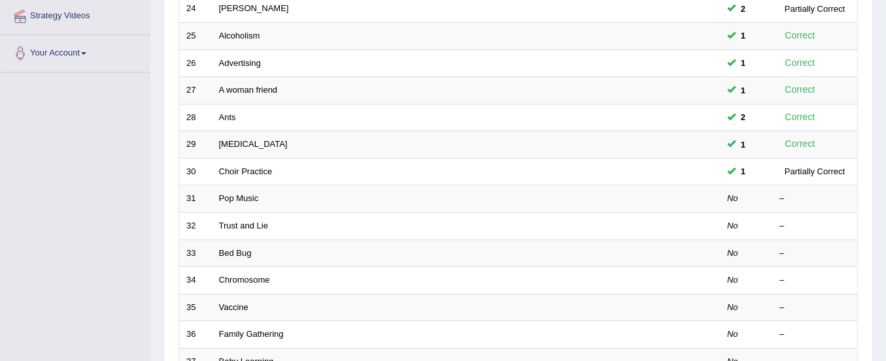
scroll to position [291, 0]
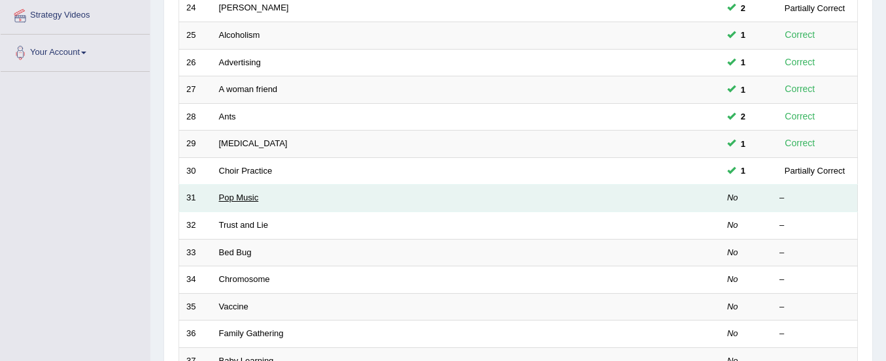
click at [230, 199] on link "Pop Music" at bounding box center [239, 198] width 40 height 10
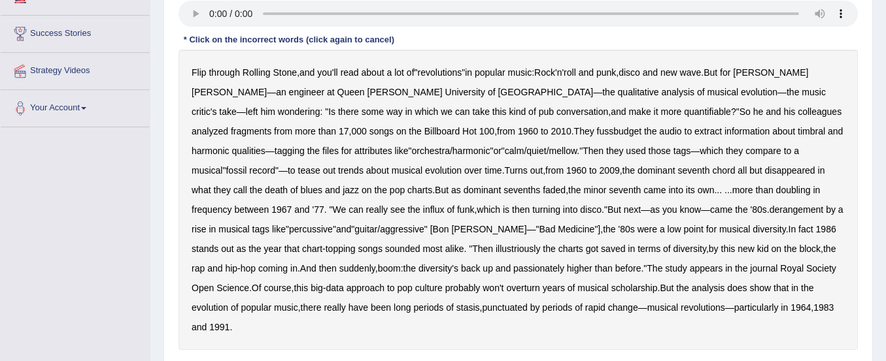
click at [684, 109] on b "quantifiable" at bounding box center [707, 112] width 47 height 10
click at [597, 132] on b "fussbudget" at bounding box center [619, 131] width 45 height 10
click at [769, 214] on b "derangement" at bounding box center [796, 210] width 54 height 10
click at [495, 250] on b "illustriously" at bounding box center [517, 249] width 44 height 10
click at [513, 269] on b "passionately" at bounding box center [538, 268] width 51 height 10
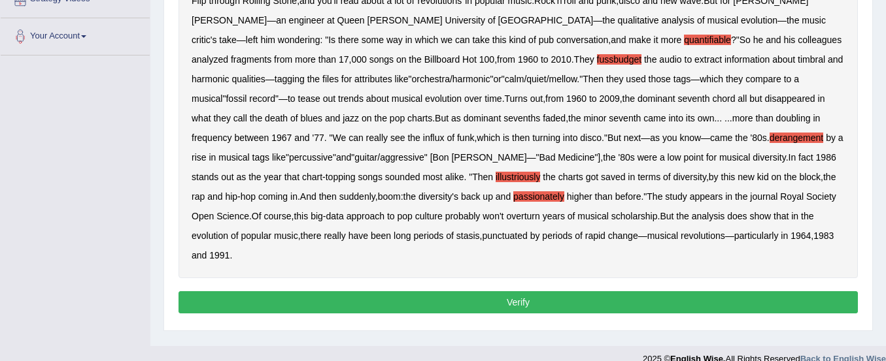
scroll to position [325, 0]
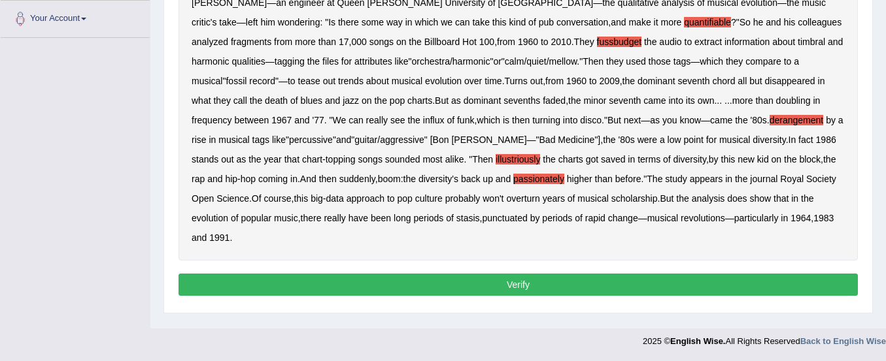
click at [440, 274] on button "Verify" at bounding box center [517, 285] width 679 height 22
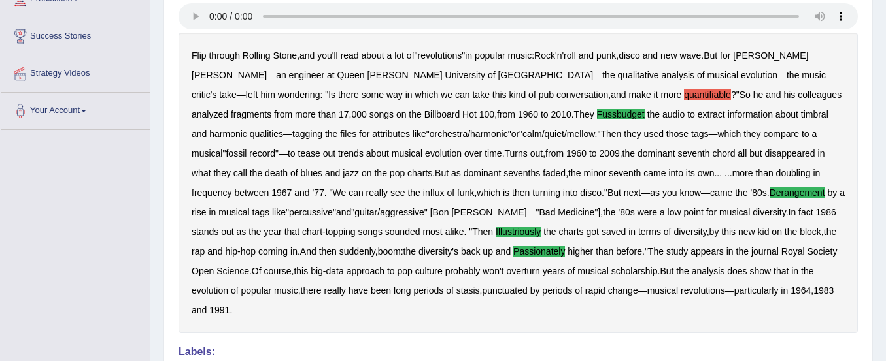
scroll to position [230, 0]
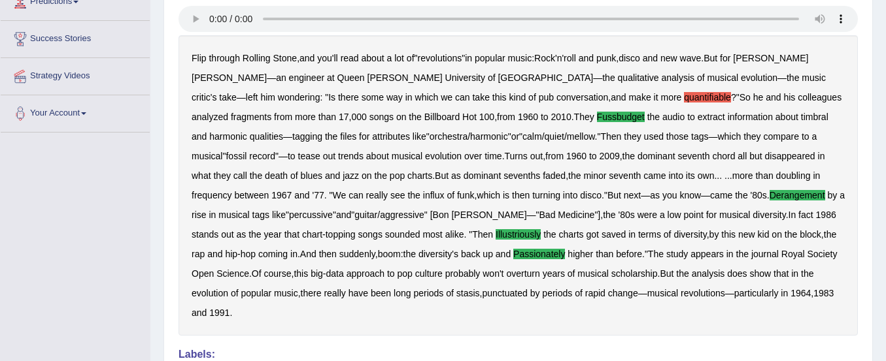
click at [691, 271] on b "analysis" at bounding box center [707, 274] width 33 height 10
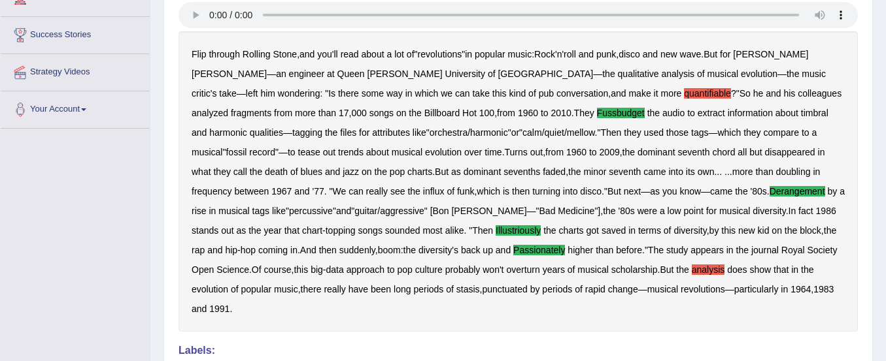
scroll to position [235, 0]
click at [439, 218] on div "Flip through Rolling Stone , and you'll read about a lot of " revolutions " in …" at bounding box center [517, 181] width 679 height 301
click at [709, 228] on b "by" at bounding box center [714, 230] width 10 height 10
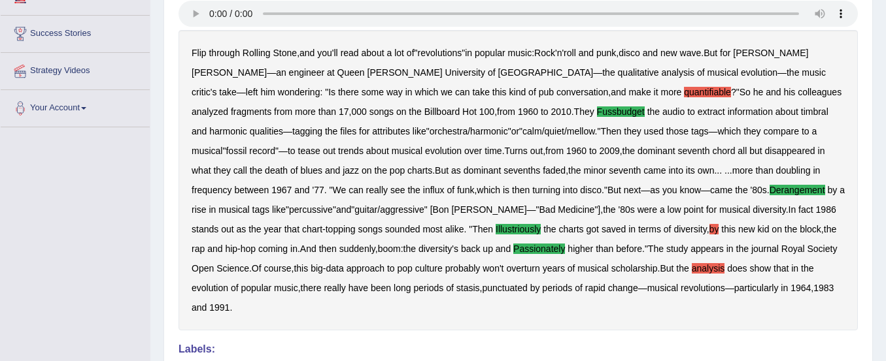
scroll to position [0, 0]
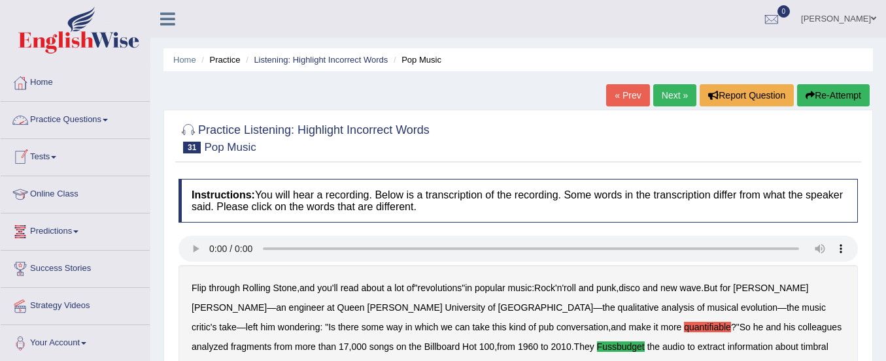
click at [93, 120] on link "Practice Questions" at bounding box center [75, 118] width 149 height 33
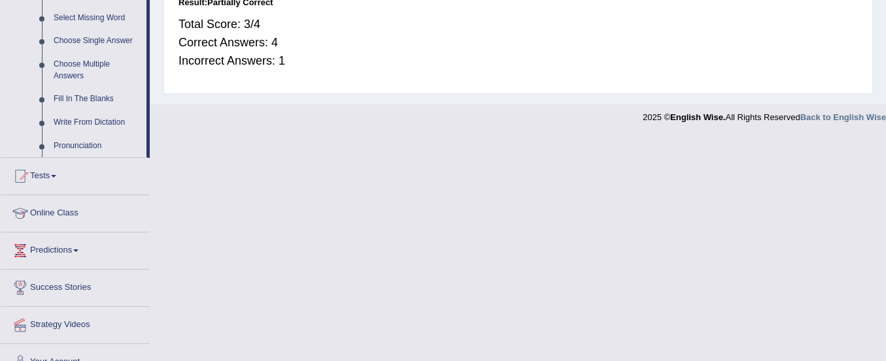
scroll to position [700, 0]
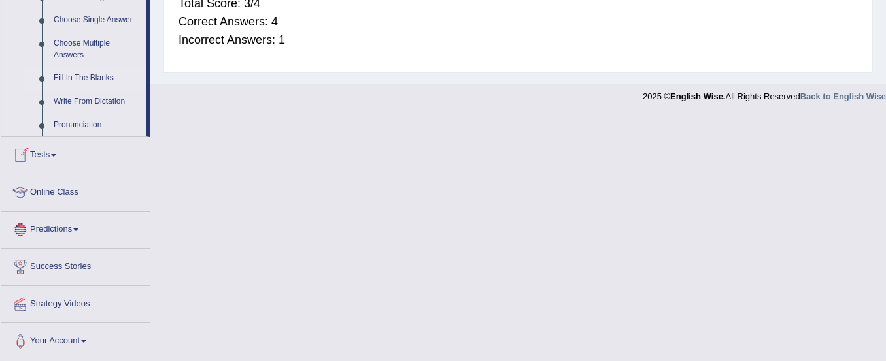
click at [80, 72] on link "Fill In The Blanks" at bounding box center [97, 79] width 99 height 24
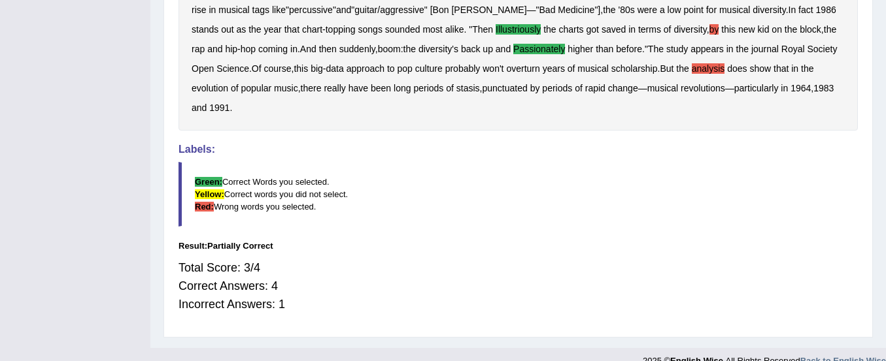
scroll to position [243, 0]
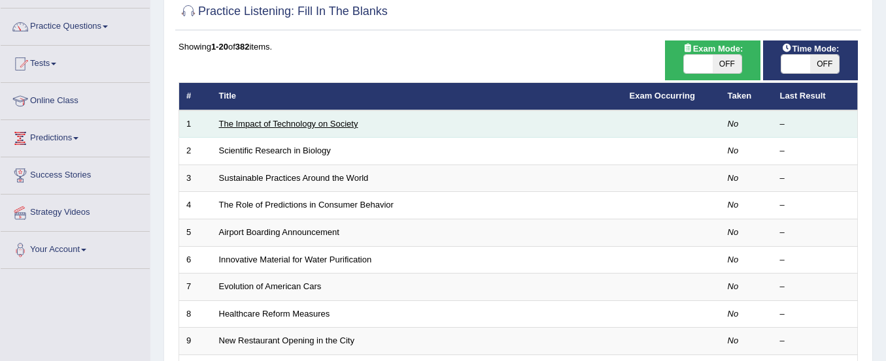
click at [292, 120] on link "The Impact of Technology on Society" at bounding box center [288, 124] width 139 height 10
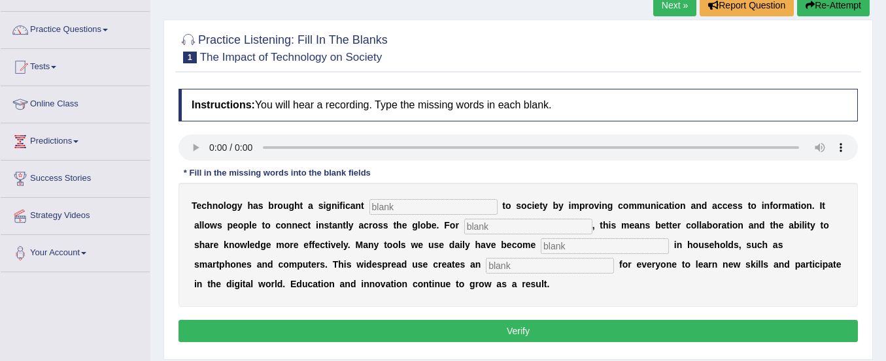
click at [385, 208] on input "text" at bounding box center [433, 207] width 128 height 16
type input "beftds"
click at [484, 229] on input "text" at bounding box center [528, 227] width 128 height 16
type input "humans"
click at [567, 244] on input "text" at bounding box center [605, 247] width 128 height 16
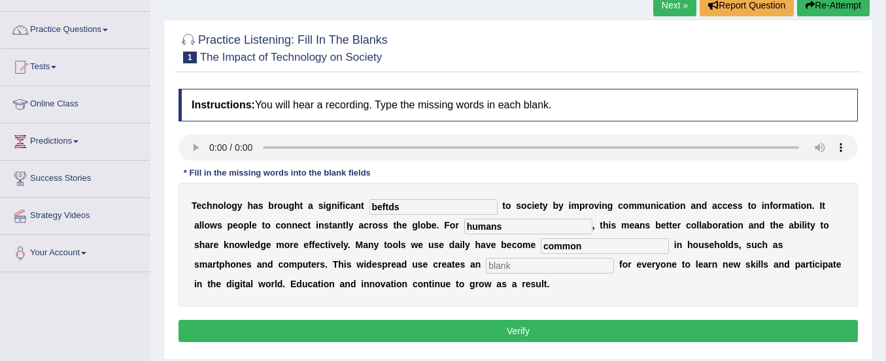
type input "common"
click at [510, 274] on div "T e c h n o l o g y h a s b r o u g h t a s i g n i f i c a n t beftds t o s o …" at bounding box center [517, 245] width 679 height 124
click at [510, 269] on input "text" at bounding box center [550, 266] width 128 height 16
type input "opportunuty"
click at [405, 200] on input "beftds" at bounding box center [433, 207] width 128 height 16
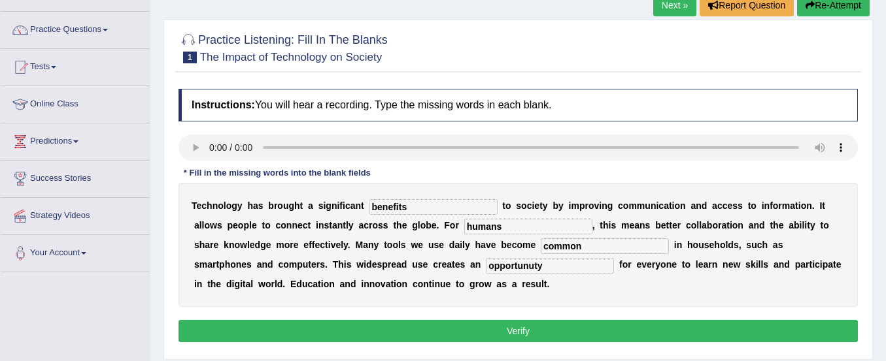
type input "benefits"
click at [461, 334] on button "Verify" at bounding box center [517, 331] width 679 height 22
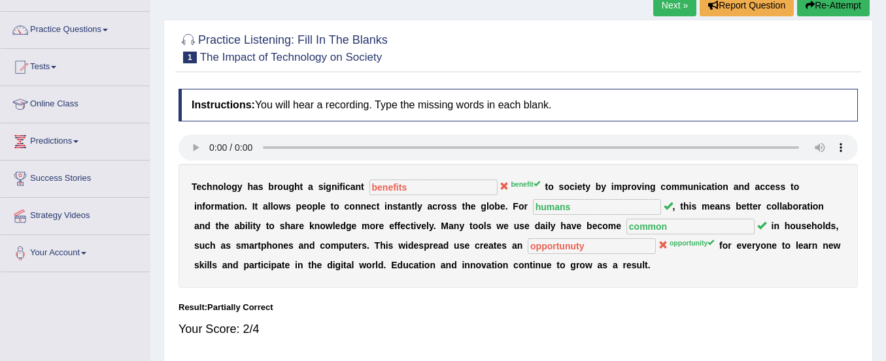
click at [454, 334] on div "Your Score: 2/4" at bounding box center [517, 329] width 679 height 31
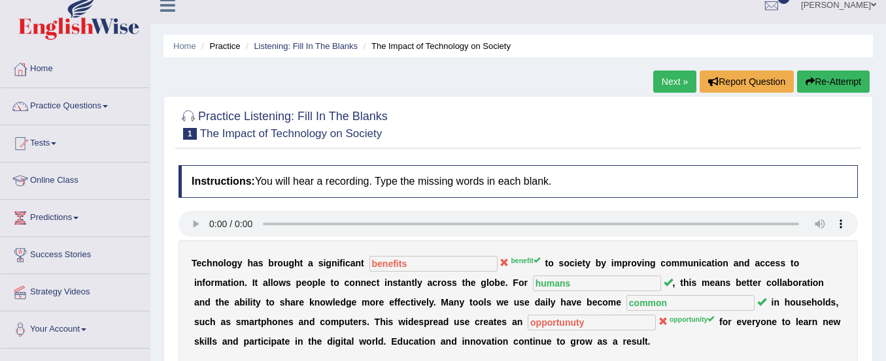
scroll to position [13, 0]
click at [835, 77] on button "Re-Attempt" at bounding box center [833, 82] width 73 height 22
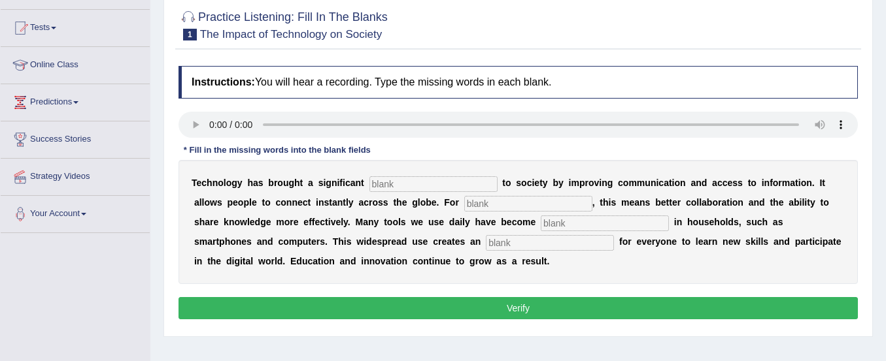
scroll to position [130, 0]
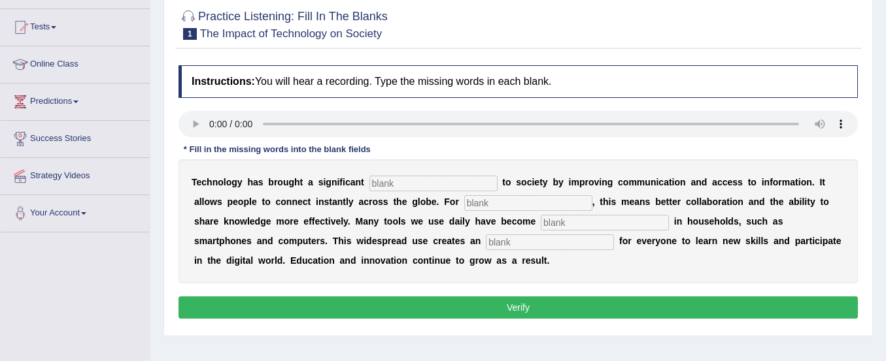
click at [395, 190] on input "text" at bounding box center [433, 184] width 128 height 16
type input "benifit"
click at [478, 197] on input "text" at bounding box center [528, 203] width 128 height 16
type input "humans"
click at [567, 218] on input "text" at bounding box center [605, 223] width 128 height 16
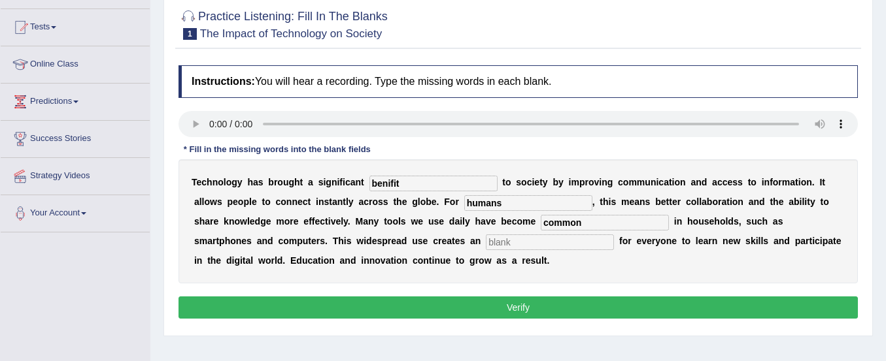
type input "common"
click at [503, 242] on input "text" at bounding box center [550, 243] width 128 height 16
type input "opportunity"
click at [401, 301] on button "Verify" at bounding box center [517, 308] width 679 height 22
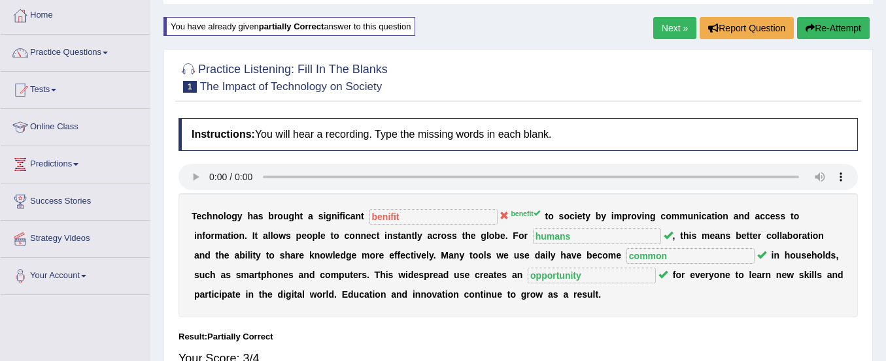
scroll to position [38, 0]
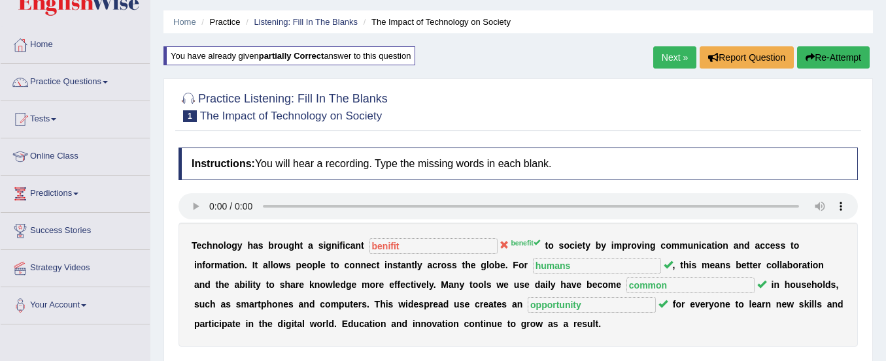
click at [805, 56] on icon "button" at bounding box center [809, 57] width 9 height 9
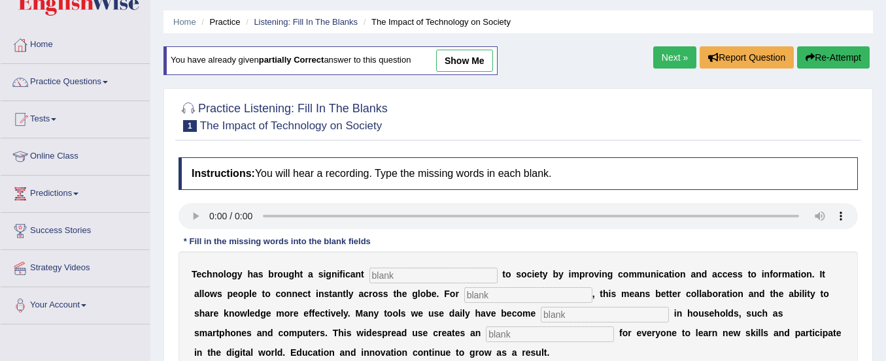
click at [377, 281] on input "text" at bounding box center [433, 276] width 128 height 16
type input "benefit"
click at [505, 286] on div "T e c h n o l o g y h a s b r o u g h t a s i g n i f i c a n t benefit t o s o…" at bounding box center [517, 314] width 679 height 124
click at [503, 293] on input "text" at bounding box center [528, 296] width 128 height 16
type input "humans"
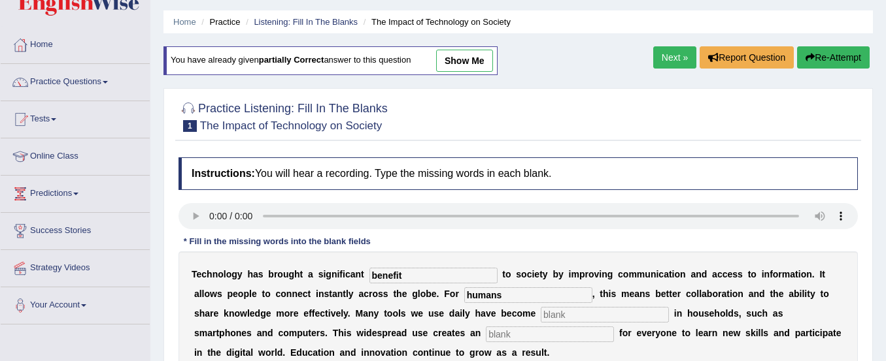
click at [548, 314] on input "text" at bounding box center [605, 315] width 128 height 16
type input "common"
click at [527, 334] on input "text" at bounding box center [550, 335] width 128 height 16
click at [536, 334] on input "opportunuty" at bounding box center [550, 335] width 128 height 16
click at [533, 334] on input "opportunuty" at bounding box center [550, 335] width 128 height 16
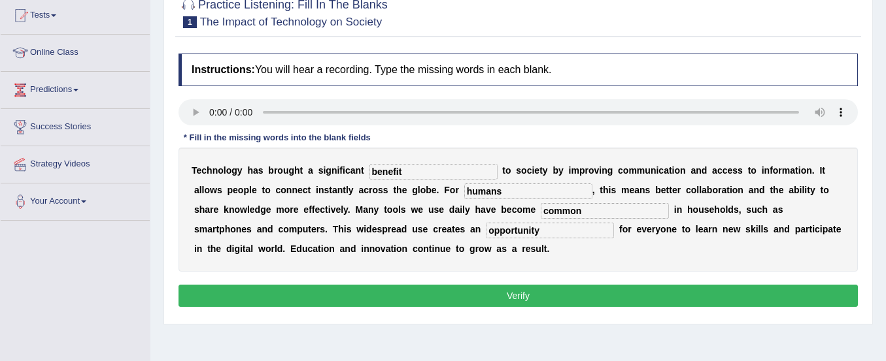
scroll to position [145, 0]
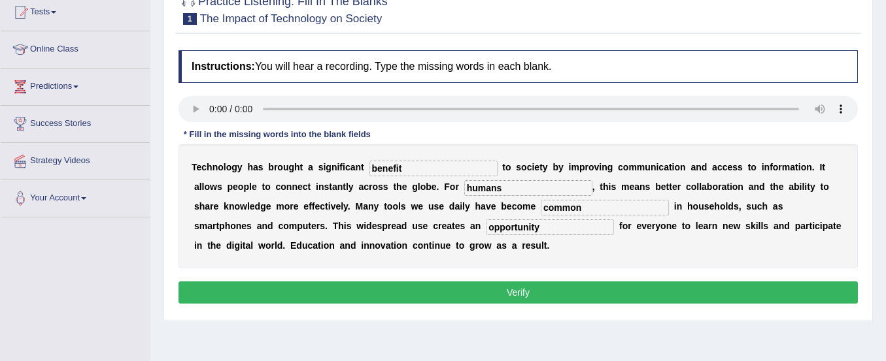
type input "opportunity"
click at [512, 286] on button "Verify" at bounding box center [517, 293] width 679 height 22
